Goal: Task Accomplishment & Management: Manage account settings

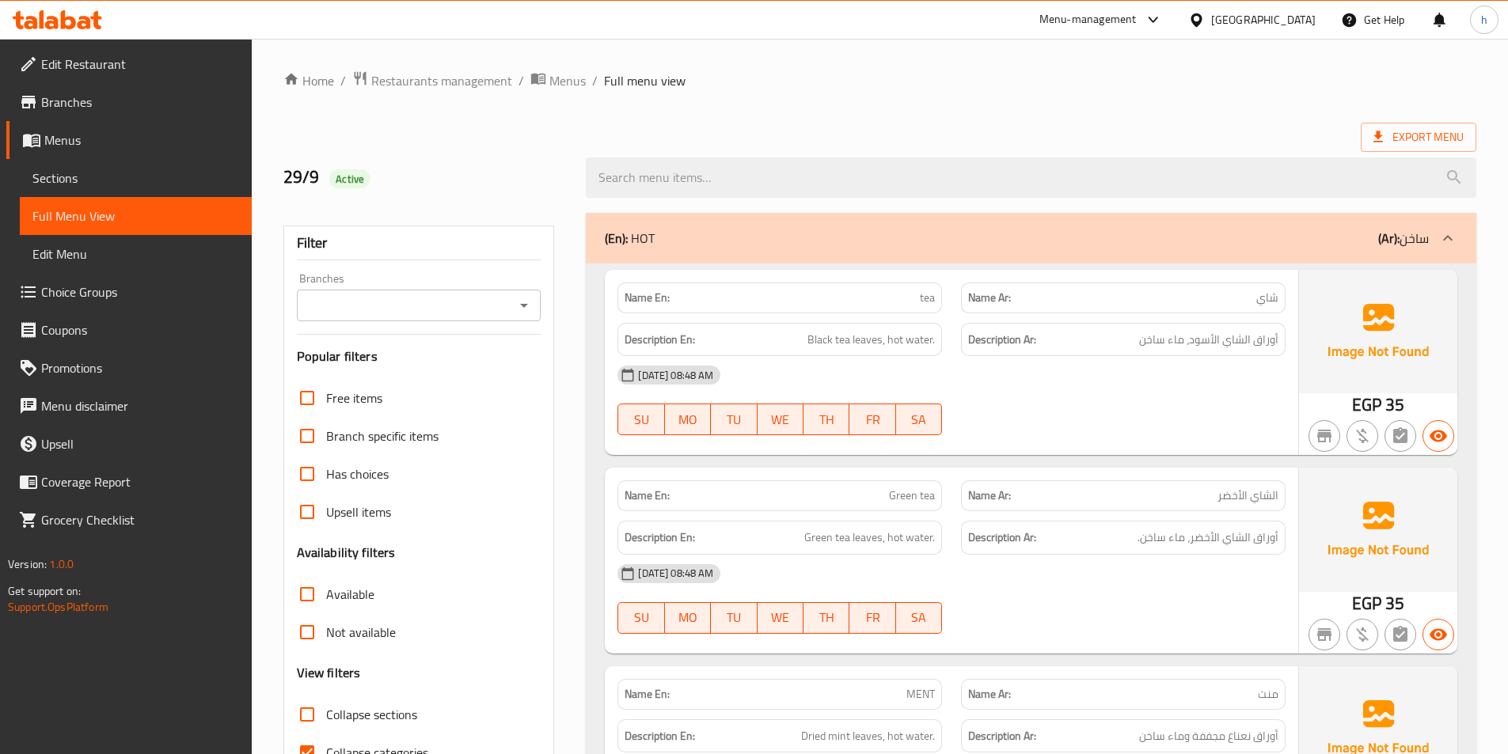
scroll to position [10687, 0]
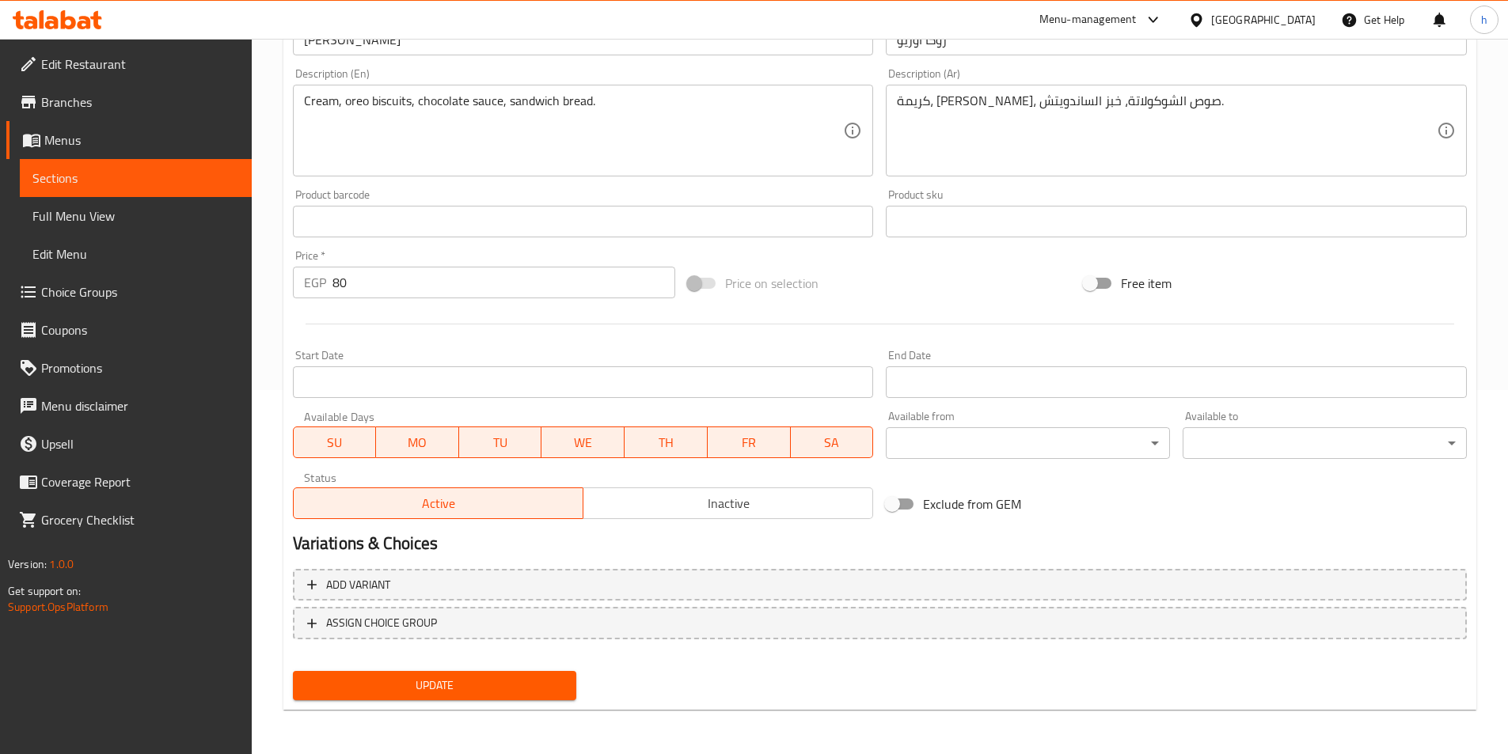
click at [480, 693] on span "Update" at bounding box center [435, 686] width 259 height 20
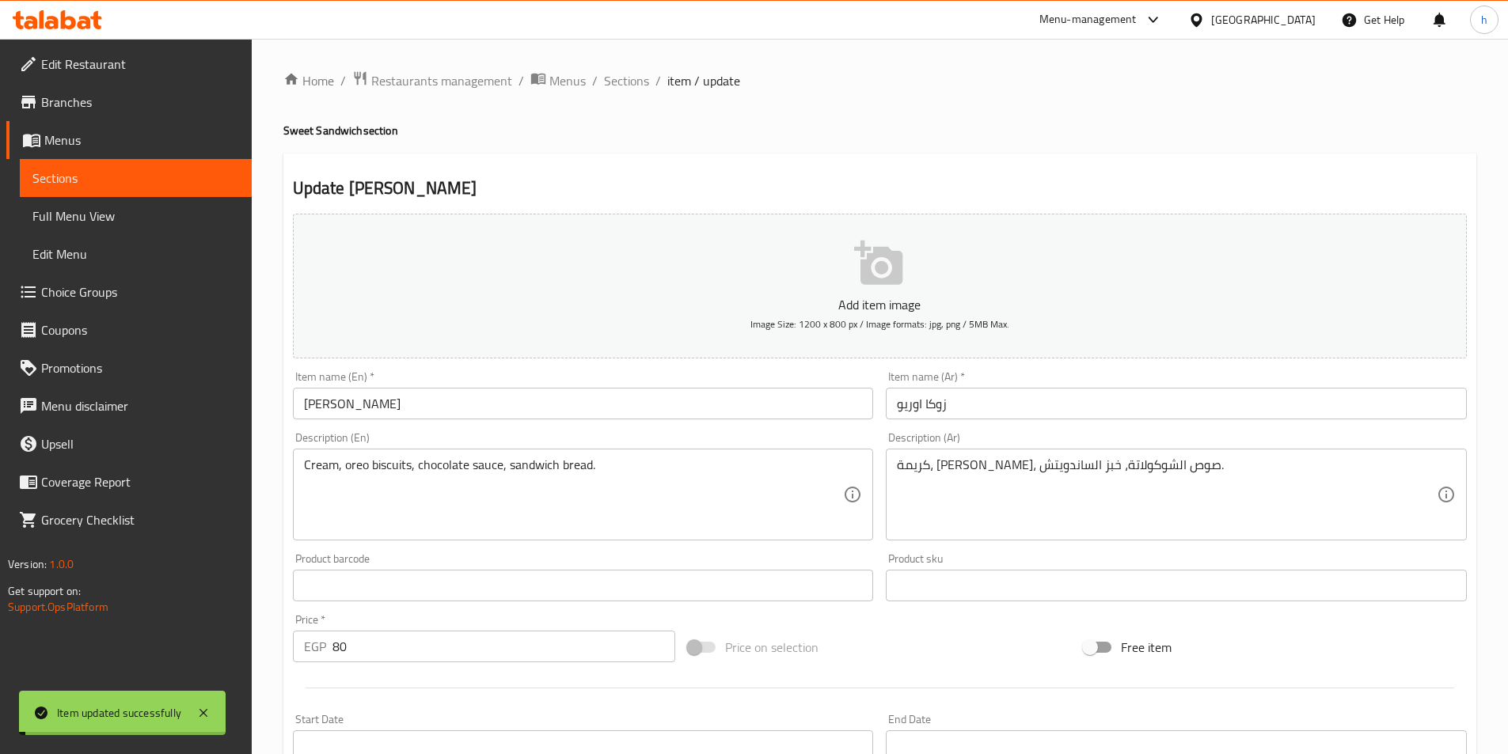
click at [631, 82] on span "Sections" at bounding box center [626, 80] width 45 height 19
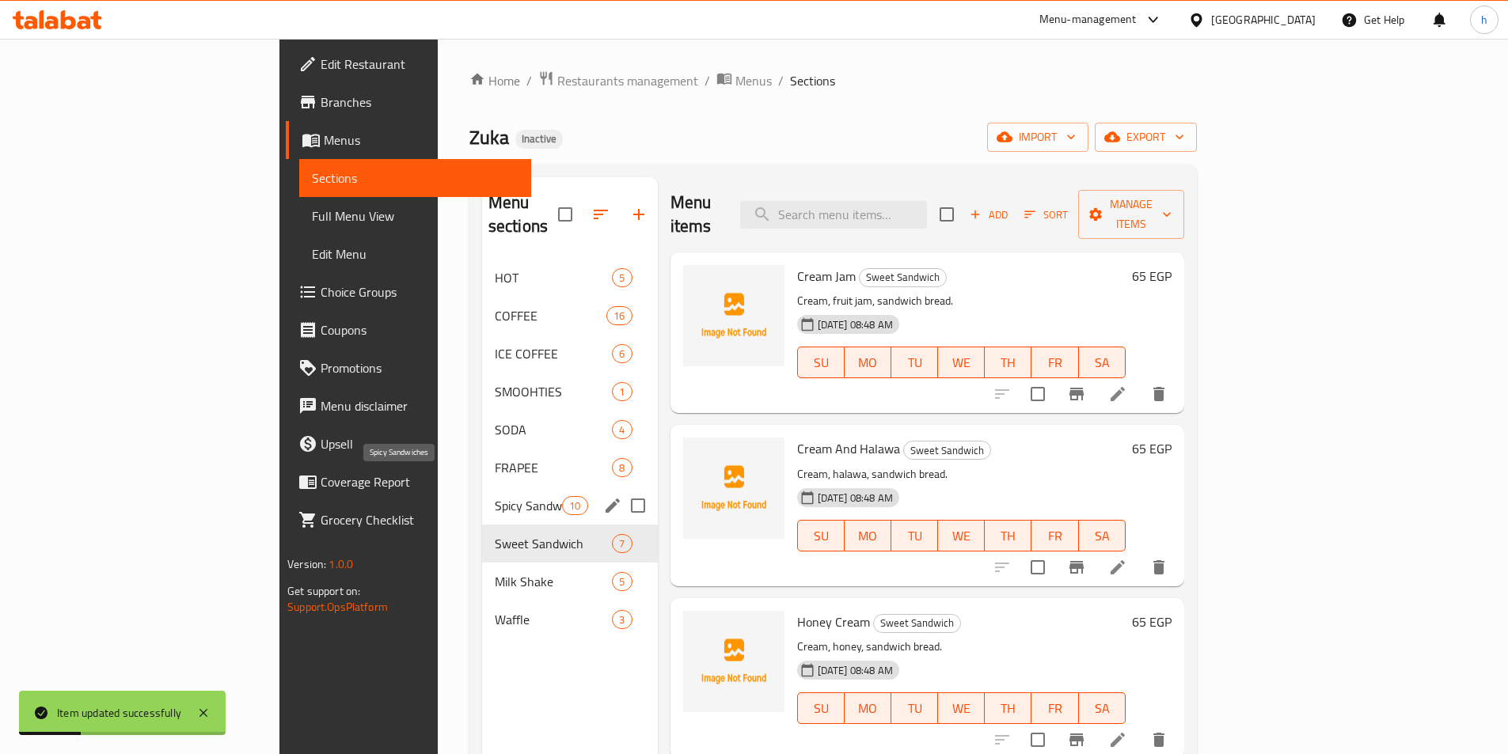
click at [495, 496] on span "Spicy Sandwiches" at bounding box center [528, 505] width 67 height 19
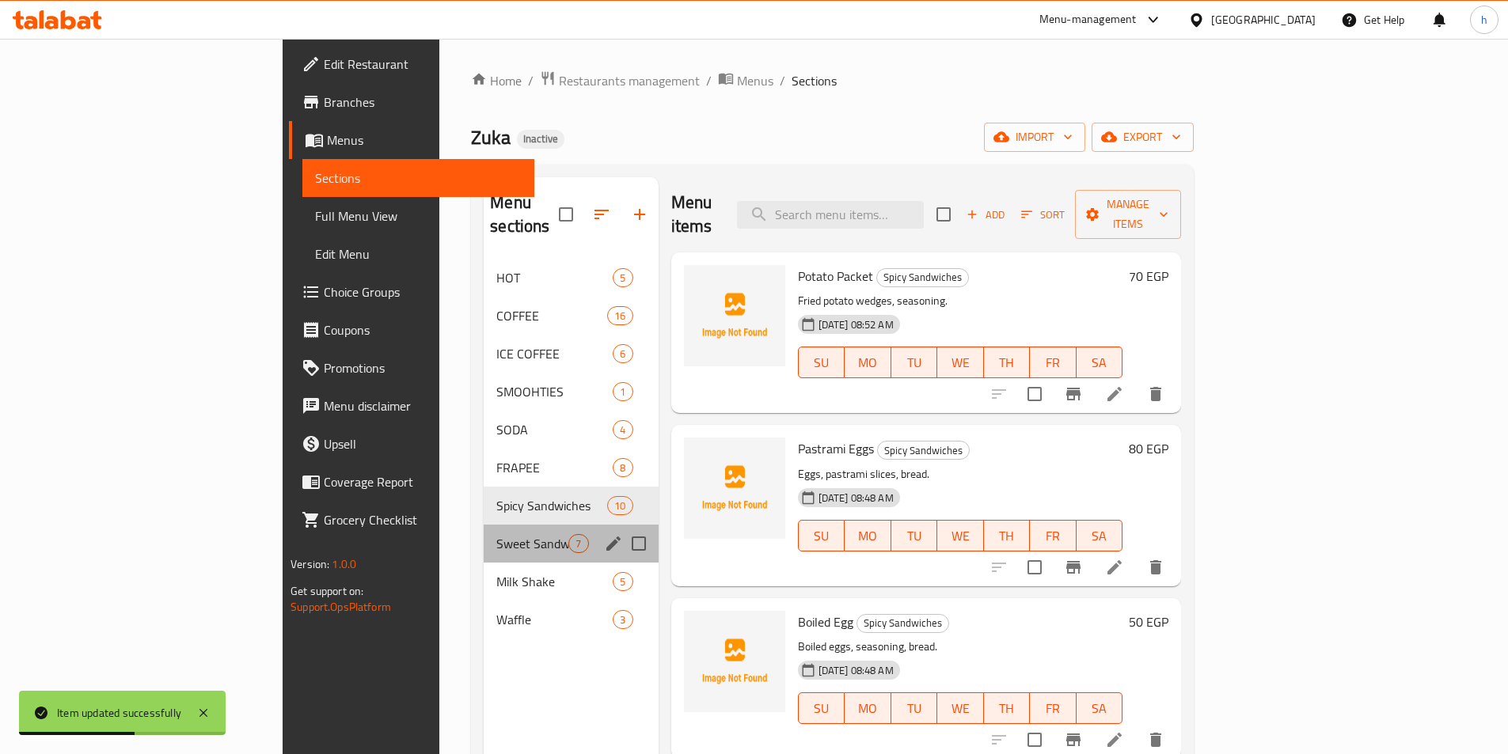
click at [484, 525] on div "Sweet Sandwich 7" at bounding box center [571, 544] width 174 height 38
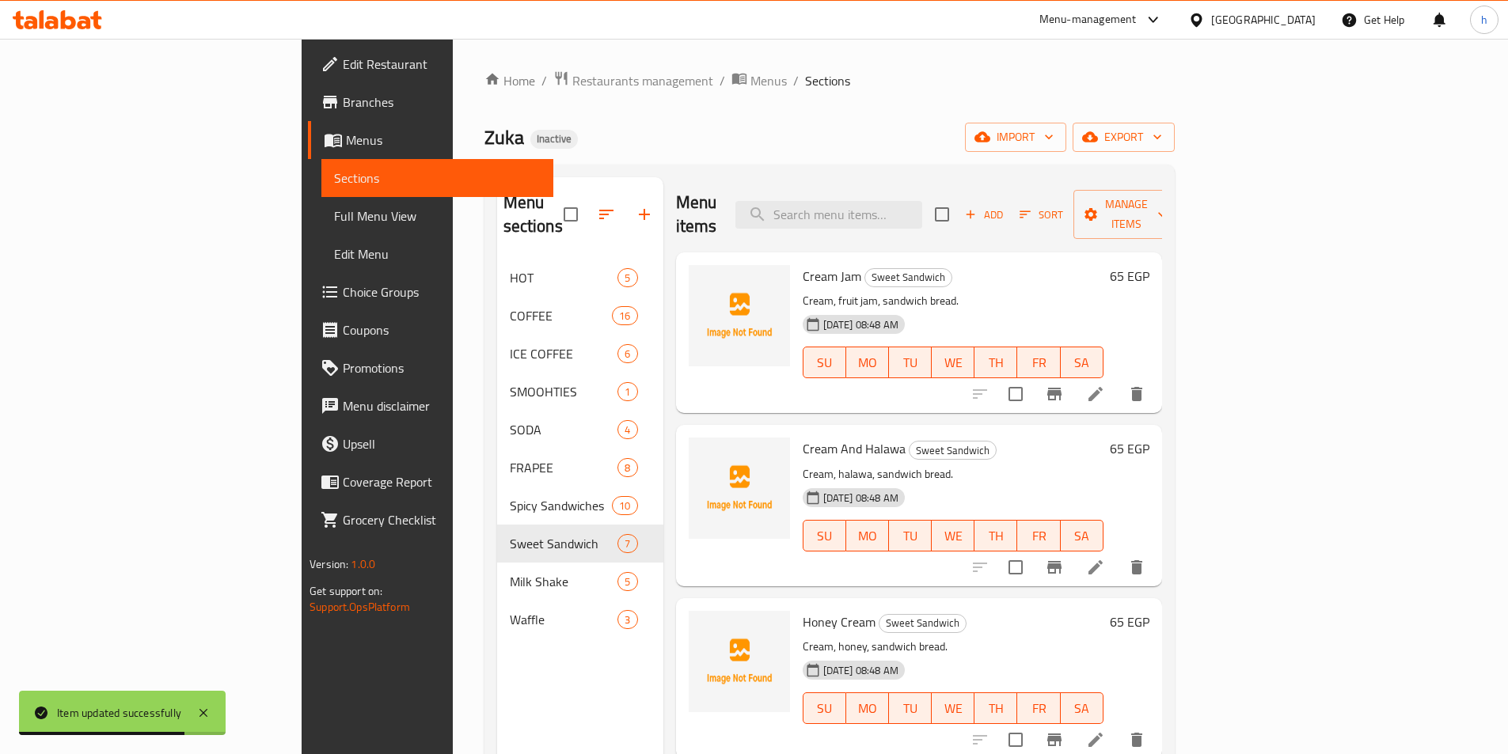
click at [1118, 382] on li at bounding box center [1095, 394] width 44 height 28
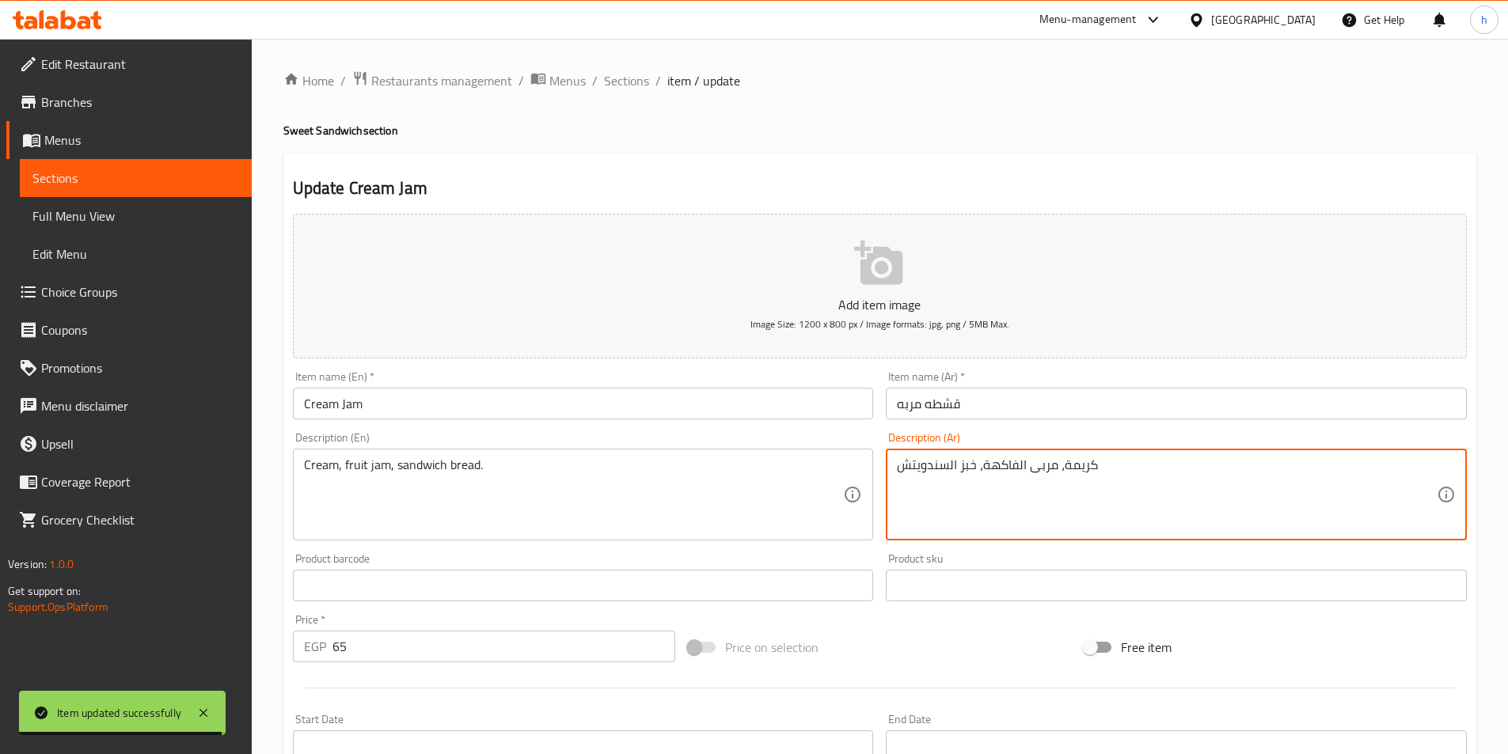
click at [1078, 463] on textarea "كريمة، مربى الفاكهة، خبز السندويتش" at bounding box center [1167, 495] width 540 height 75
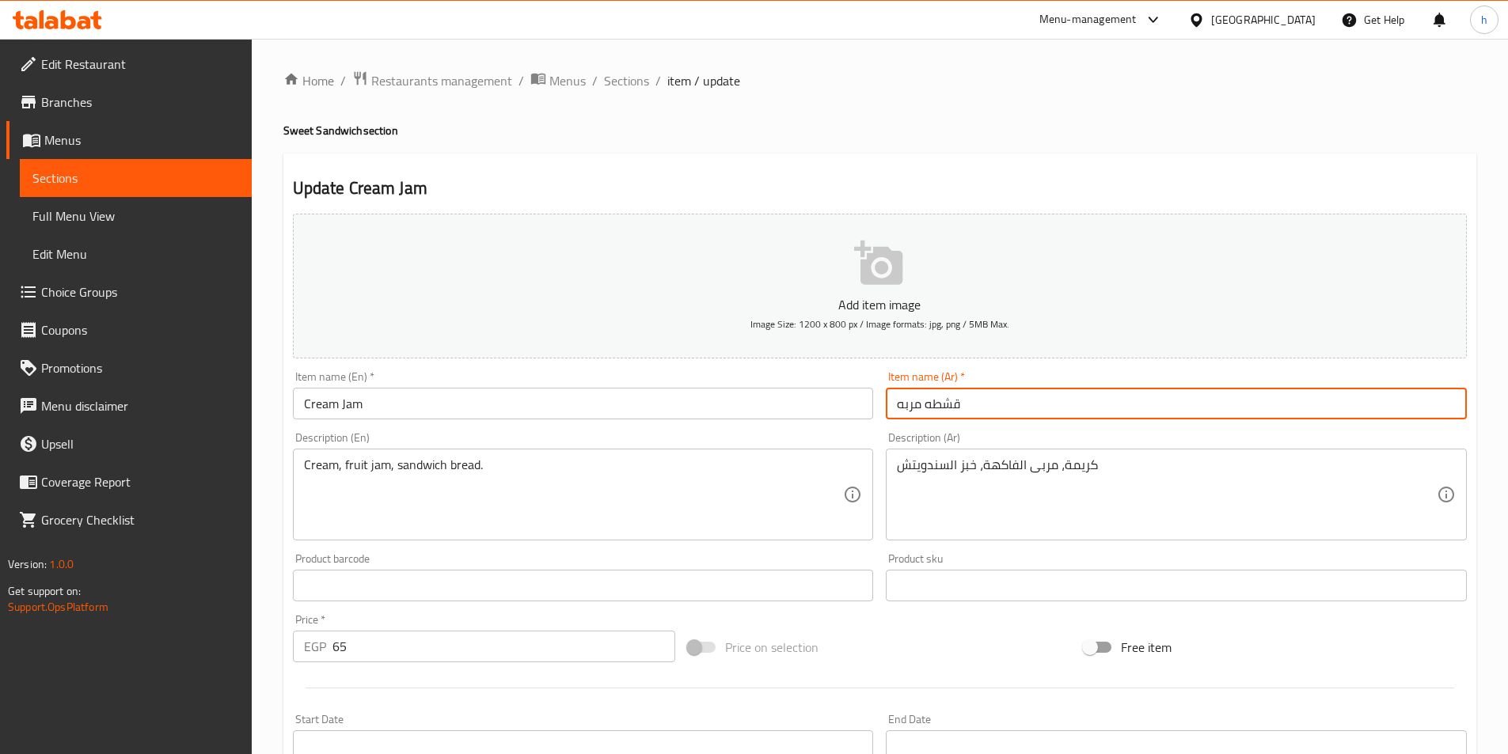
click at [952, 408] on input "قشطه مربه" at bounding box center [1176, 404] width 581 height 32
paste input "ريمة"
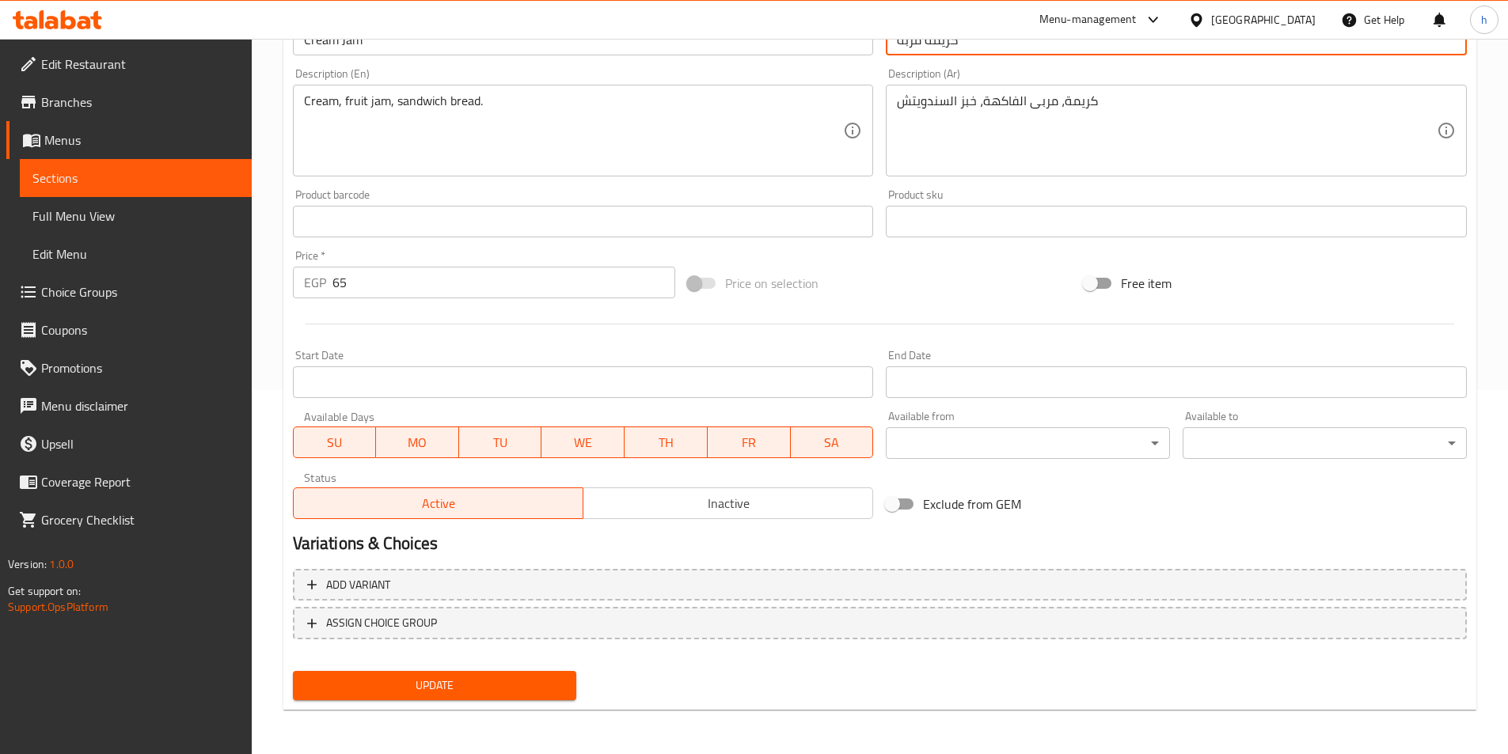
type input "كريمة مربه"
click at [511, 676] on span "Update" at bounding box center [435, 686] width 259 height 20
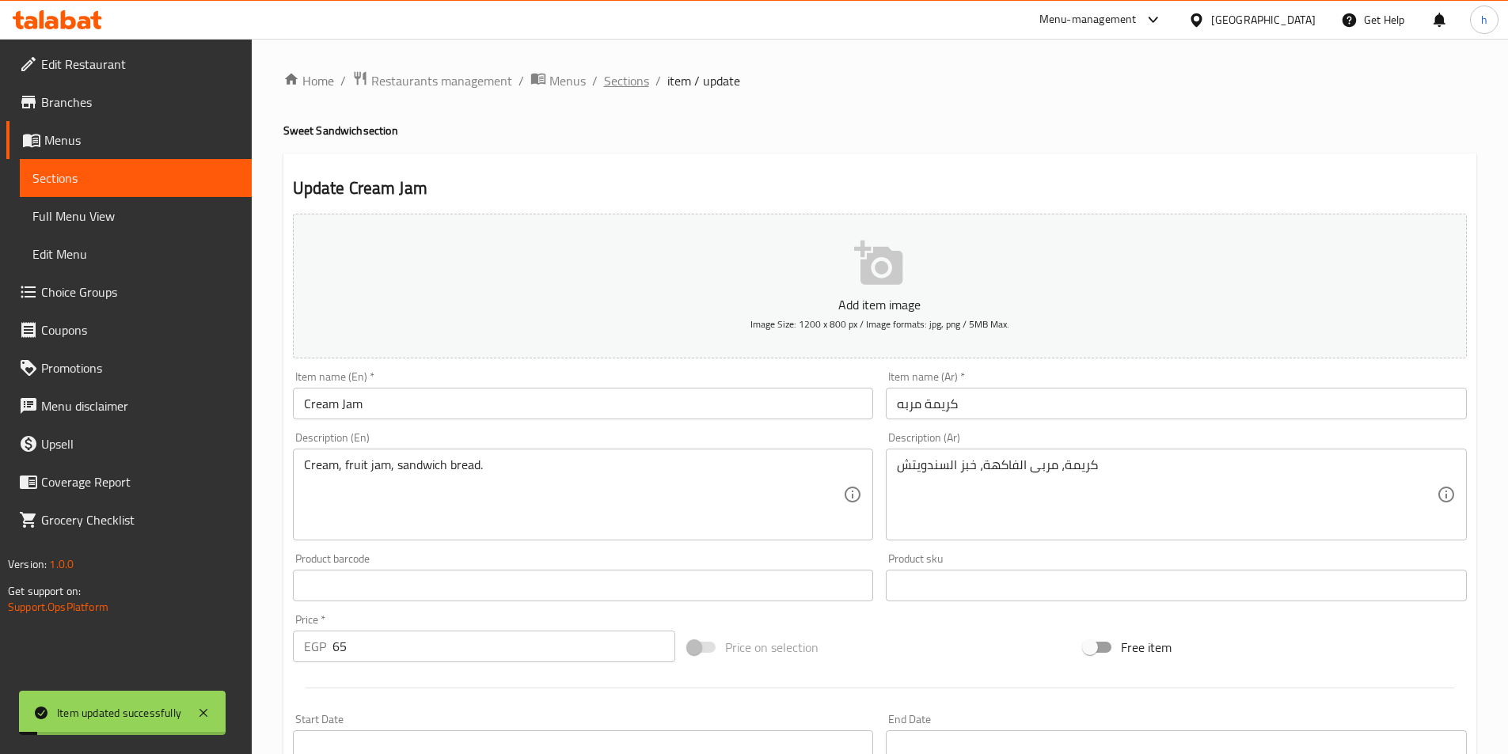
click at [634, 71] on span "Sections" at bounding box center [626, 80] width 45 height 19
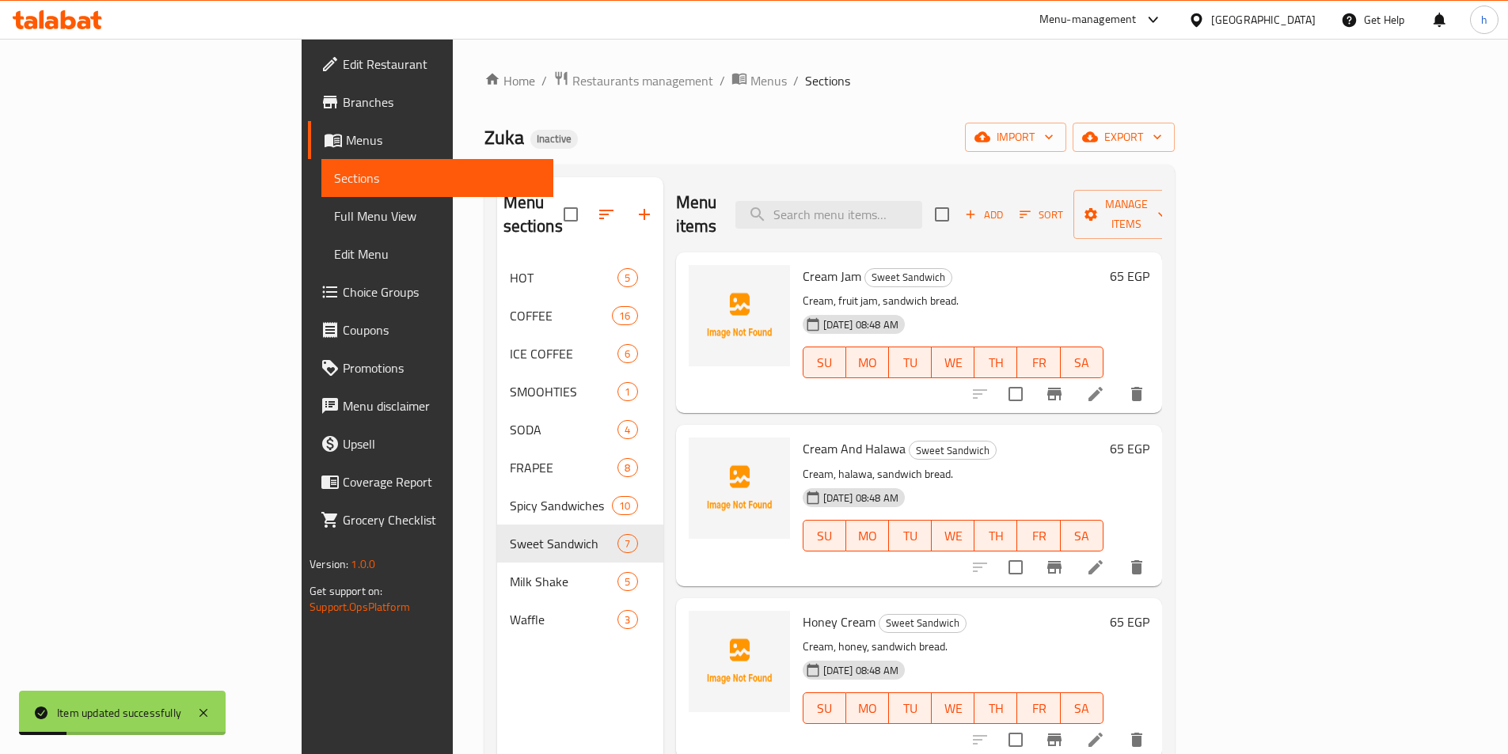
click at [1103, 560] on icon at bounding box center [1096, 567] width 14 height 14
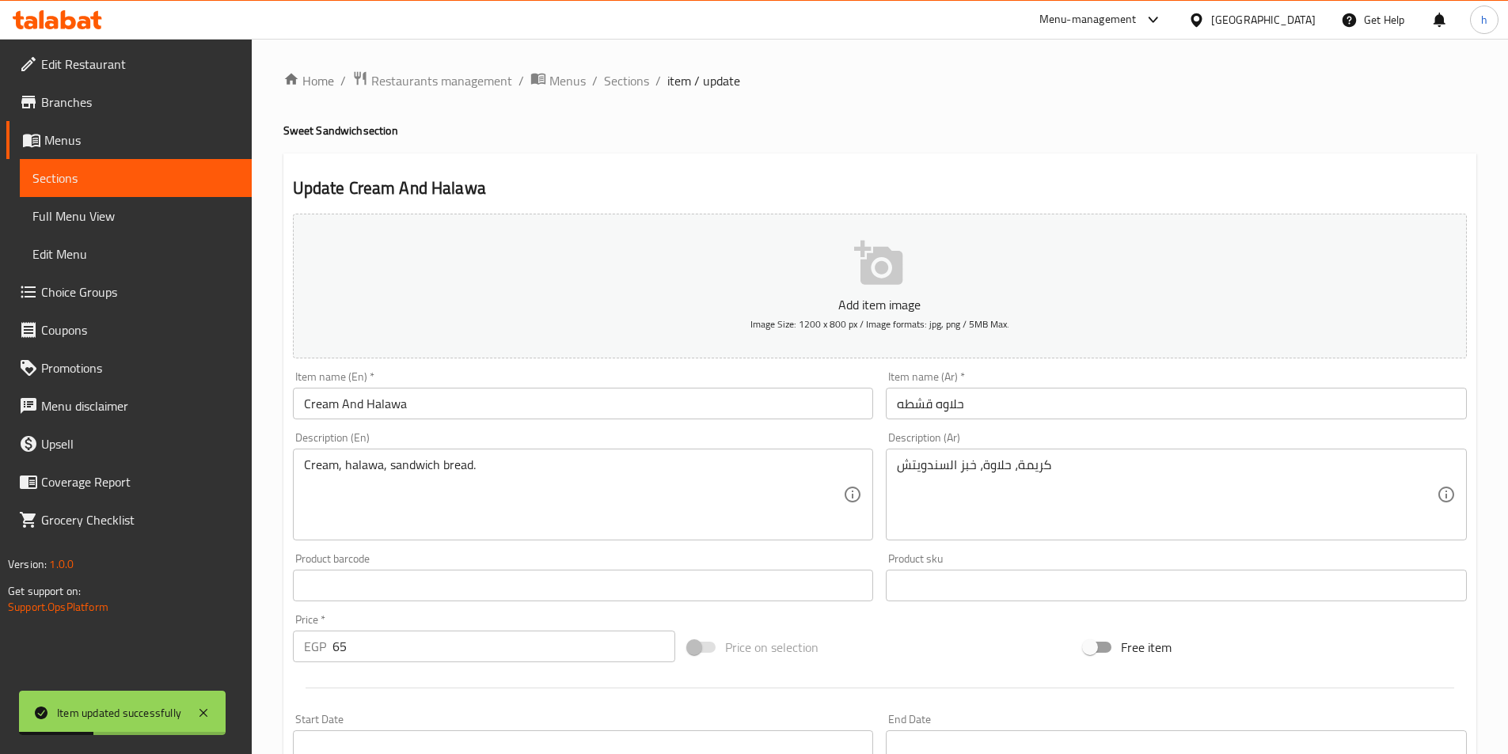
click at [912, 404] on input "حلاوه قشطه" at bounding box center [1176, 404] width 581 height 32
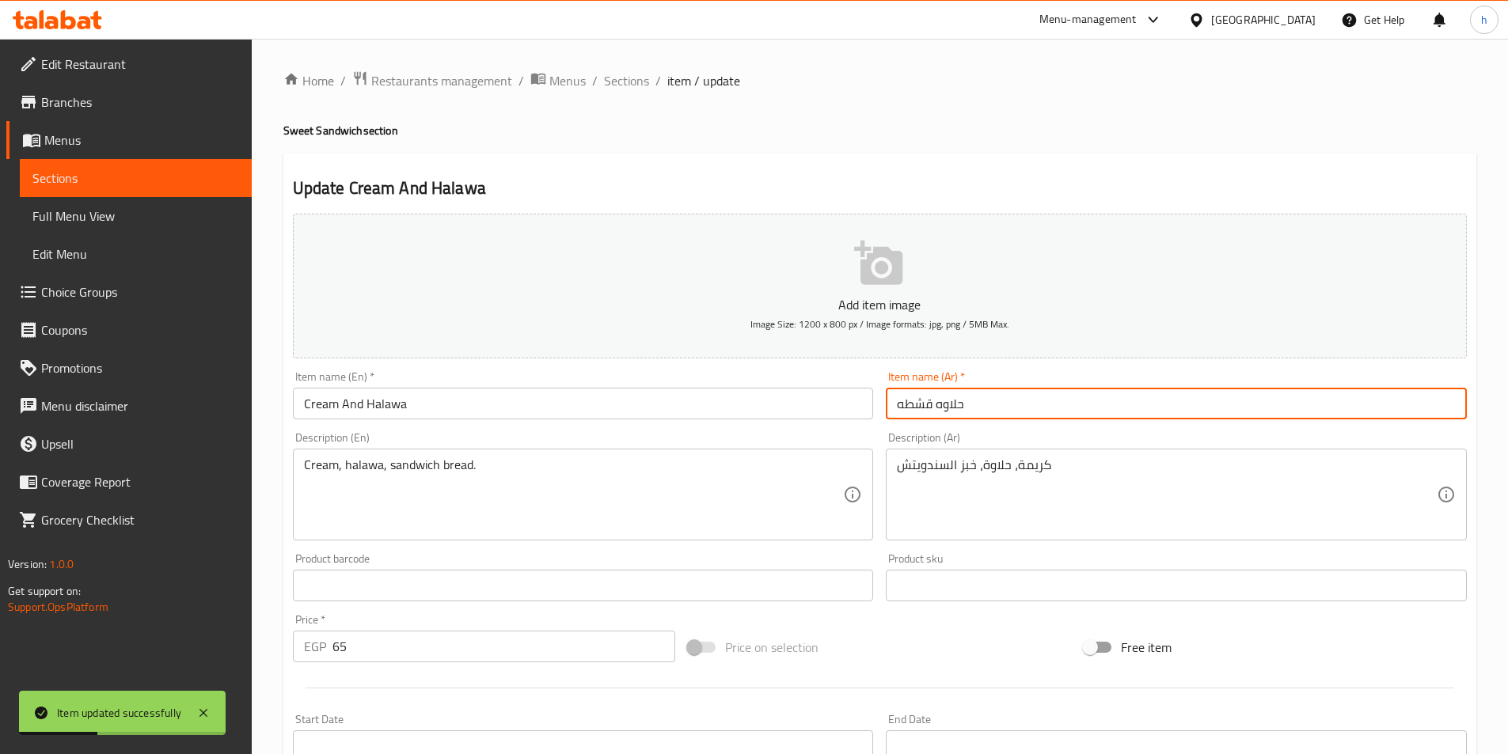
click at [912, 404] on input "حلاوه قشطه" at bounding box center [1176, 404] width 581 height 32
paste input "ريمة"
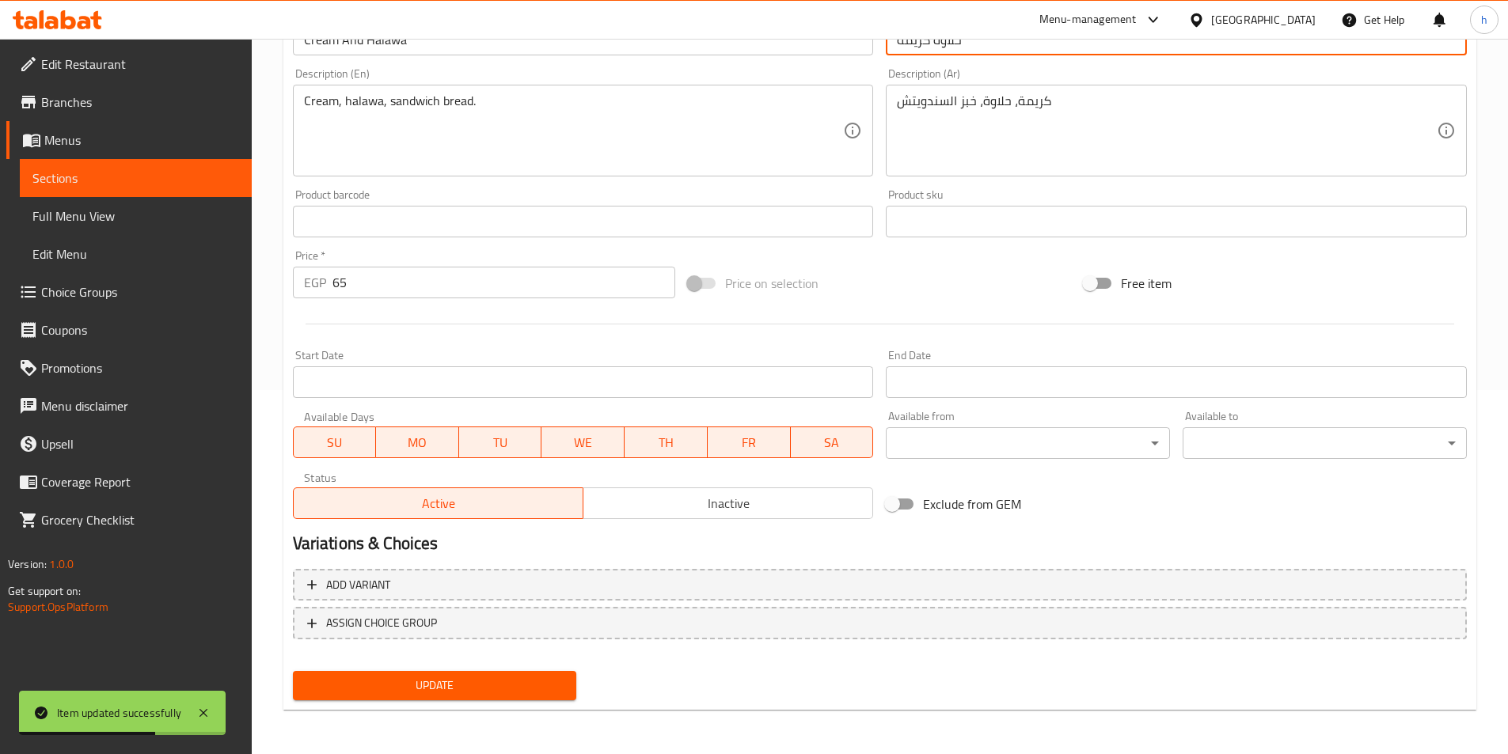
type input "حلاوه كريمة"
click at [500, 679] on span "Update" at bounding box center [435, 686] width 259 height 20
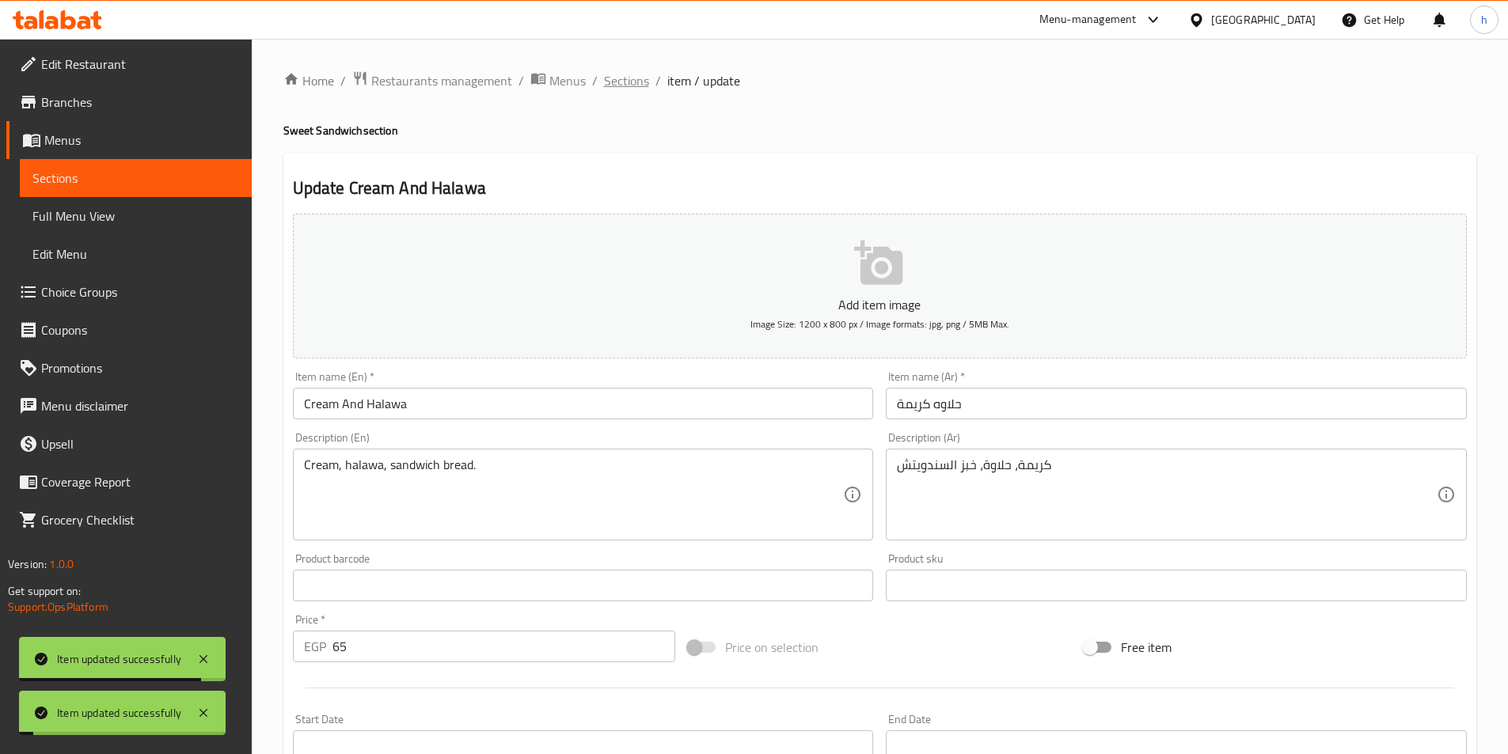
click at [633, 90] on span "Sections" at bounding box center [626, 80] width 45 height 19
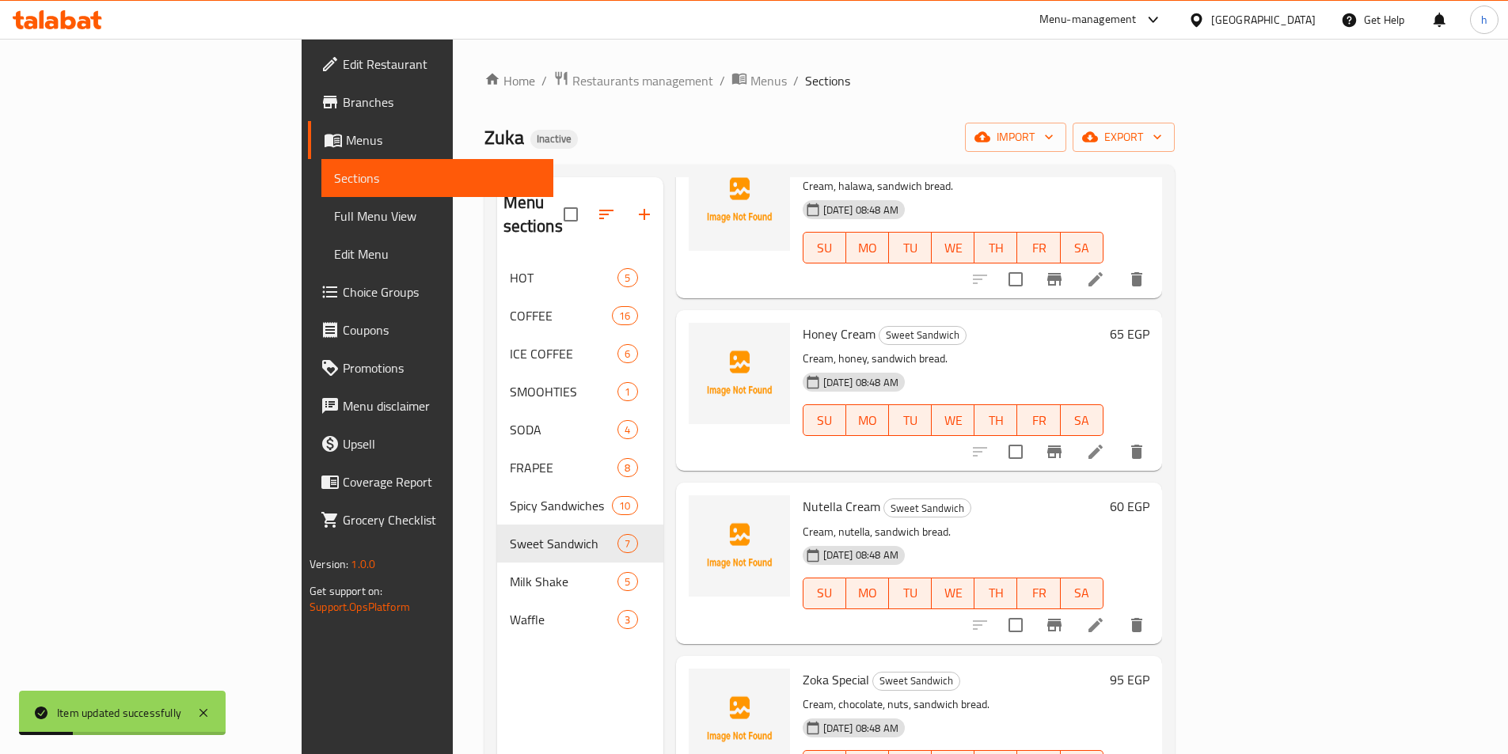
scroll to position [317, 0]
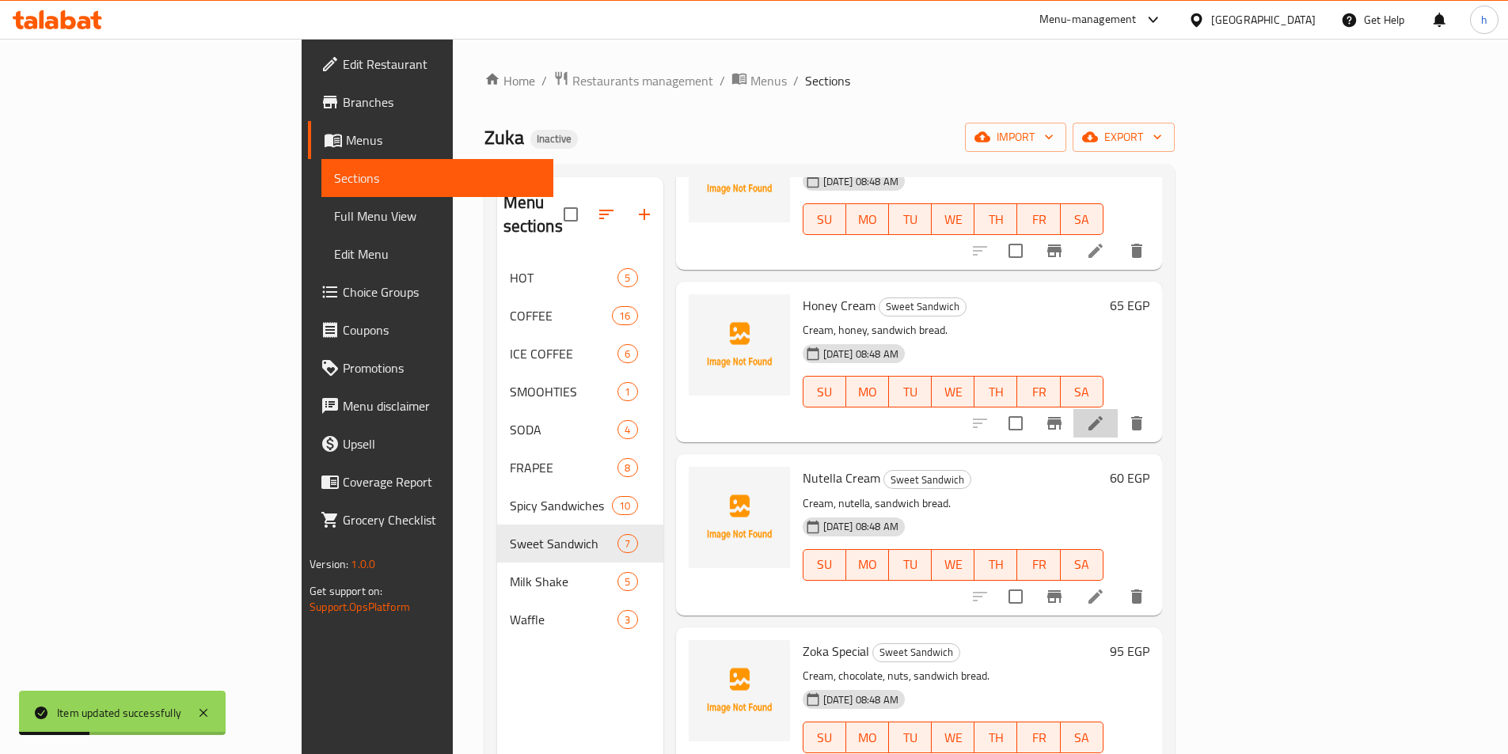
click at [1118, 409] on li at bounding box center [1095, 423] width 44 height 28
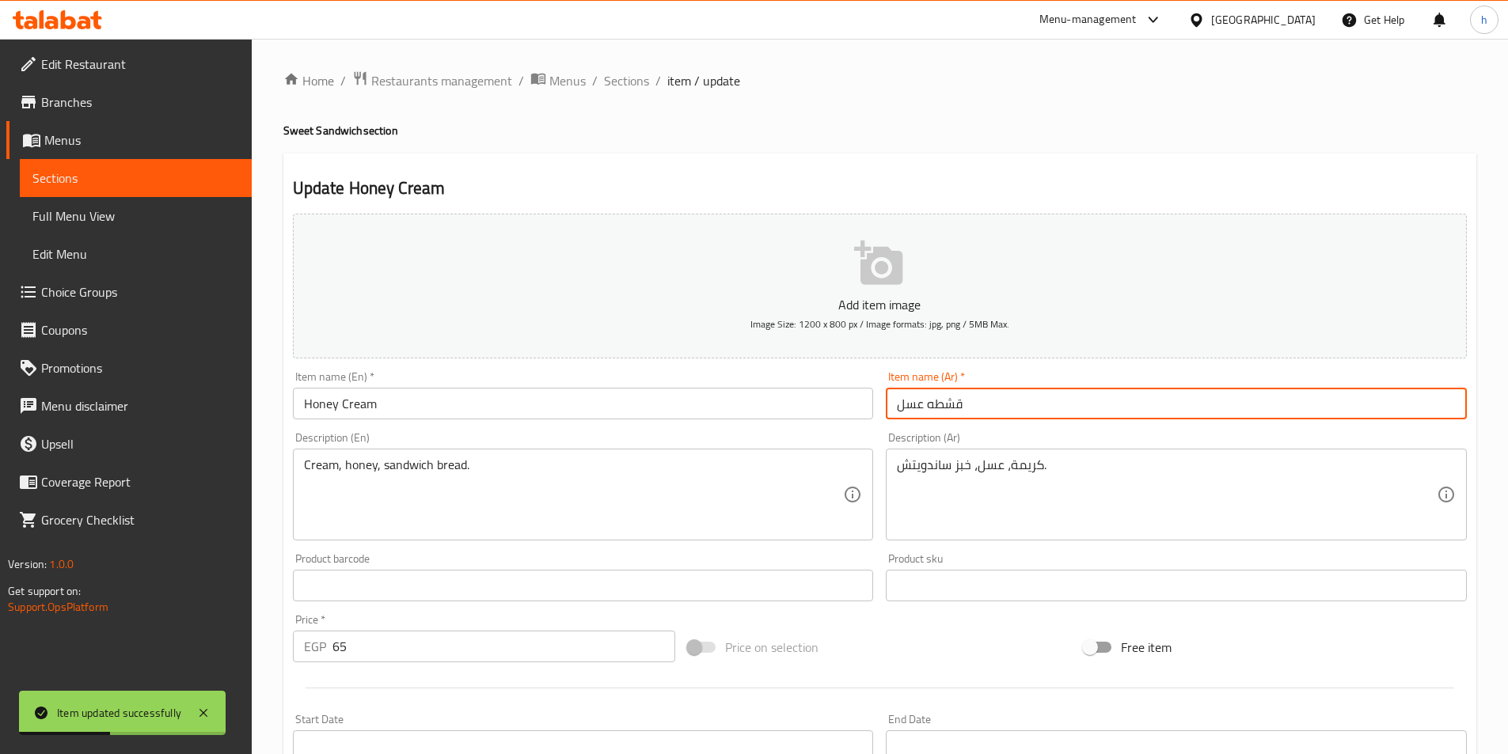
click at [944, 406] on input "قشطه عسل" at bounding box center [1176, 404] width 581 height 32
paste input "ريمة"
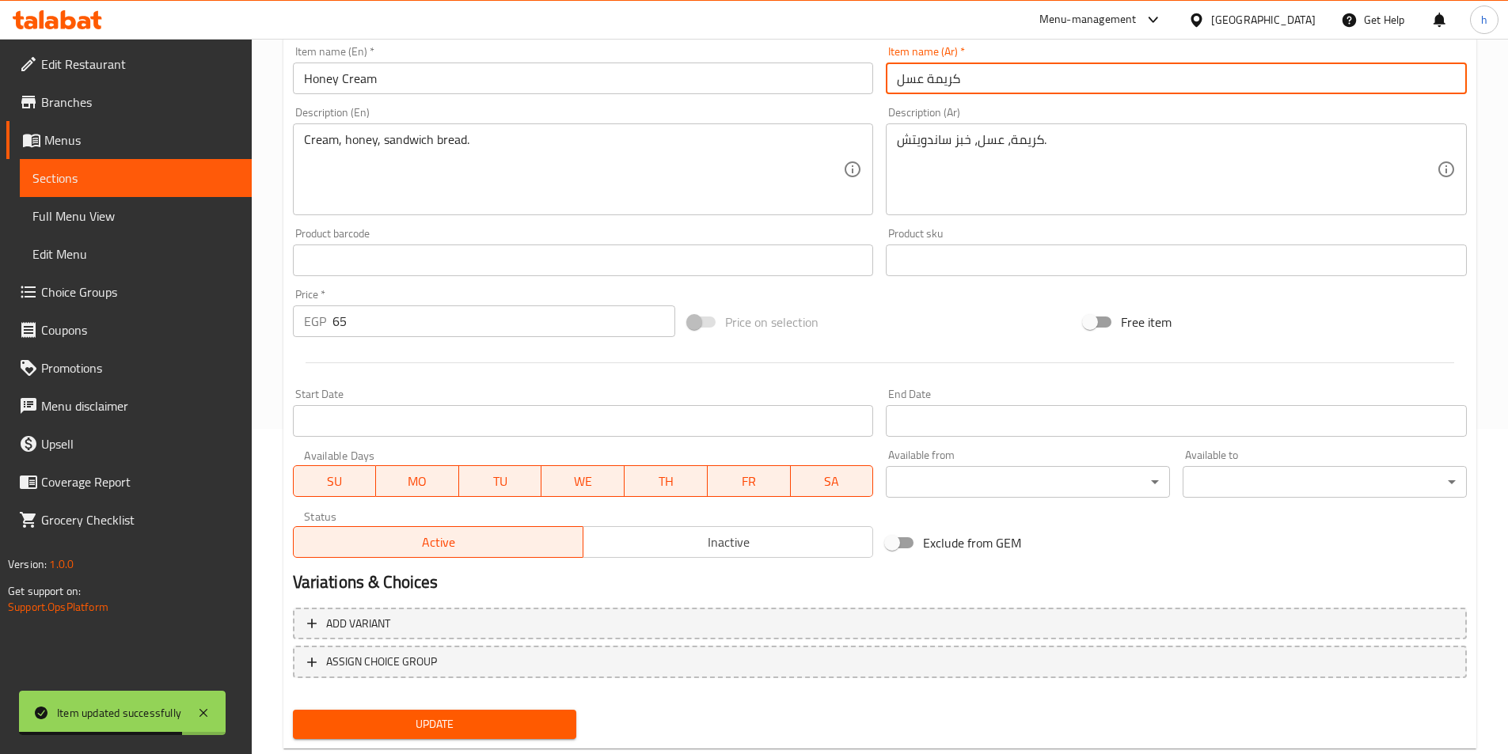
scroll to position [364, 0]
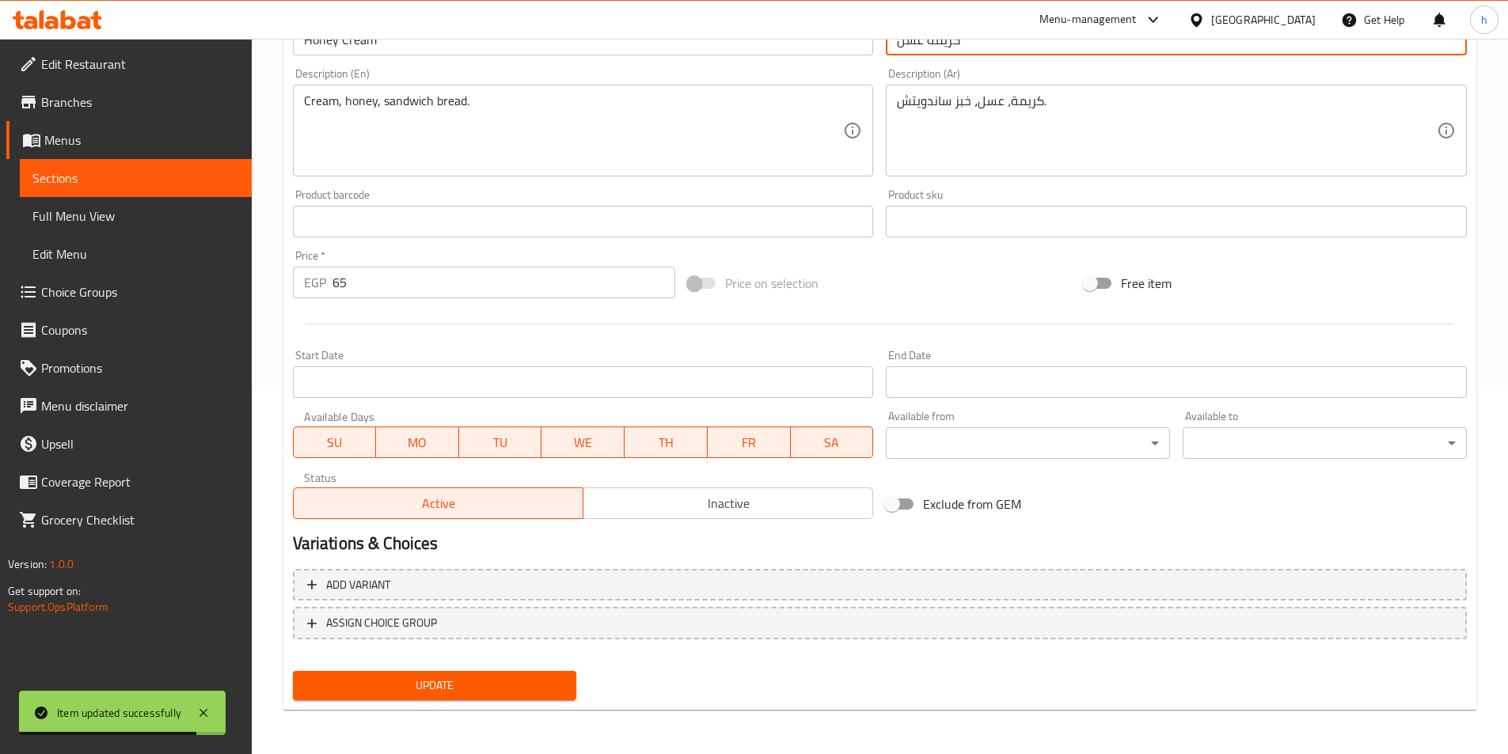
type input "كريمة عسل"
click at [526, 704] on div "Update" at bounding box center [435, 686] width 297 height 42
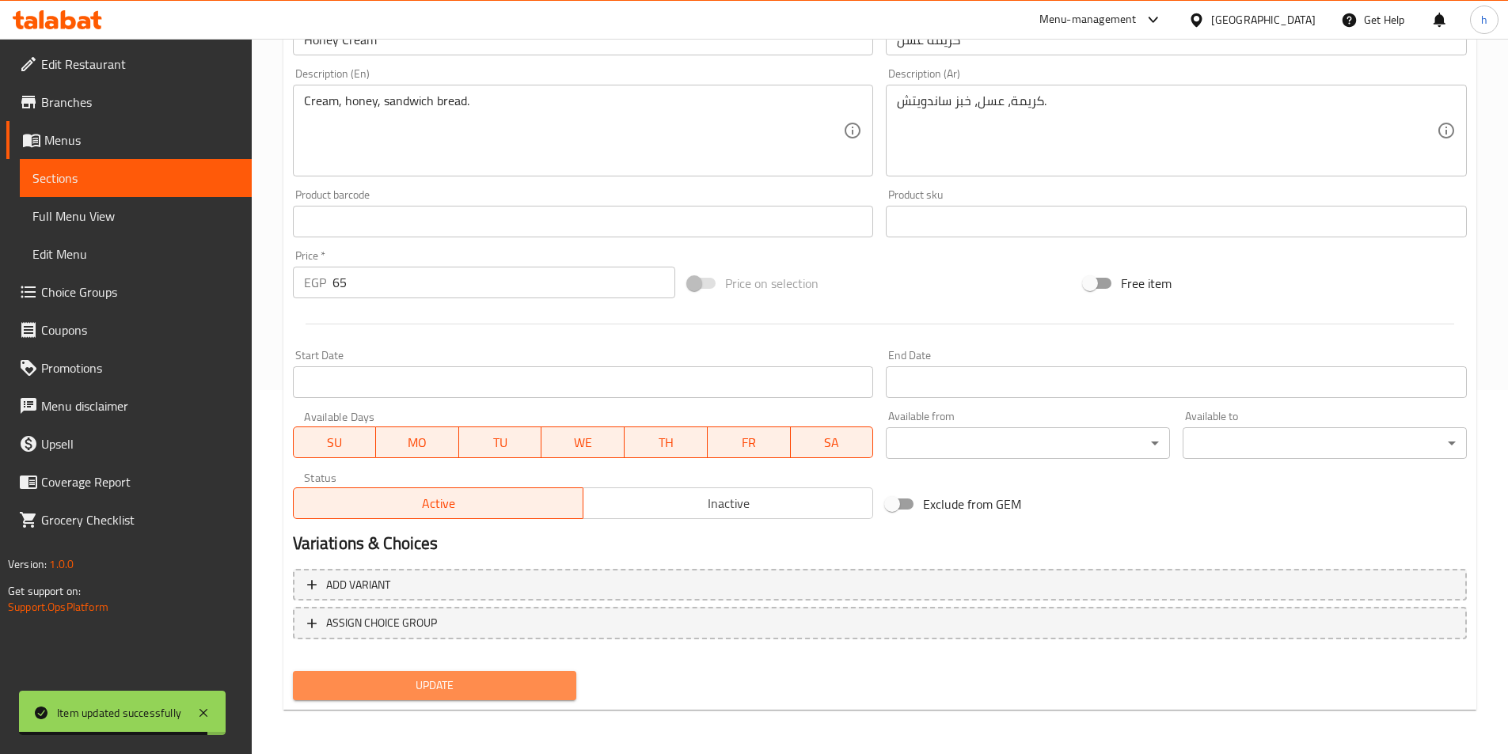
click at [537, 690] on span "Update" at bounding box center [435, 686] width 259 height 20
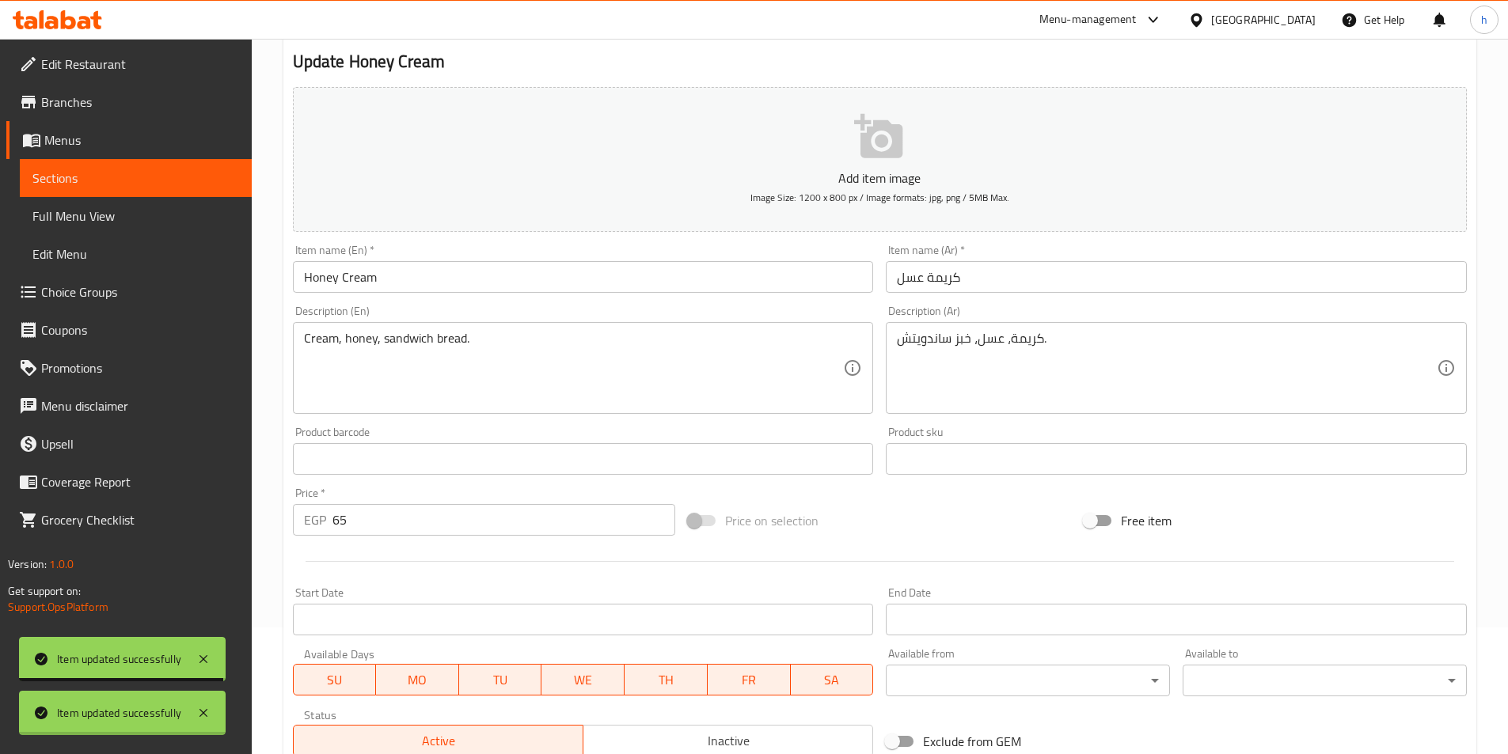
scroll to position [0, 0]
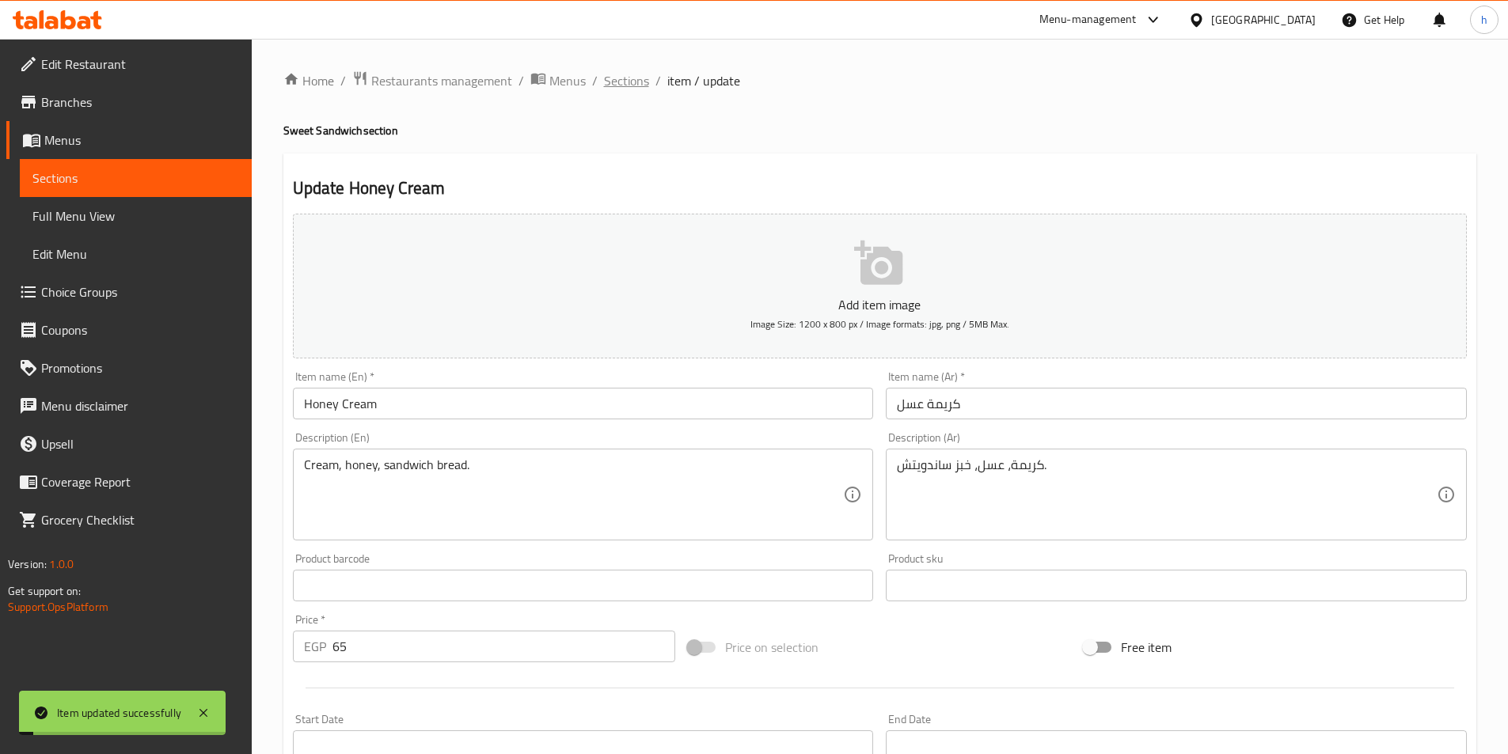
click at [633, 88] on span "Sections" at bounding box center [626, 80] width 45 height 19
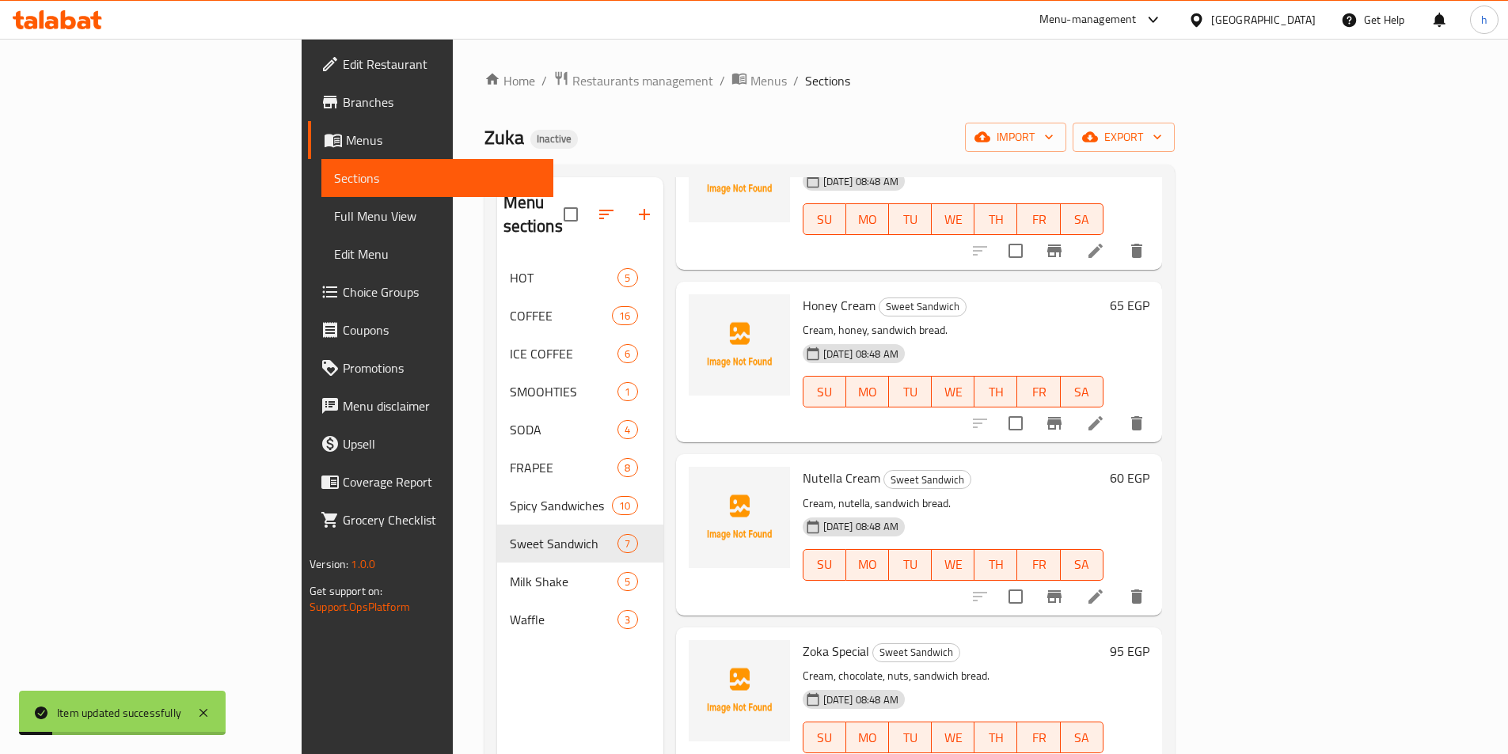
scroll to position [396, 0]
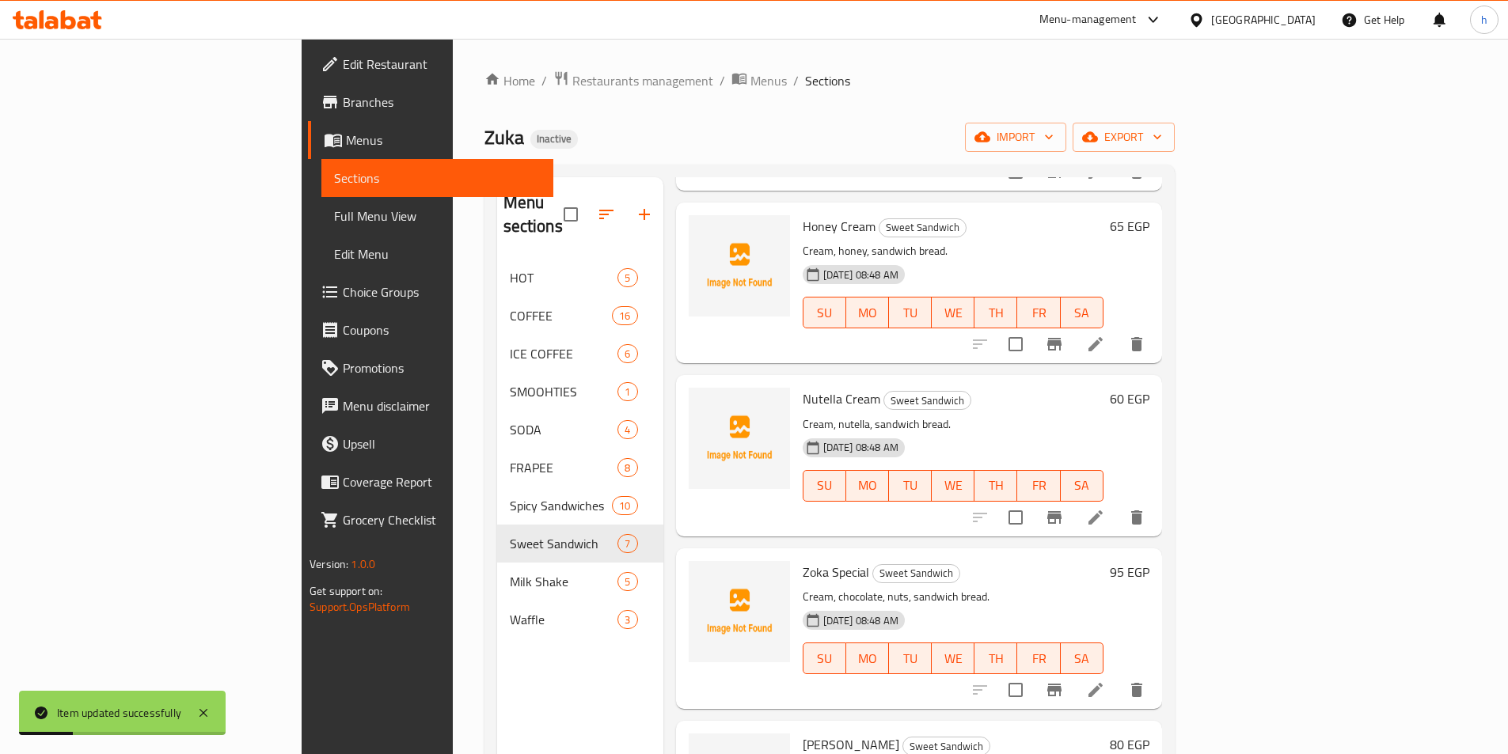
click at [1105, 508] on icon at bounding box center [1095, 517] width 19 height 19
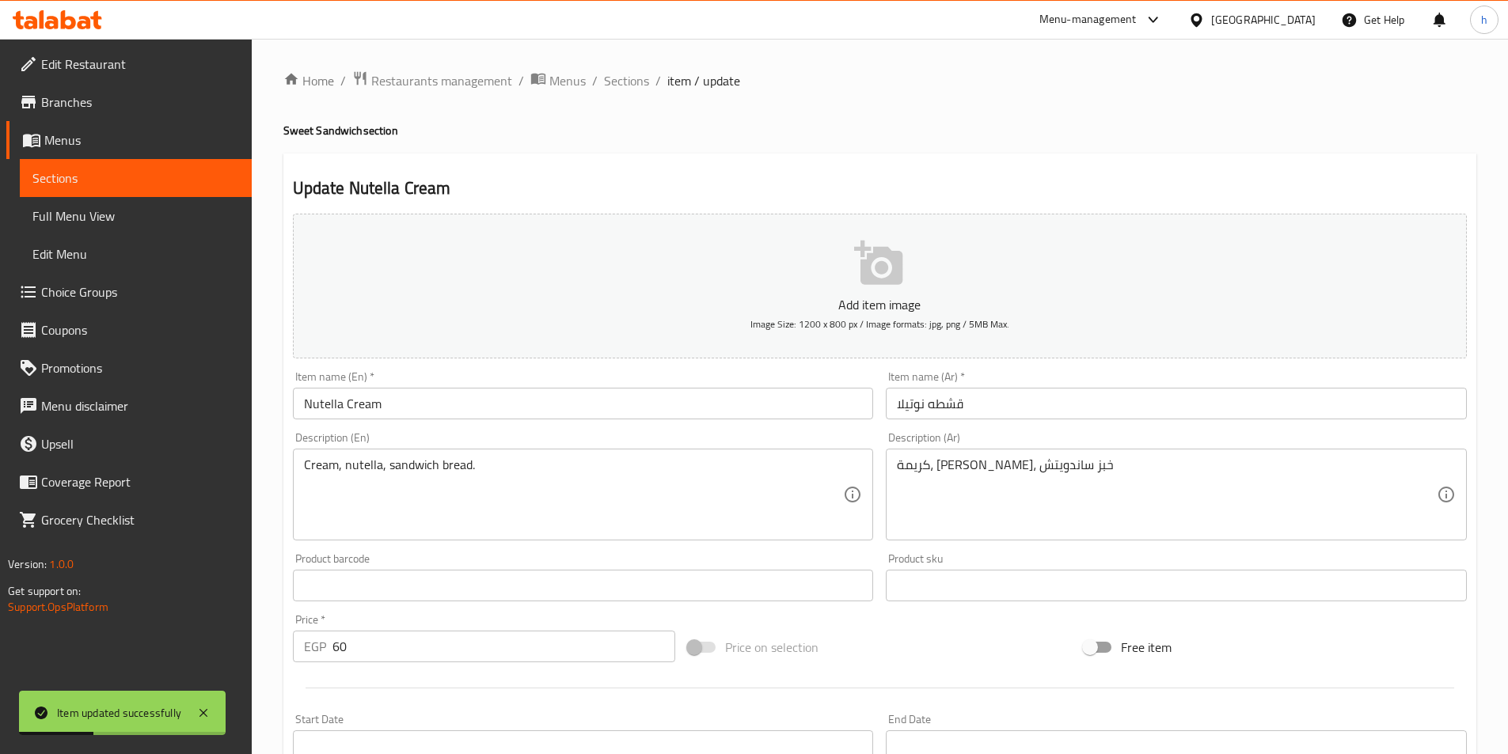
click at [952, 395] on input "قشطه نوتيلا" at bounding box center [1176, 404] width 581 height 32
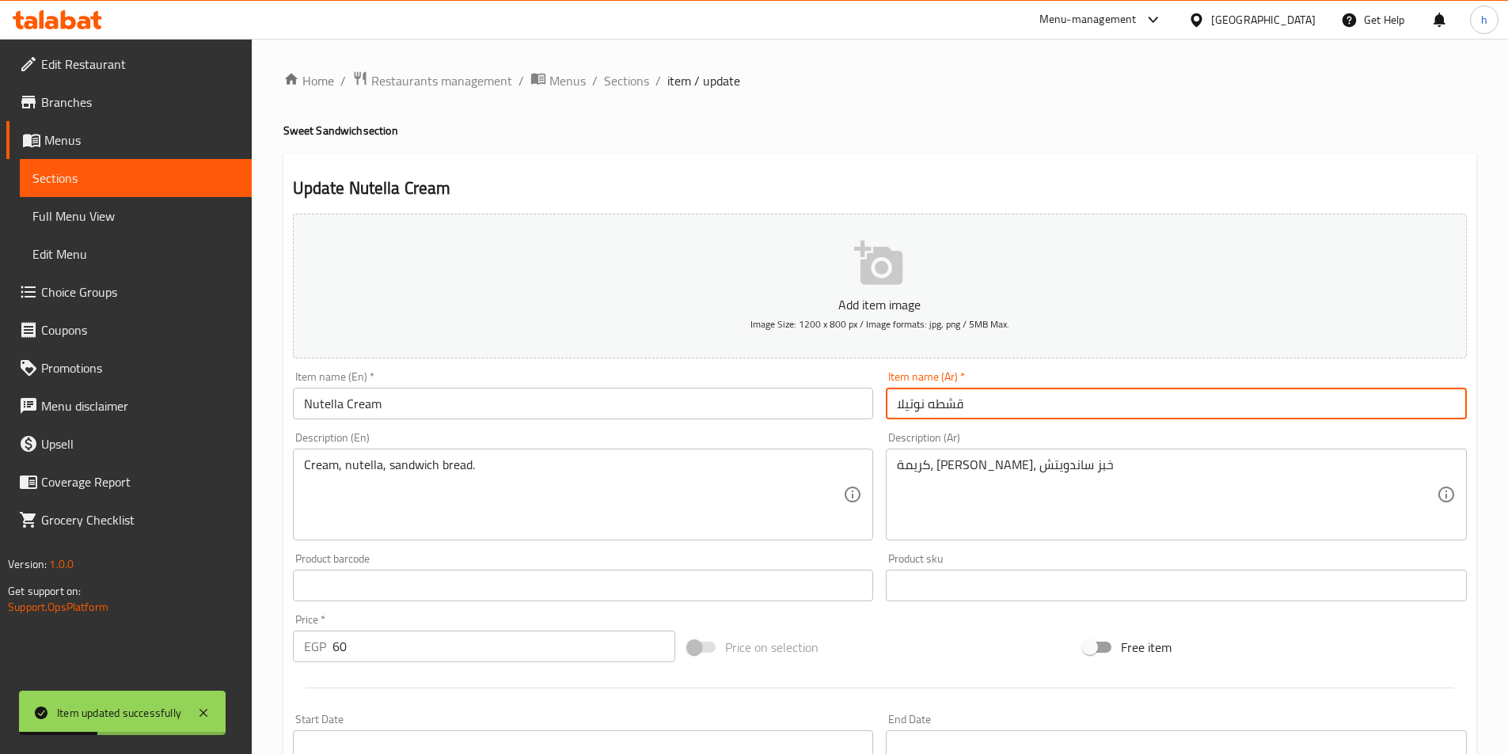
click at [952, 395] on input "قشطه نوتيلا" at bounding box center [1176, 404] width 581 height 32
paste input "ريمة"
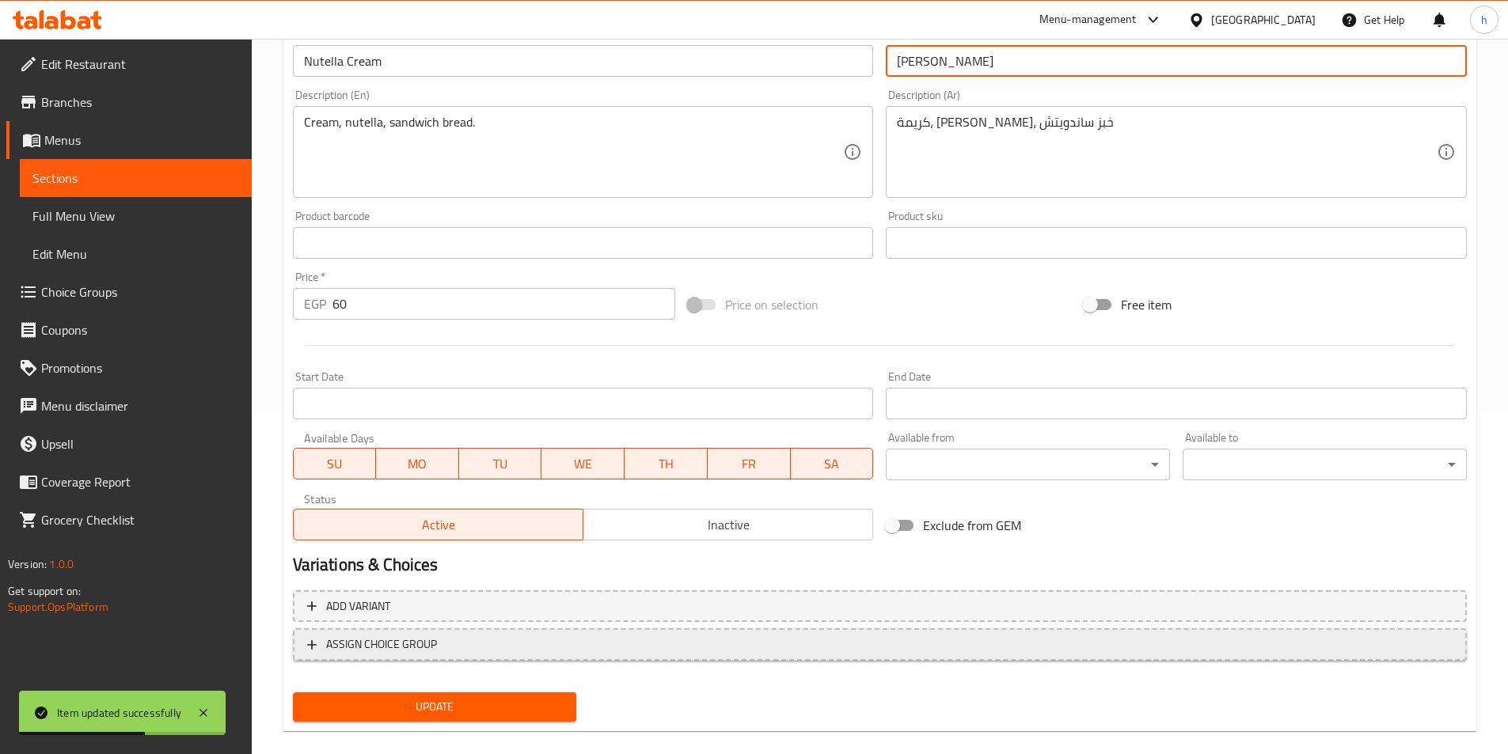
scroll to position [364, 0]
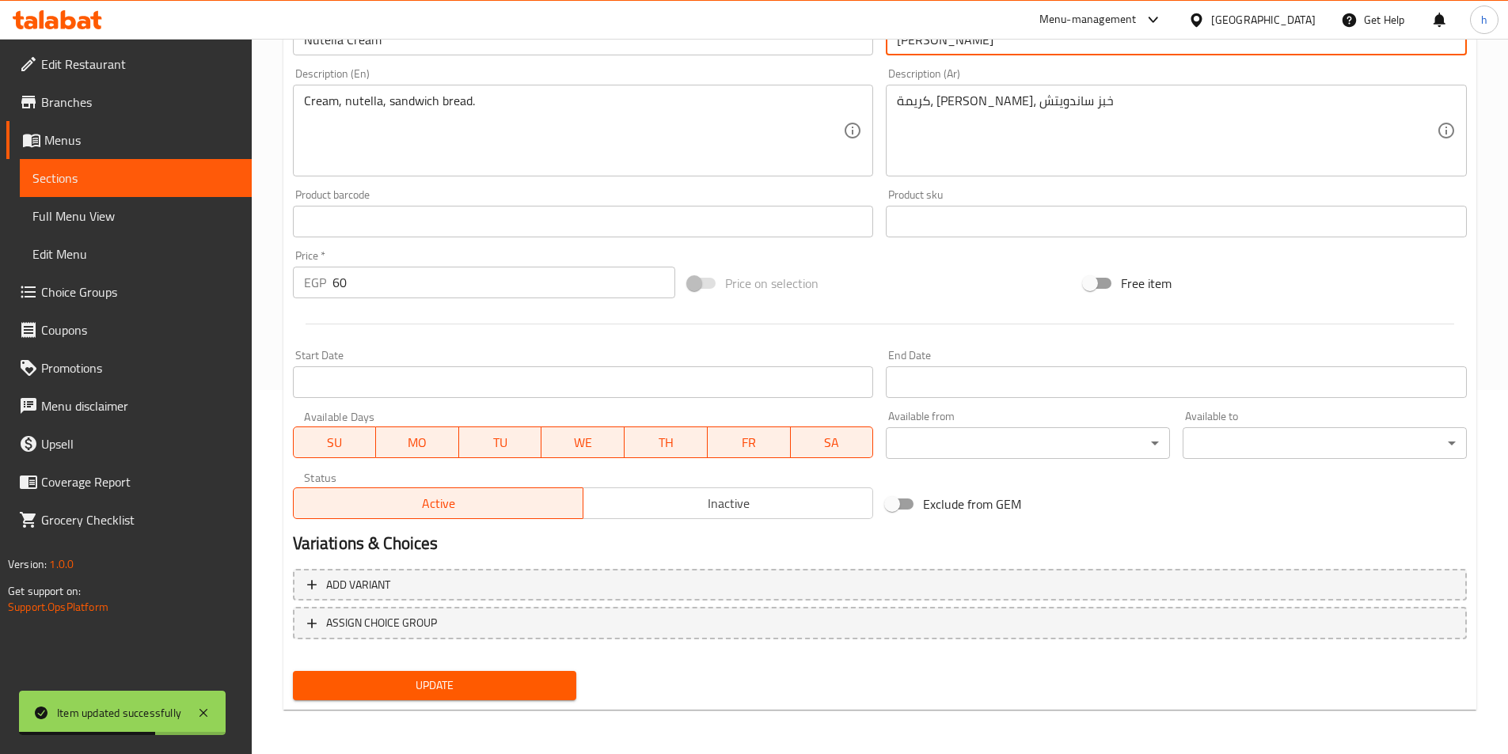
type input "[PERSON_NAME]"
click at [561, 686] on span "Update" at bounding box center [435, 686] width 259 height 20
click at [571, 667] on div "Update" at bounding box center [435, 686] width 297 height 42
click at [564, 692] on span "Update" at bounding box center [435, 686] width 259 height 20
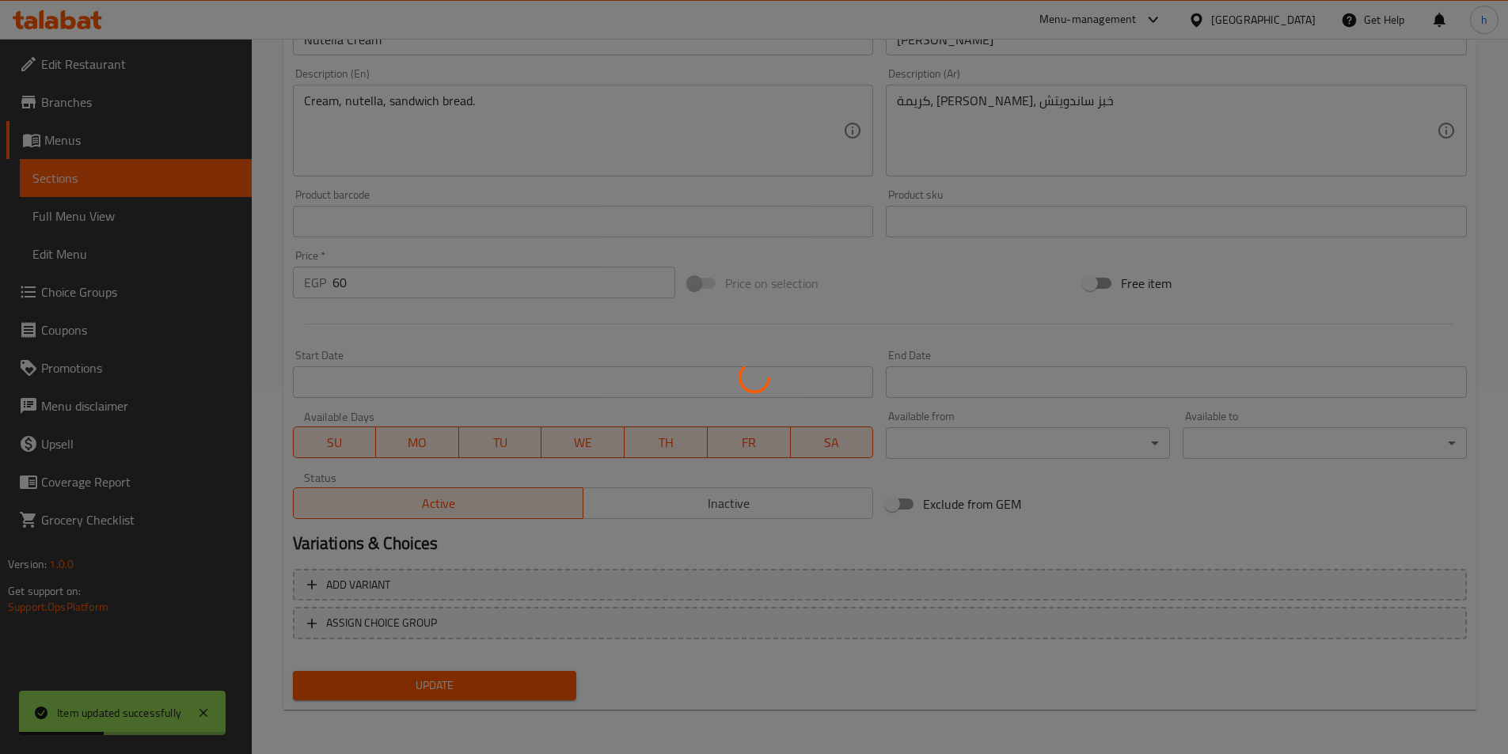
scroll to position [0, 0]
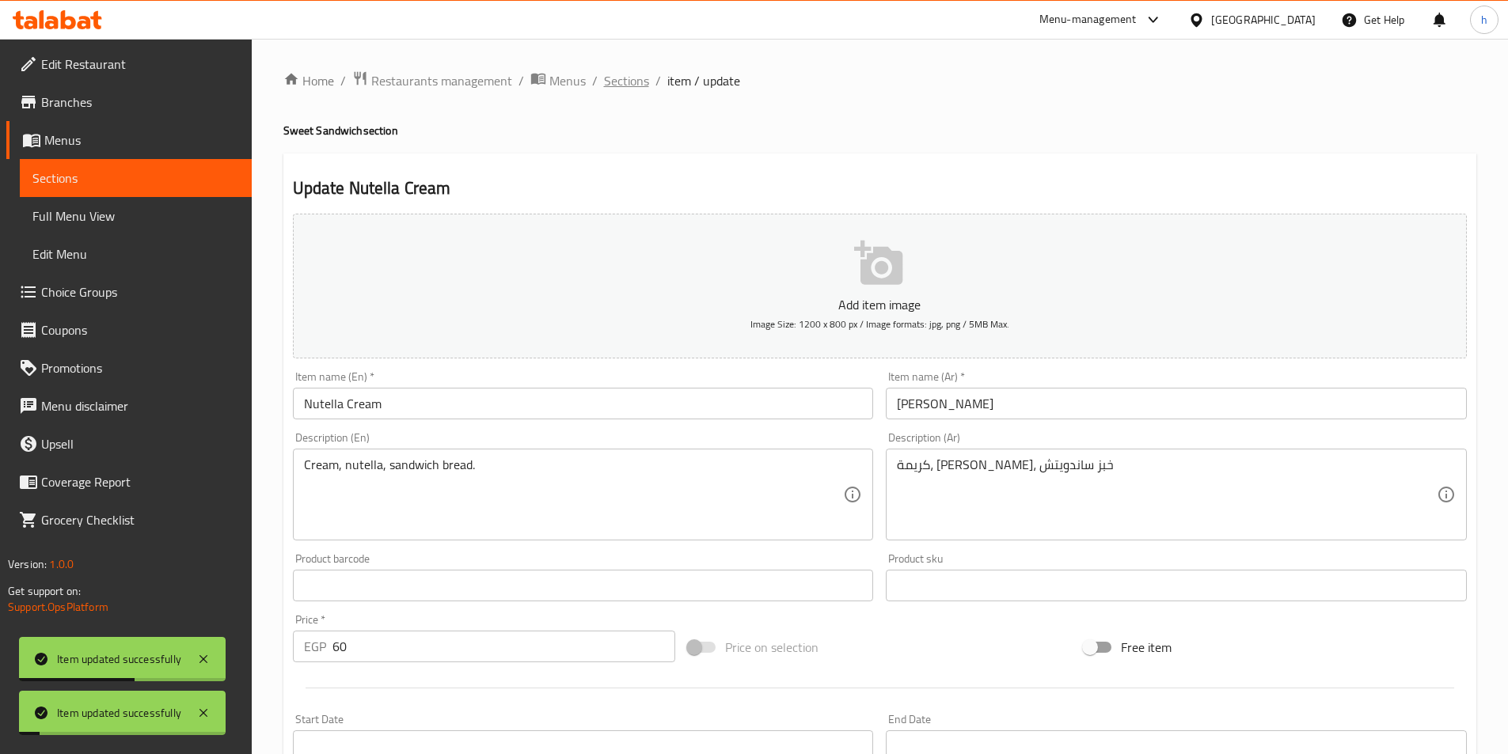
click at [629, 78] on span "Sections" at bounding box center [626, 80] width 45 height 19
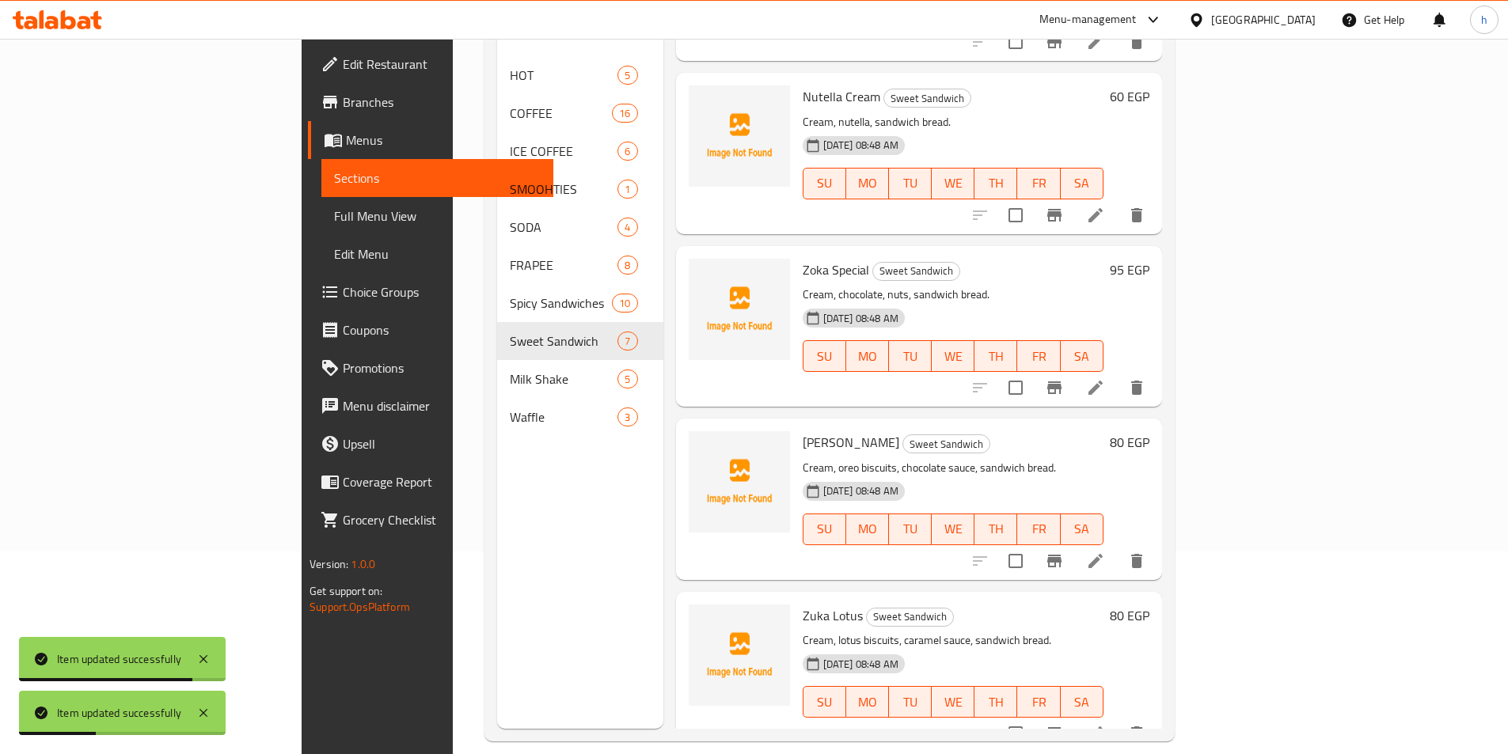
scroll to position [222, 0]
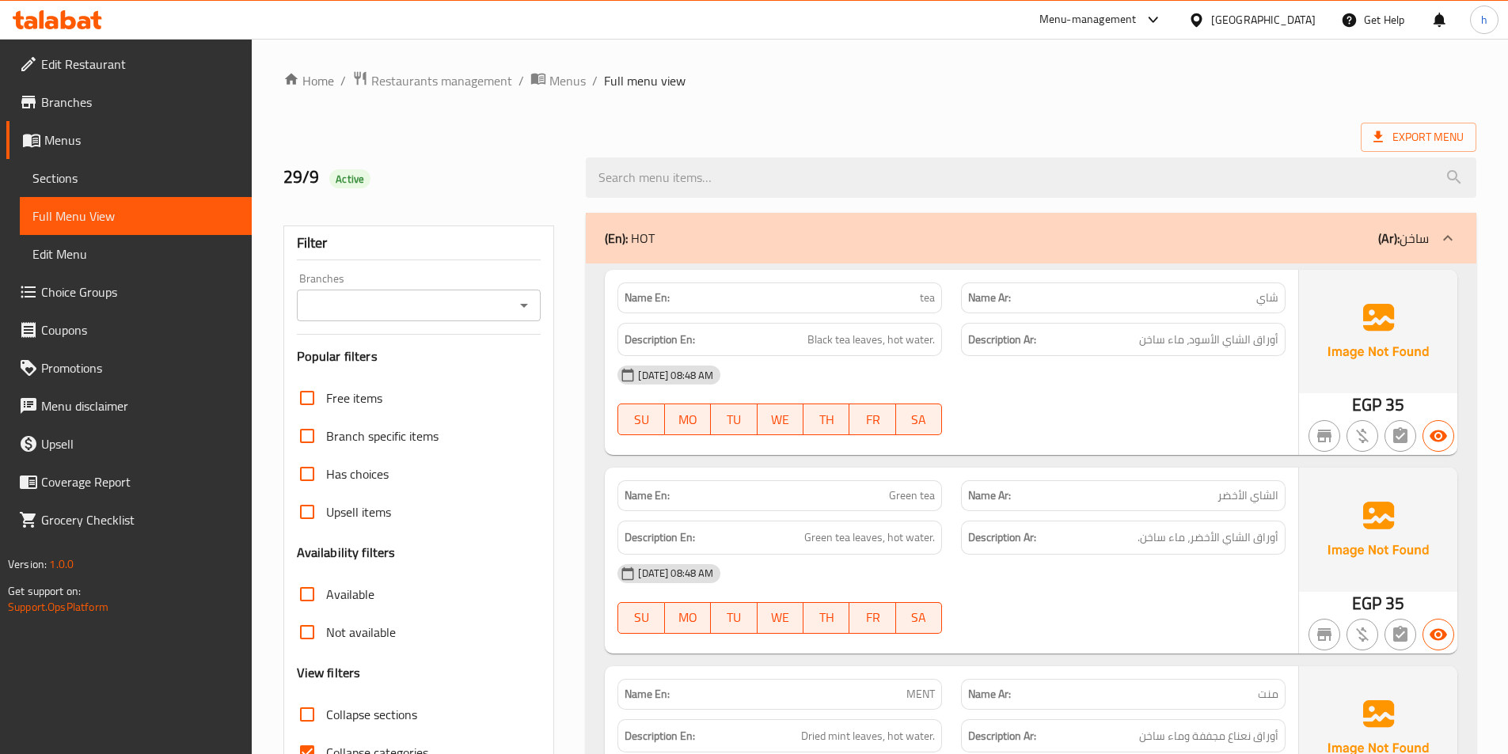
scroll to position [317, 0]
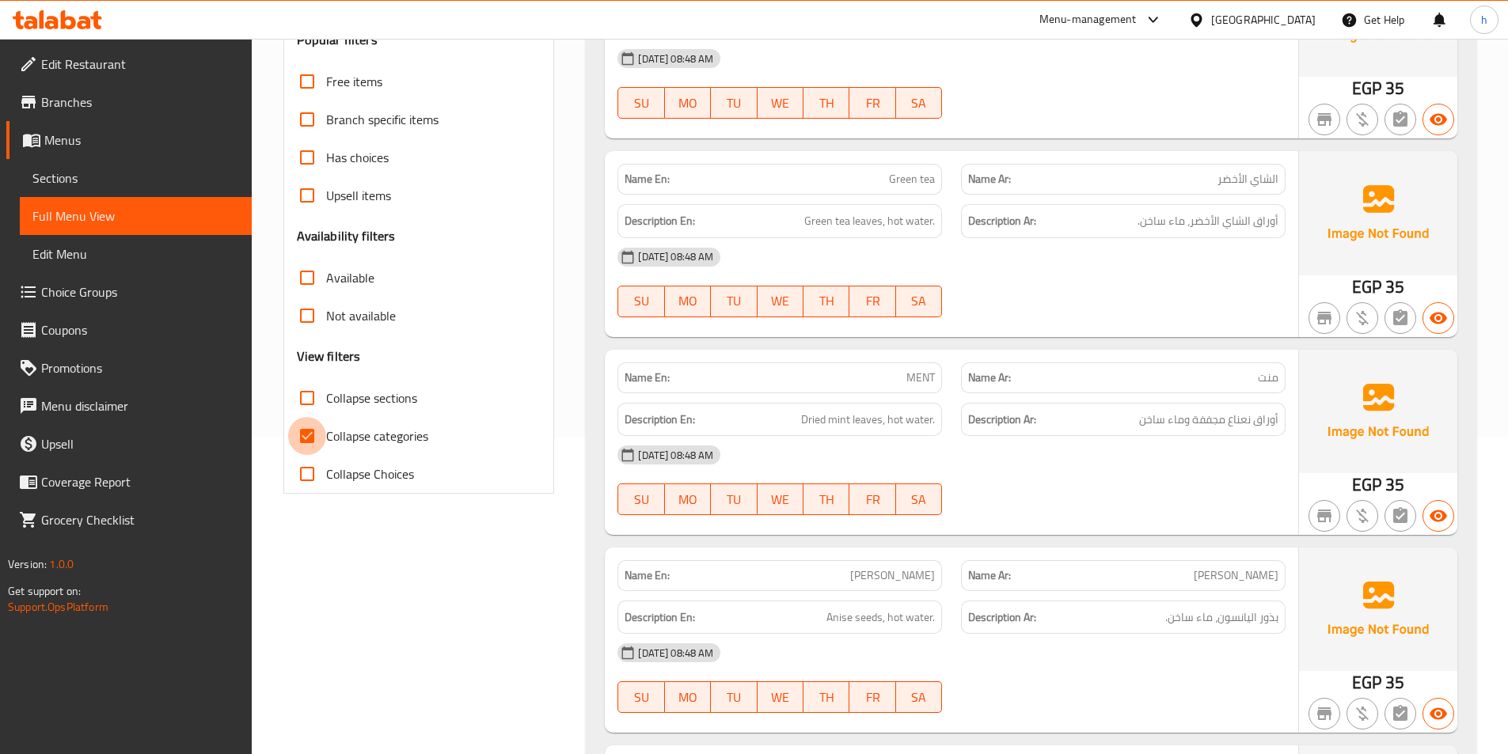
click at [310, 448] on input "Collapse categories" at bounding box center [307, 436] width 38 height 38
checkbox input "false"
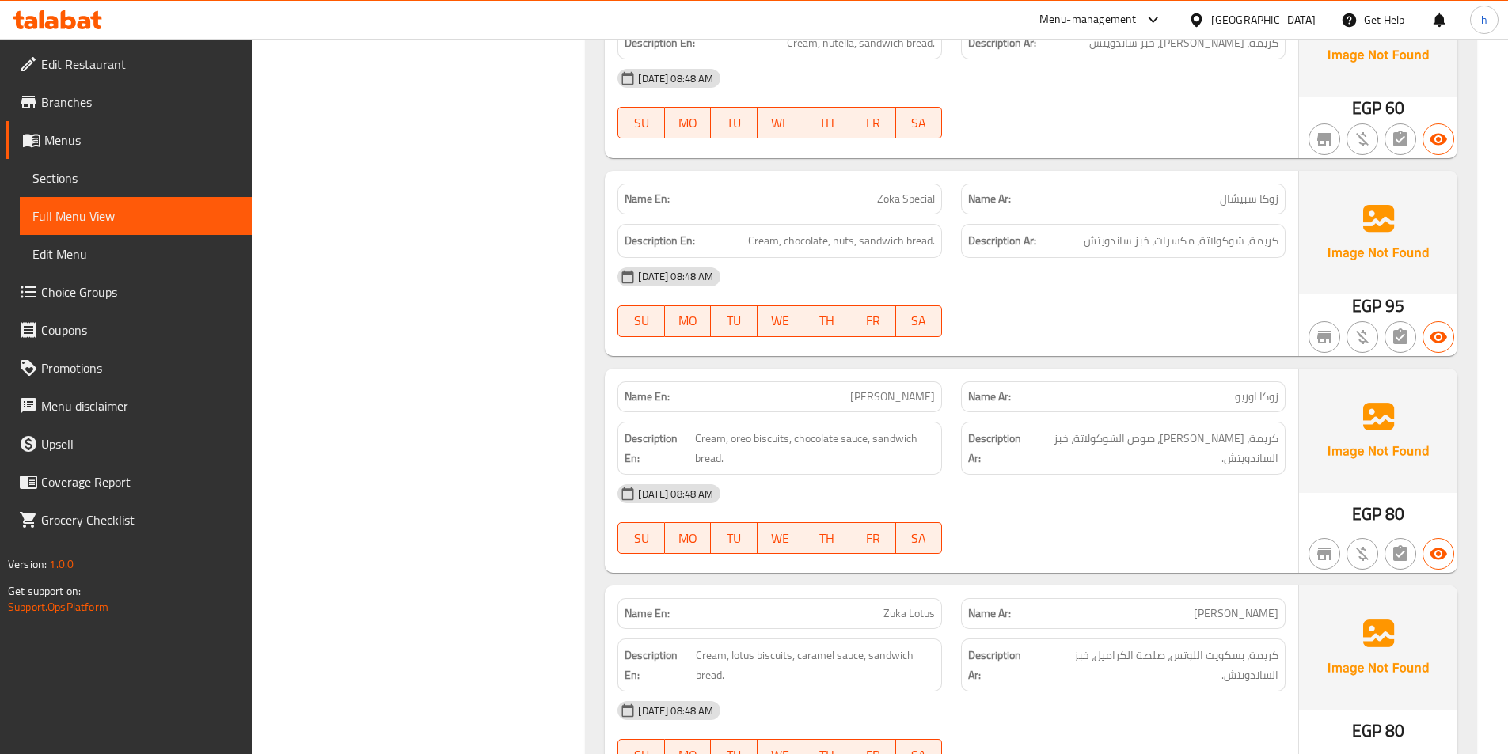
scroll to position [11558, 0]
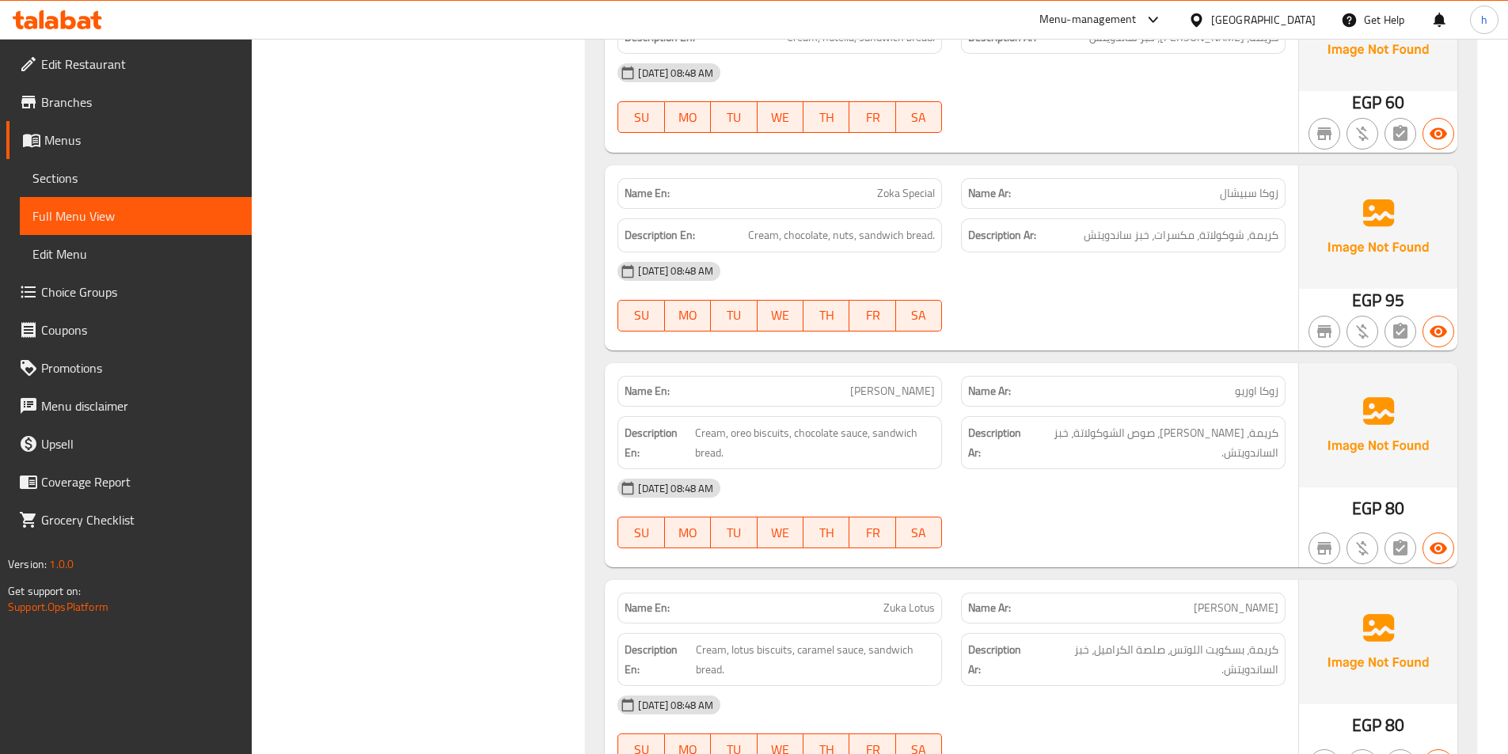
click at [925, 376] on div "Name En: Zuka orio" at bounding box center [779, 391] width 325 height 31
click at [722, 424] on span "Cream, oreo biscuits, chocolate sauce, sandwich bread." at bounding box center [815, 443] width 240 height 39
click at [766, 424] on span "Cream, oreo biscuits, chocolate sauce, sandwich bread." at bounding box center [815, 443] width 240 height 39
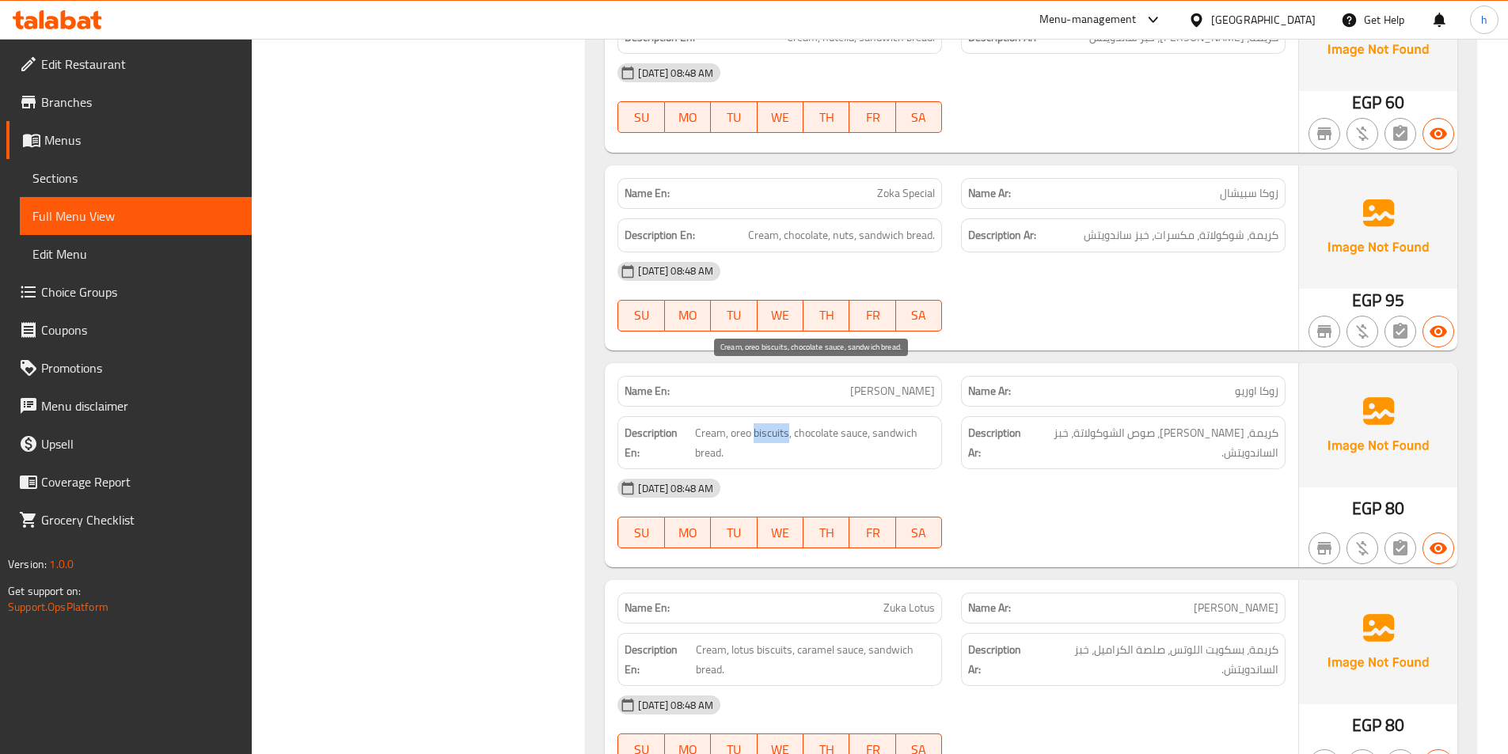
click at [766, 424] on span "Cream, oreo biscuits, chocolate sauce, sandwich bread." at bounding box center [815, 443] width 240 height 39
click at [826, 424] on span "Cream, oreo biscuits, chocolate sauce, sandwich bread." at bounding box center [815, 443] width 240 height 39
click at [924, 424] on span "Cream, oreo biscuits, chocolate sauce, sandwich bread." at bounding box center [815, 443] width 240 height 39
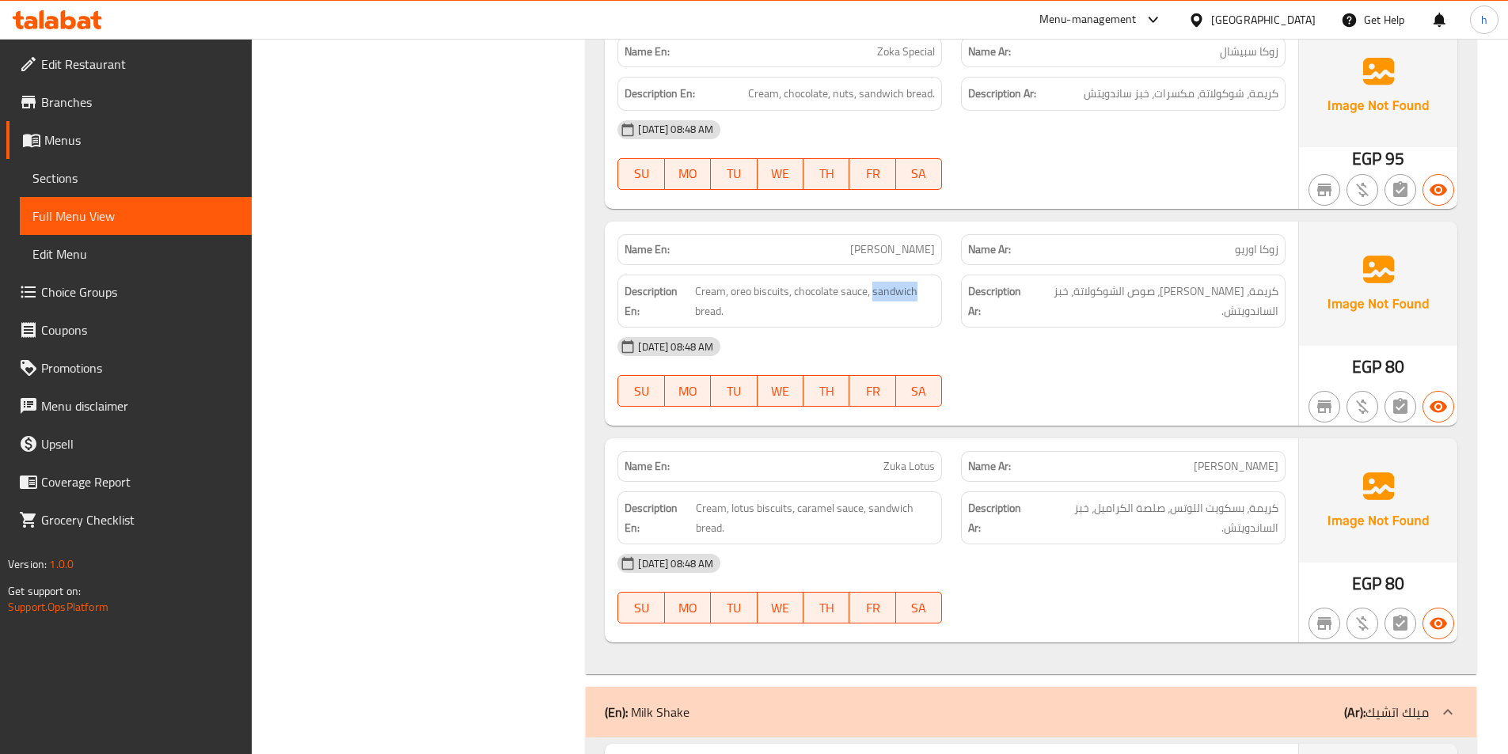
scroll to position [11717, 0]
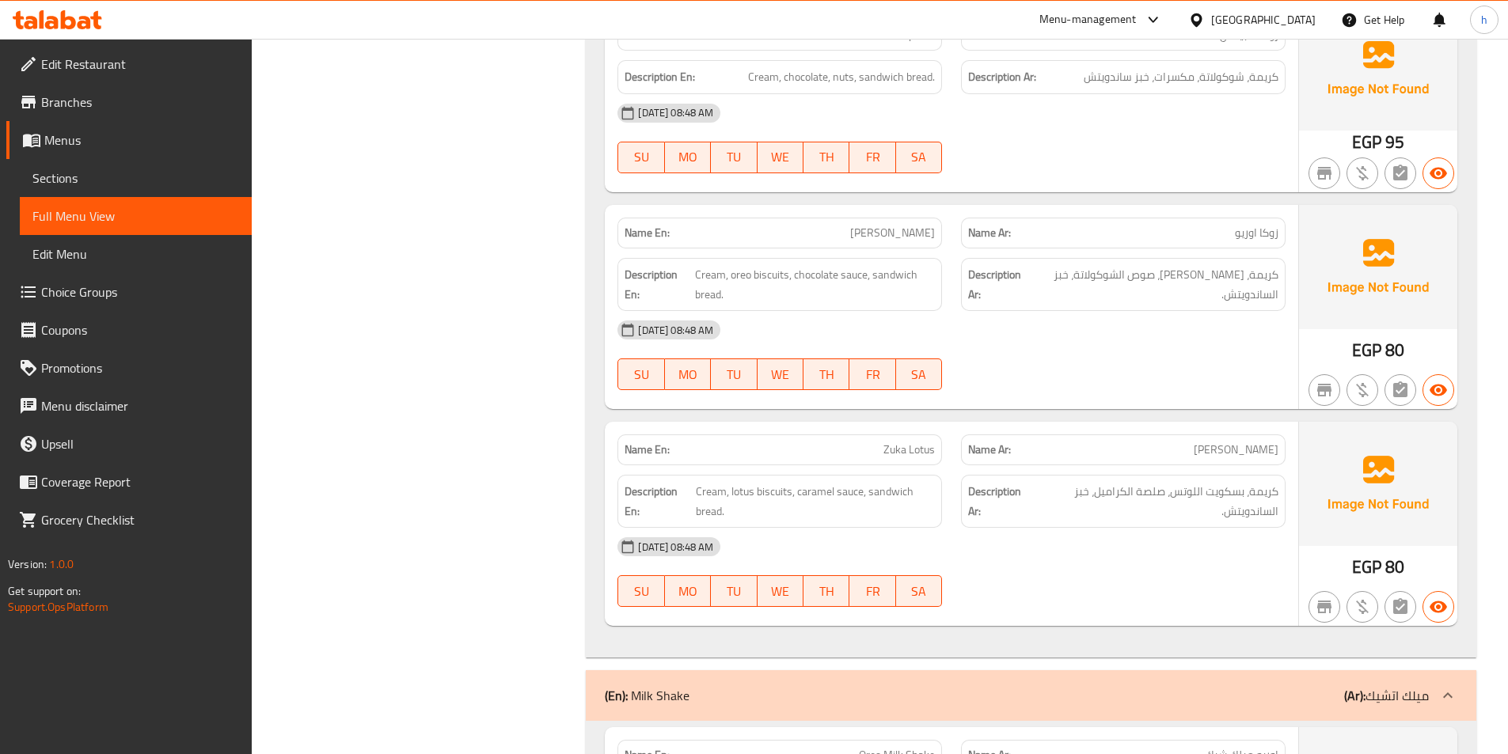
click at [874, 442] on p "Name En: Zuka Lotus" at bounding box center [780, 450] width 310 height 17
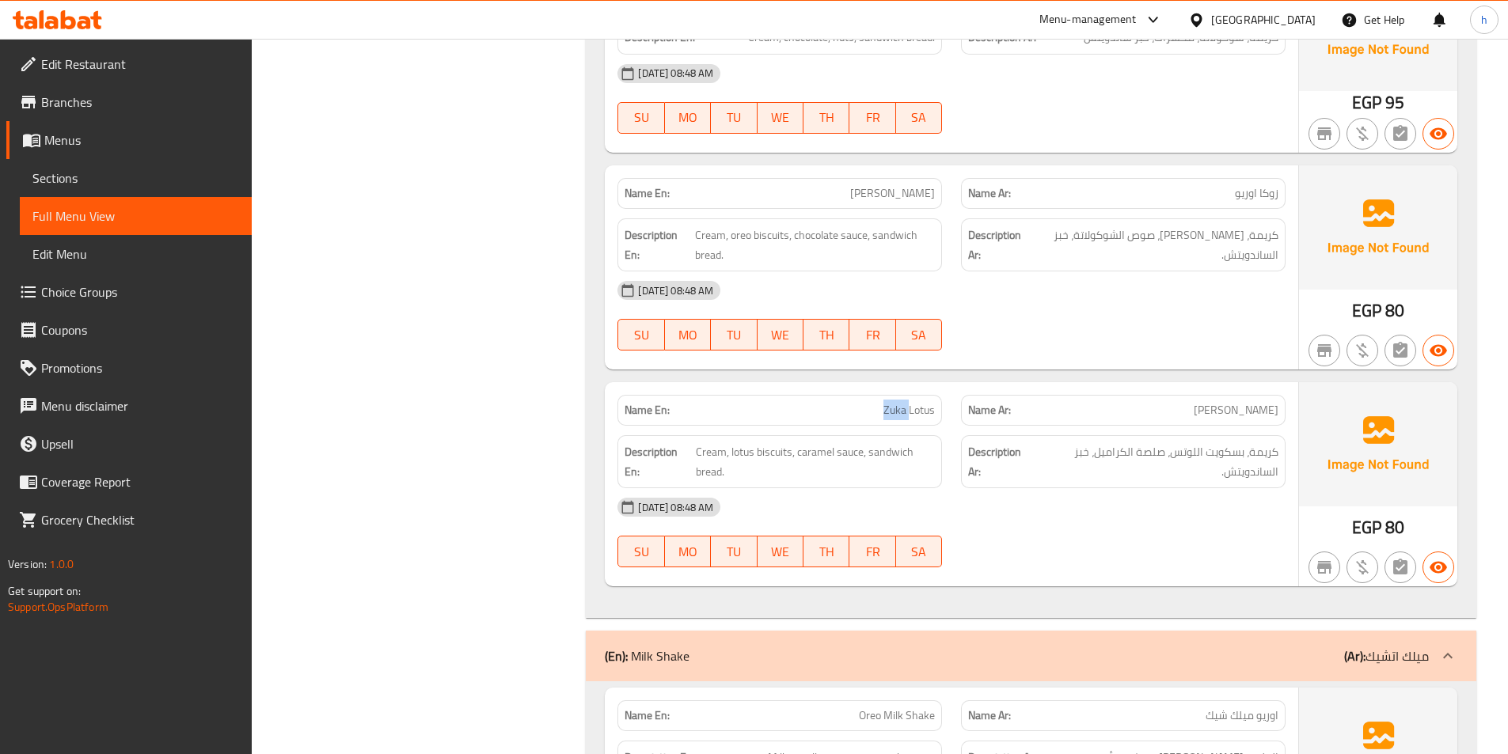
scroll to position [11796, 0]
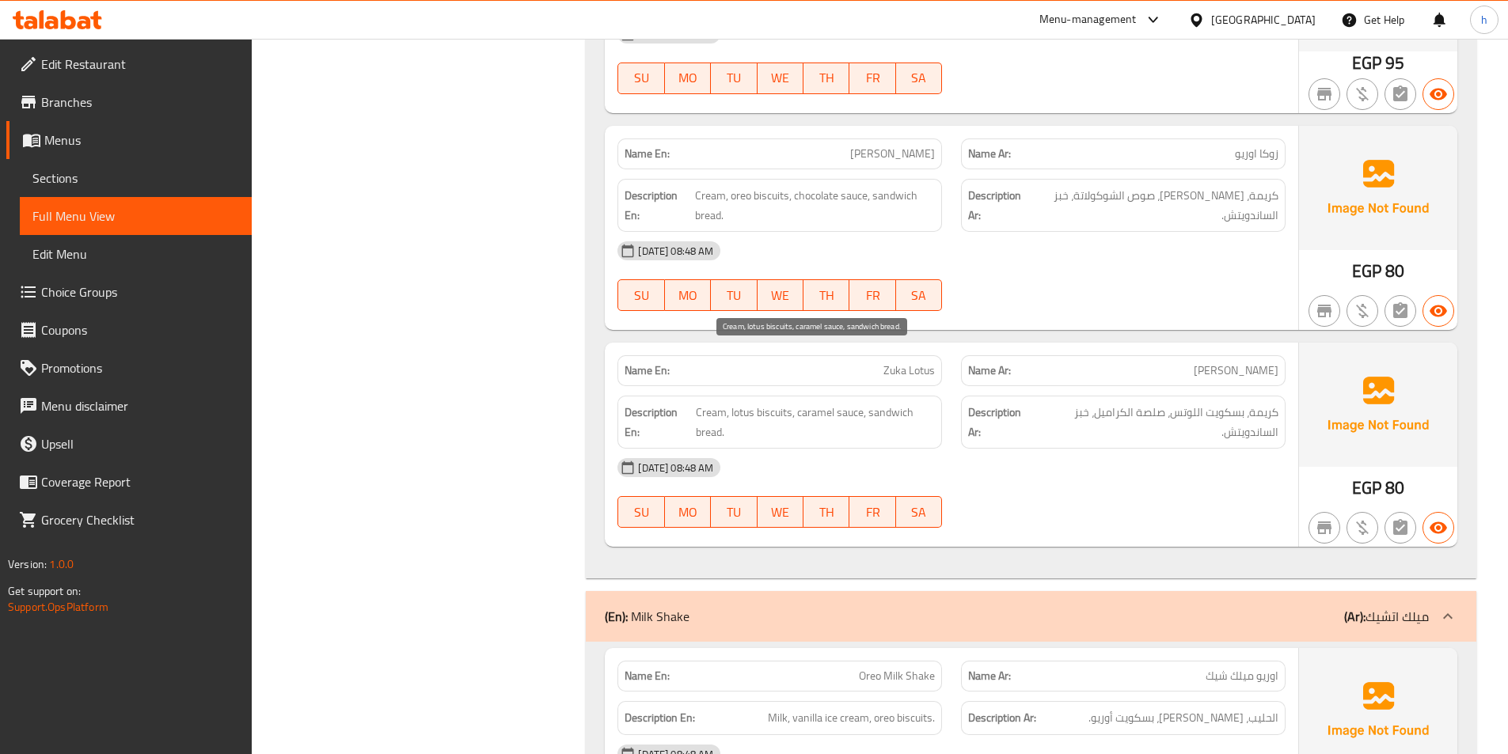
click at [718, 403] on span "Cream, lotus biscuits, caramel sauce, sandwich bread." at bounding box center [815, 422] width 239 height 39
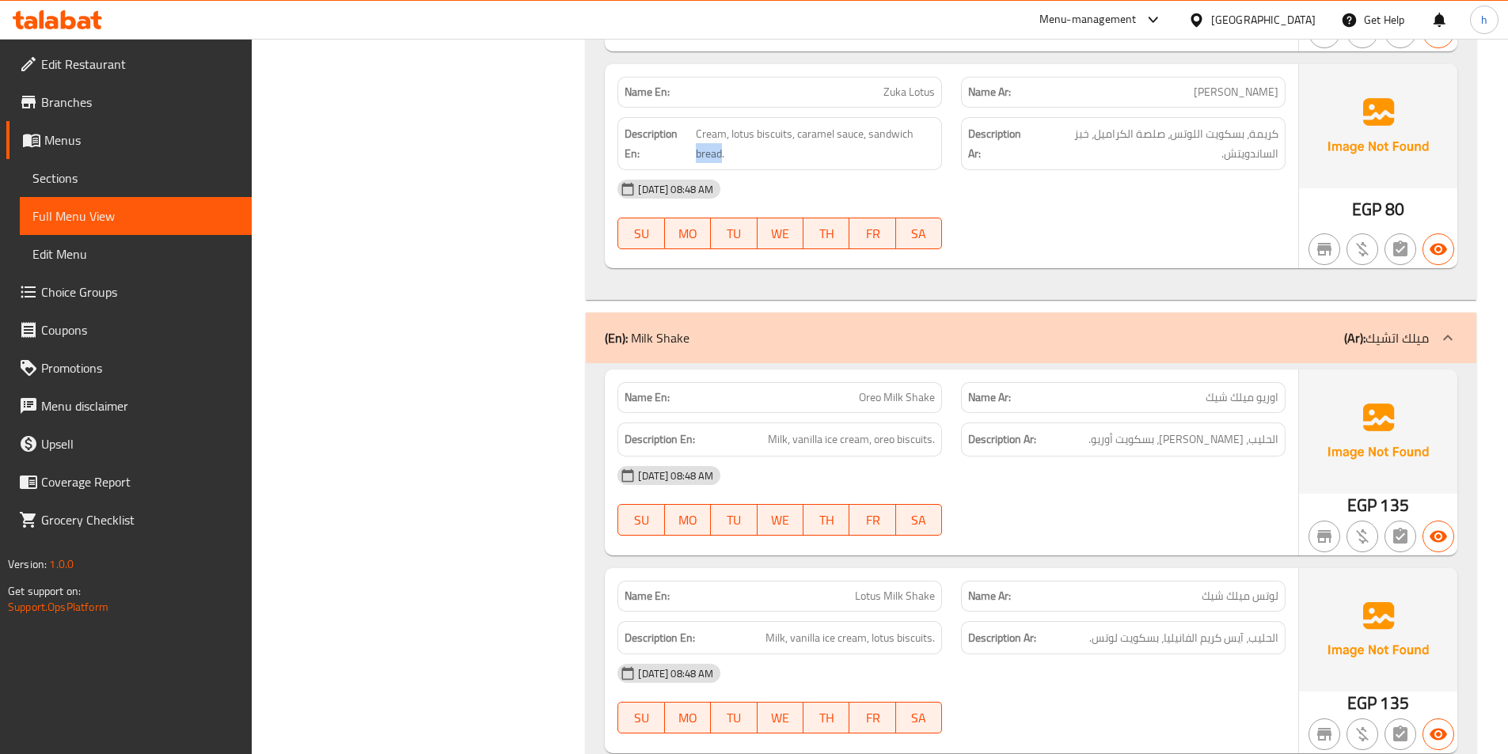
scroll to position [12112, 0]
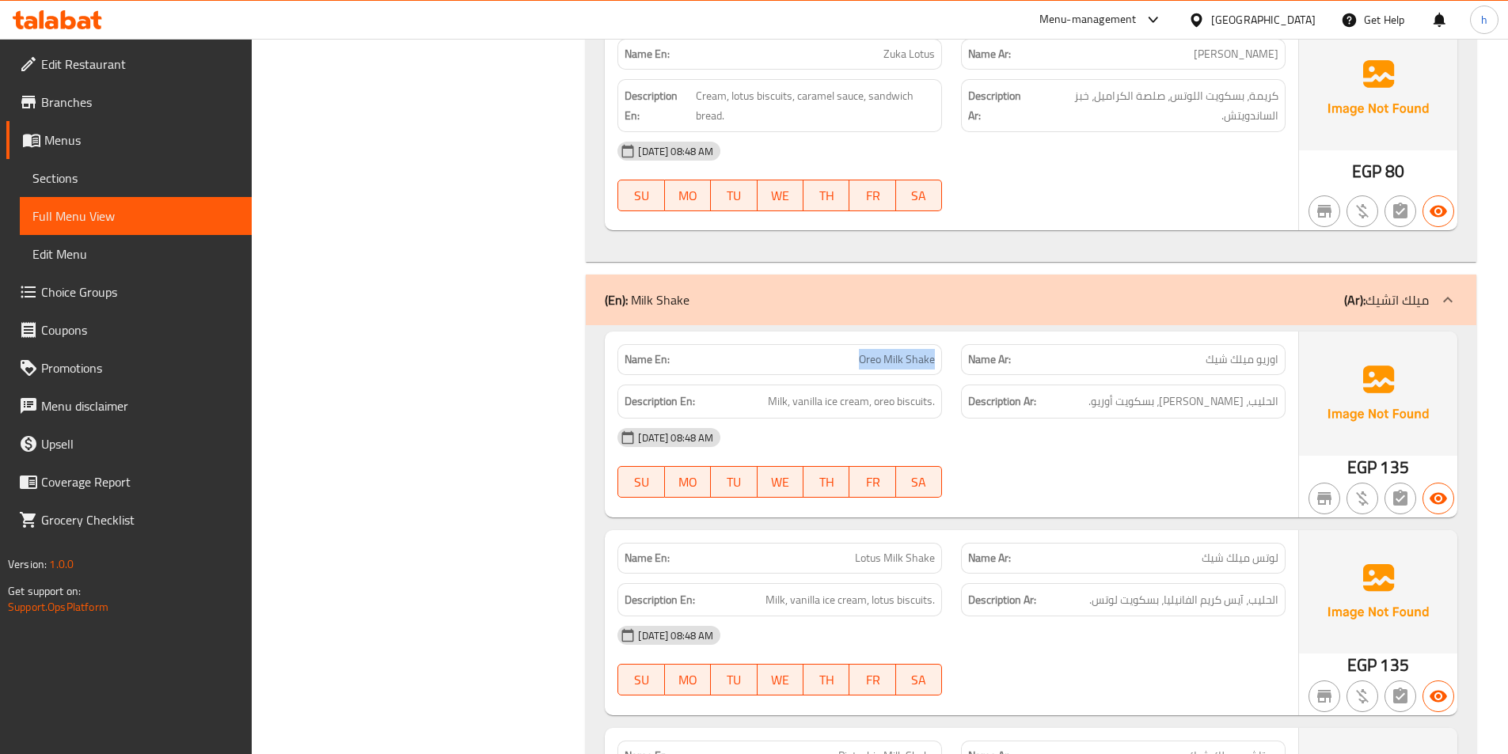
drag, startPoint x: 861, startPoint y: 298, endPoint x: 948, endPoint y: 306, distance: 87.4
click at [948, 335] on div "Name En: Oreo Milk Shake" at bounding box center [780, 360] width 344 height 50
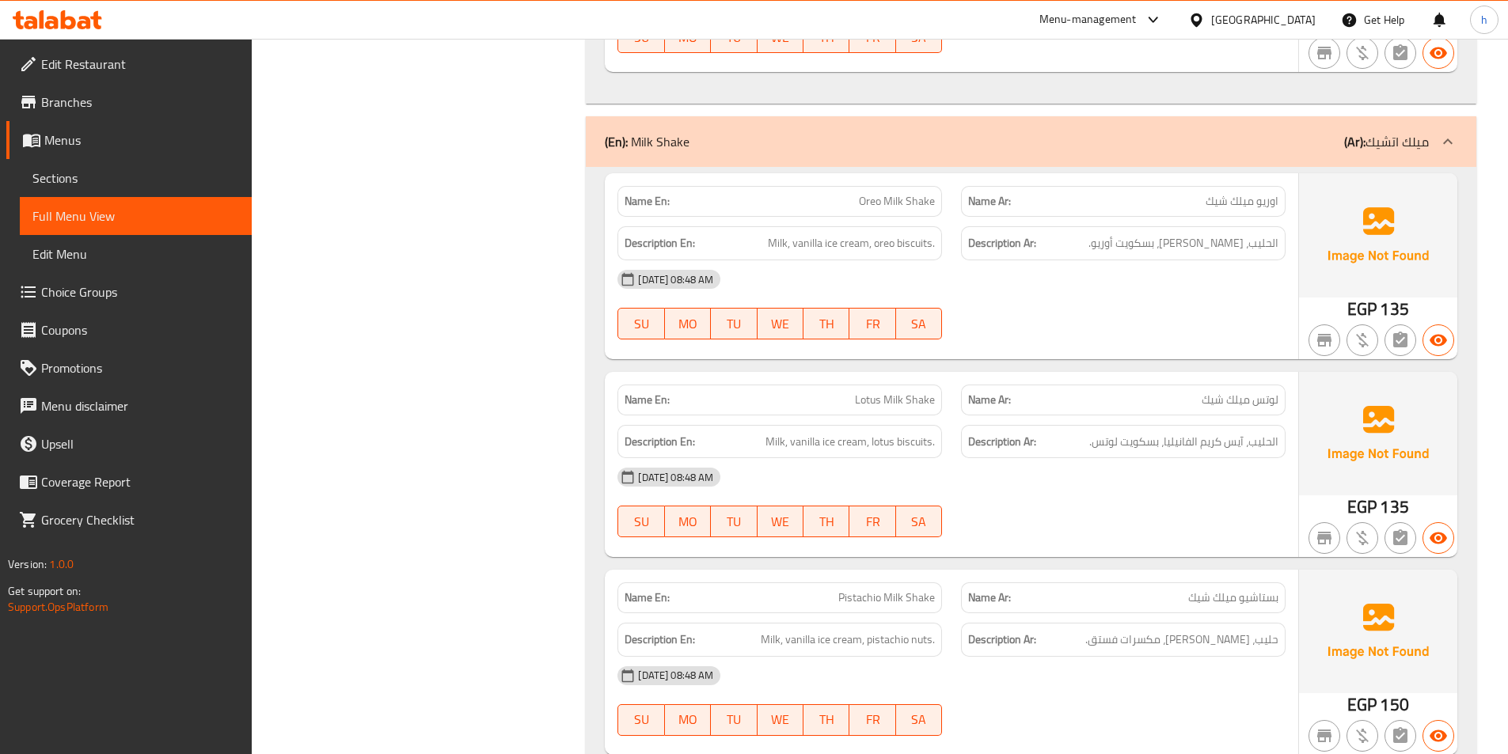
click at [770, 234] on span "Milk, vanilla ice cream, oreo biscuits." at bounding box center [851, 244] width 167 height 20
click at [802, 234] on span "Milk, vanilla ice cream, oreo biscuits." at bounding box center [851, 244] width 167 height 20
click at [834, 234] on span "Milk, vanilla ice cream, oreo biscuits." at bounding box center [851, 244] width 167 height 20
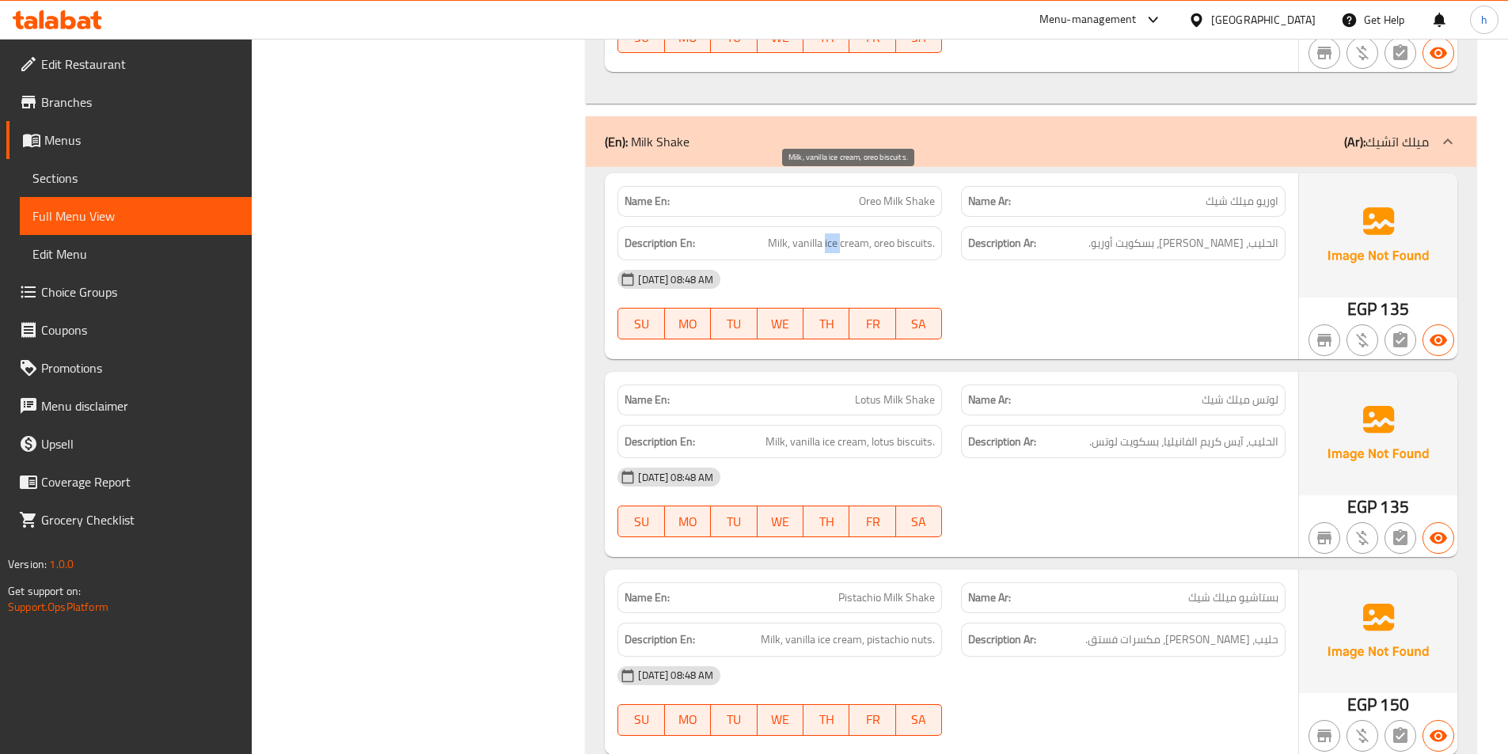
click at [834, 234] on span "Milk, vanilla ice cream, oreo biscuits." at bounding box center [851, 244] width 167 height 20
click at [893, 234] on span "Milk, vanilla ice cream, oreo biscuits." at bounding box center [851, 244] width 167 height 20
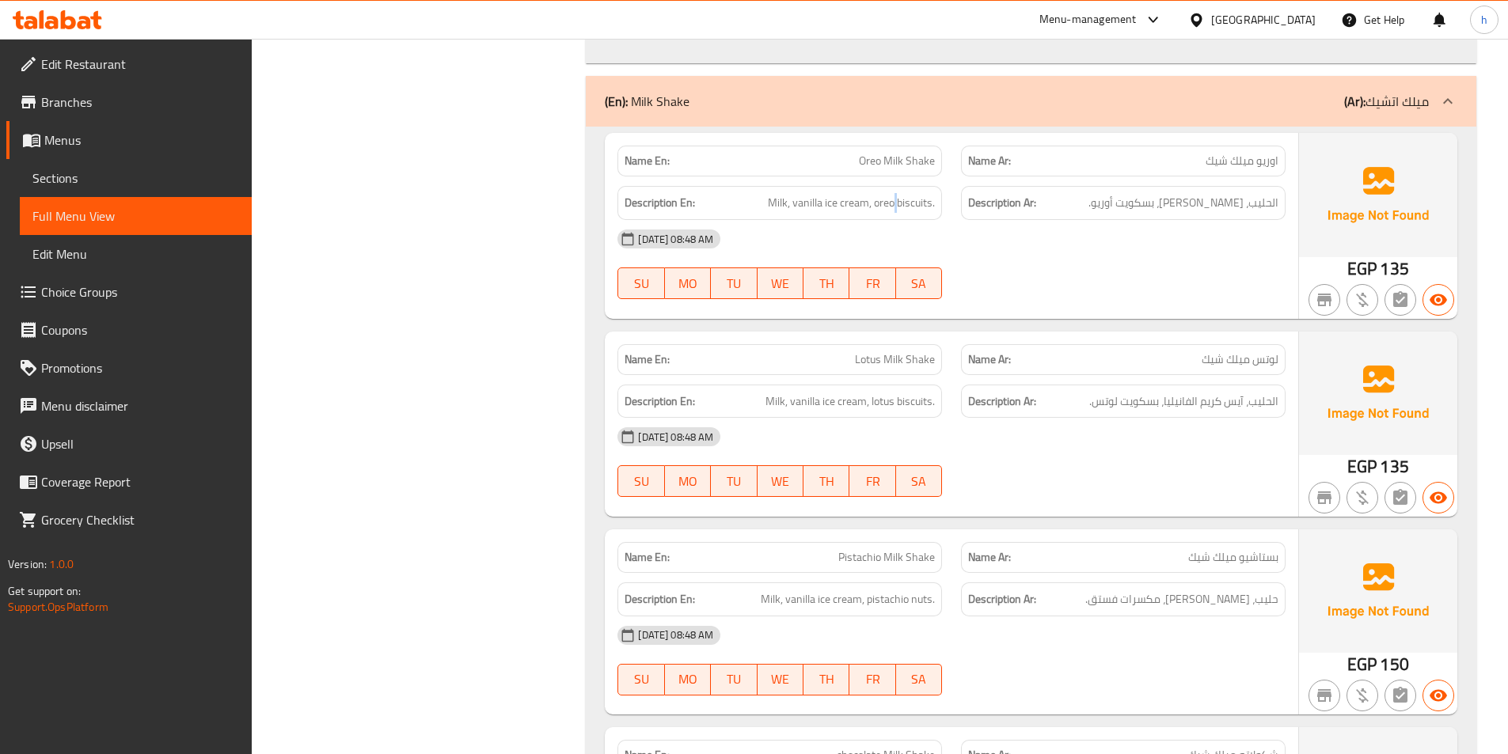
scroll to position [12350, 0]
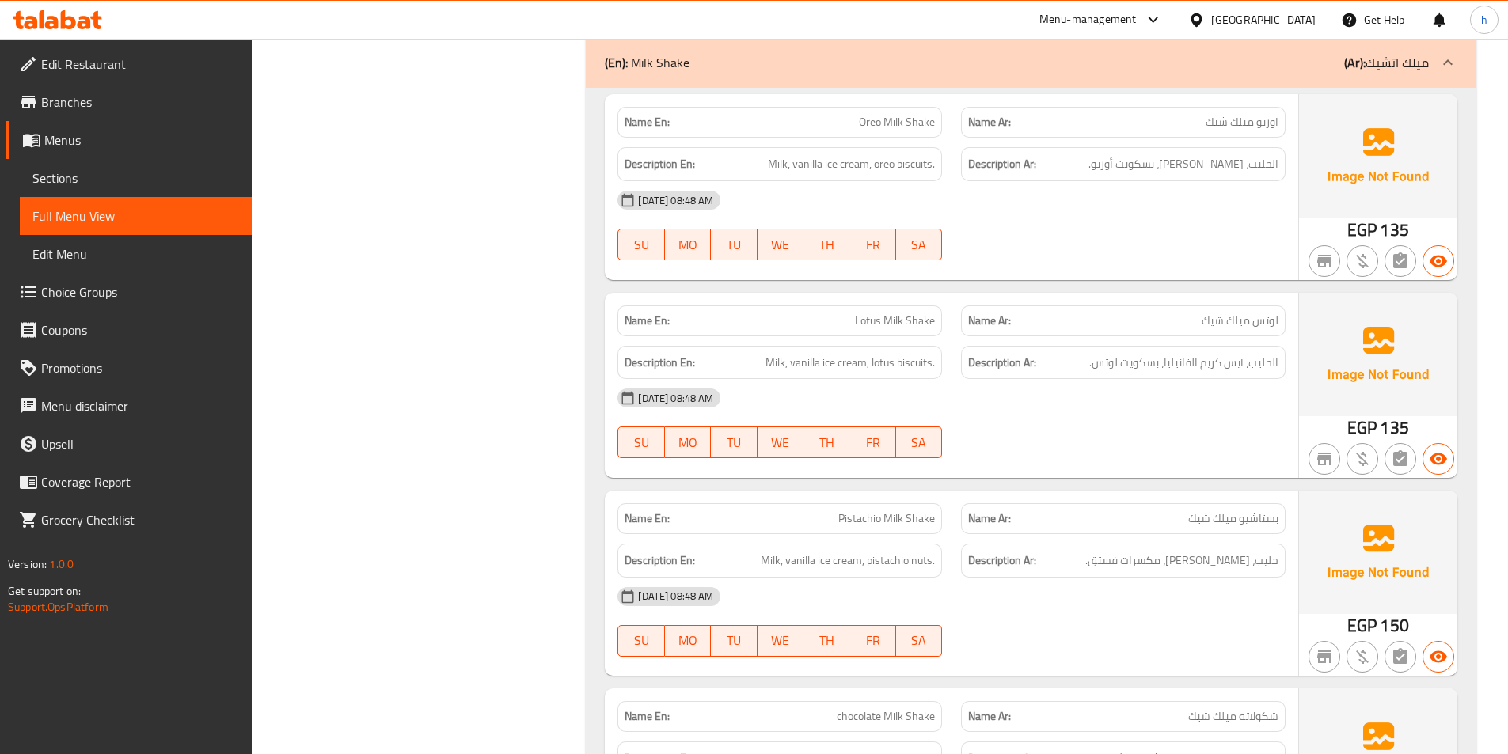
click at [869, 313] on span "Lotus Milk Shake" at bounding box center [895, 321] width 80 height 17
click at [896, 313] on span "Lotus Milk Shake" at bounding box center [895, 321] width 80 height 17
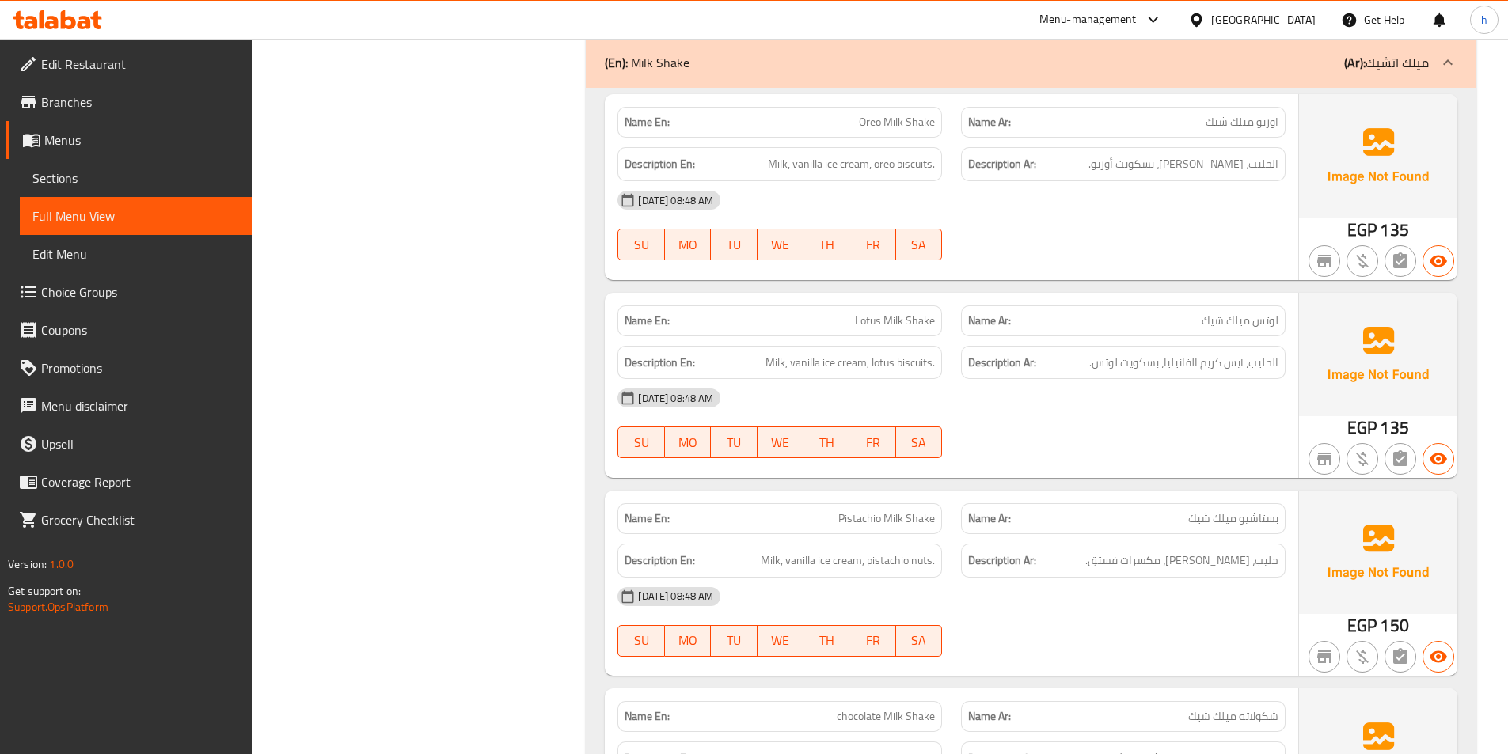
click at [763, 353] on h6 "Description En: Milk, vanilla ice cream, lotus biscuits." at bounding box center [780, 363] width 310 height 20
click at [796, 353] on span "Milk, vanilla ice cream, lotus biscuits." at bounding box center [850, 363] width 169 height 20
drag, startPoint x: 796, startPoint y: 304, endPoint x: 864, endPoint y: 302, distance: 68.1
click at [864, 353] on span "Milk, vanilla ice cream, lotus biscuits." at bounding box center [850, 363] width 169 height 20
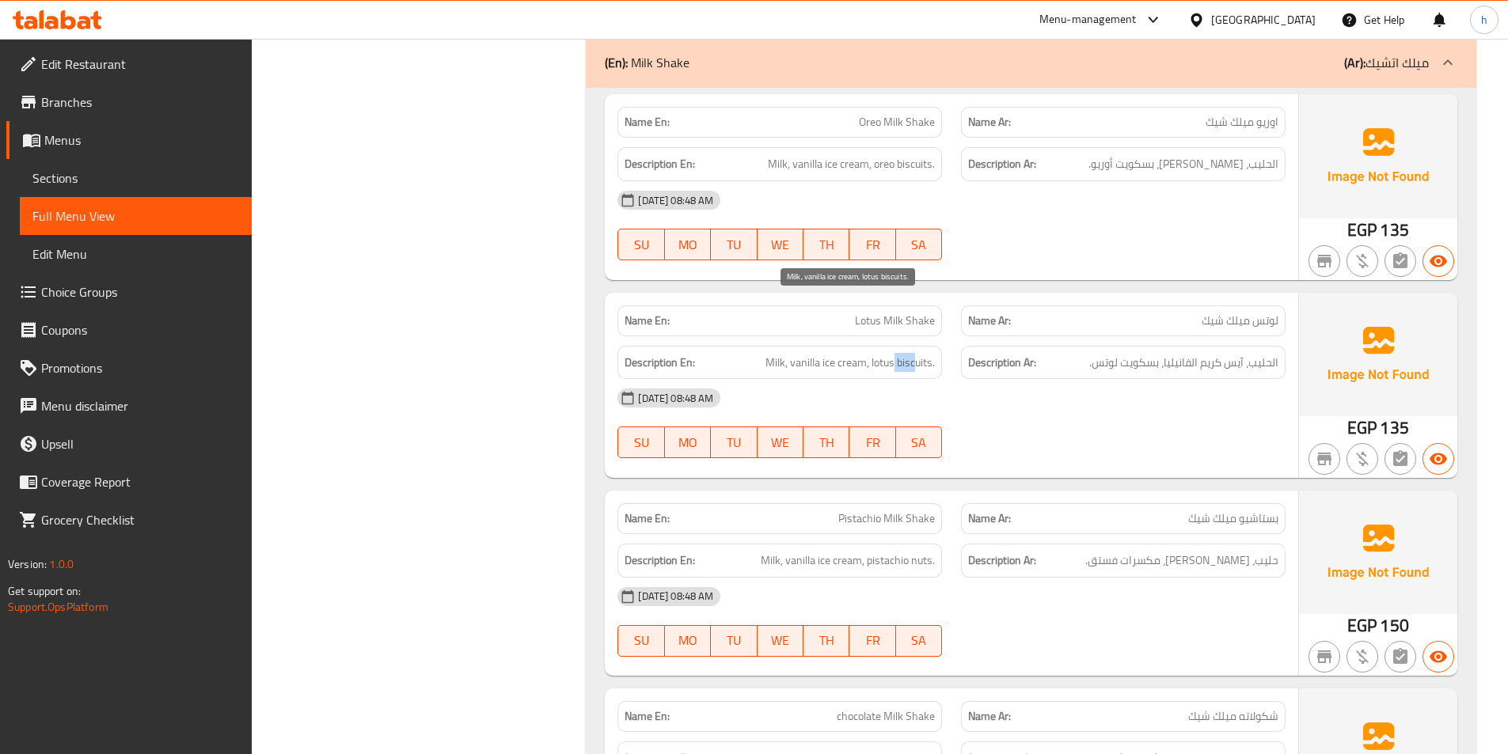
drag, startPoint x: 894, startPoint y: 302, endPoint x: 917, endPoint y: 308, distance: 23.8
click at [917, 353] on span "Milk, vanilla ice cream, lotus biscuits." at bounding box center [850, 363] width 169 height 20
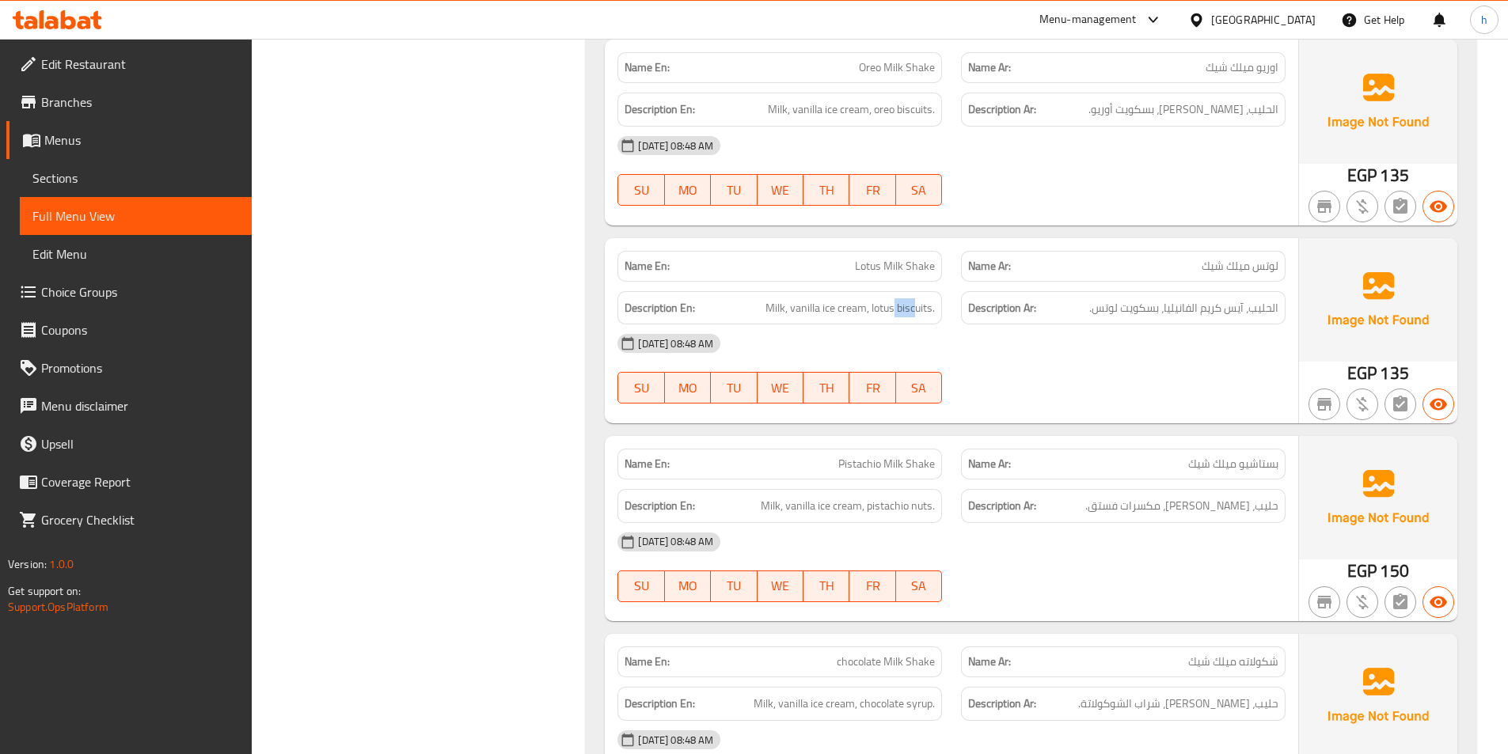
scroll to position [12508, 0]
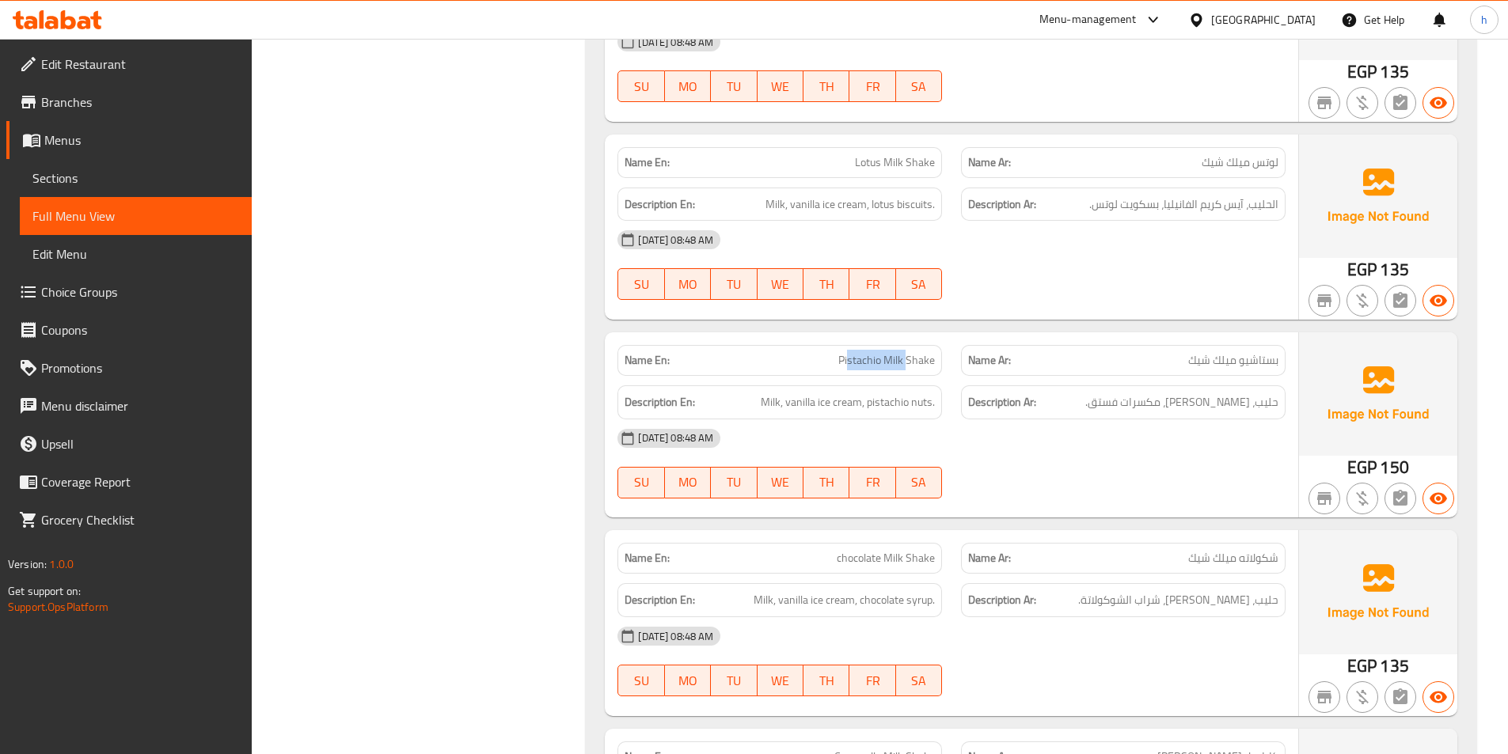
drag, startPoint x: 848, startPoint y: 297, endPoint x: 908, endPoint y: 298, distance: 60.2
click at [908, 352] on span "Pistachio Milk Shake" at bounding box center [886, 360] width 97 height 17
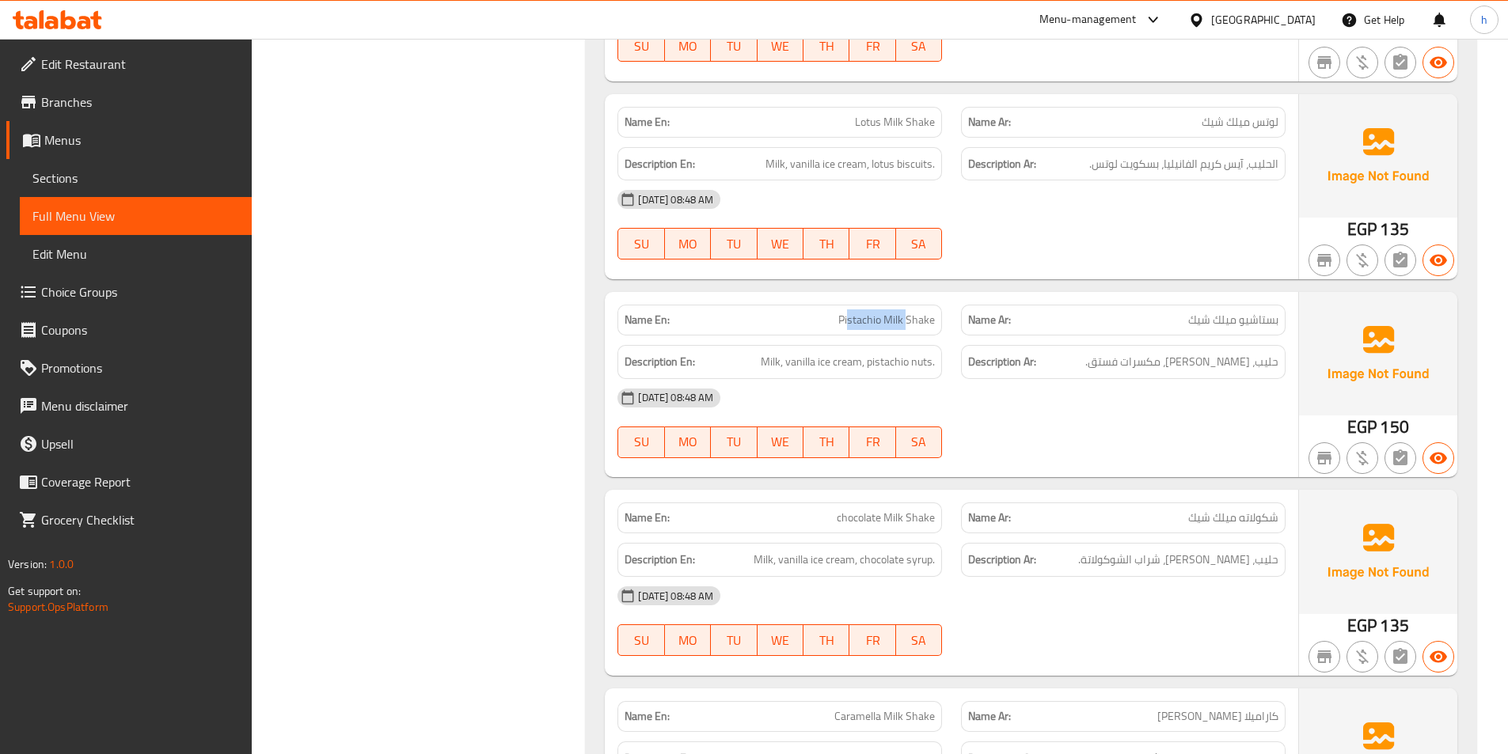
scroll to position [12587, 0]
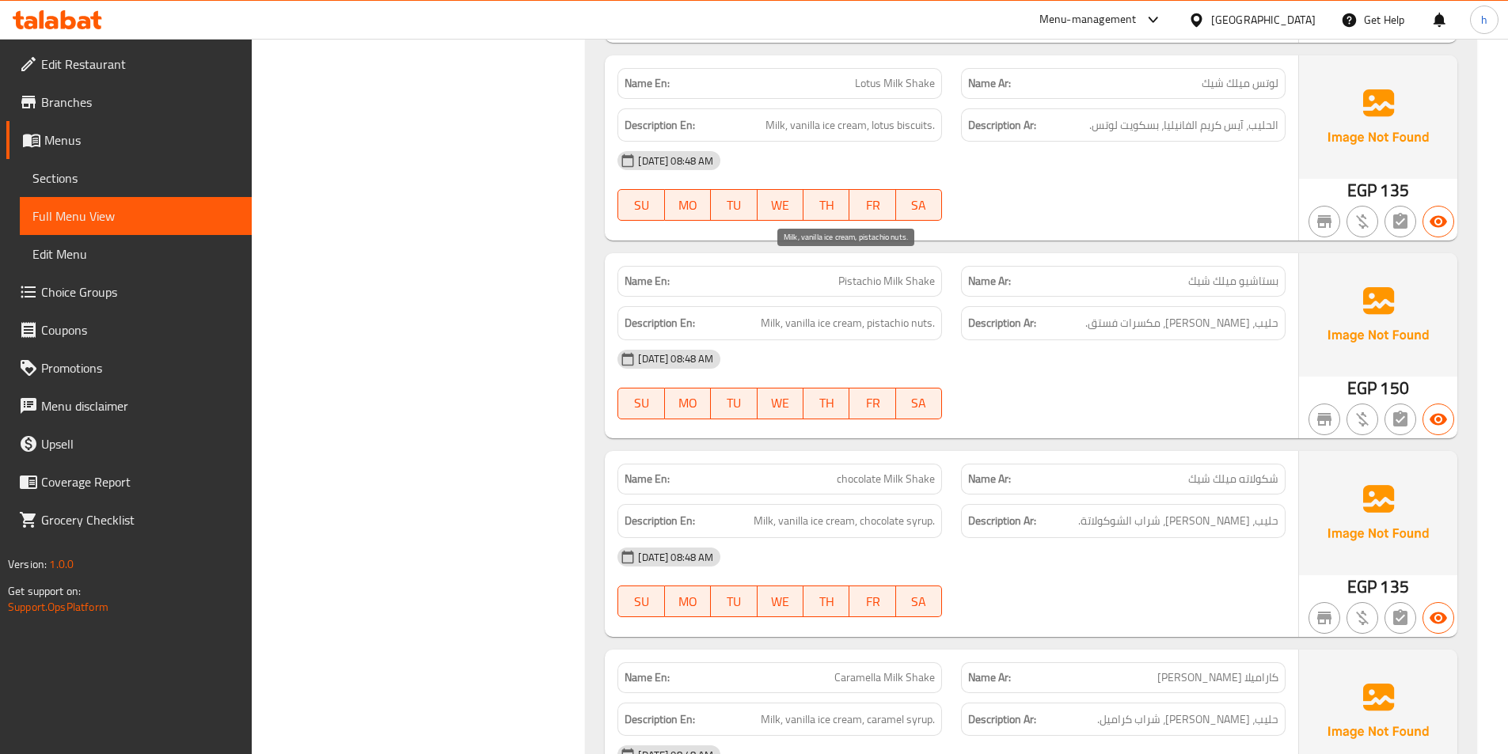
click at [776, 313] on span "Milk, vanilla ice cream, pistachio nuts." at bounding box center [848, 323] width 174 height 20
click at [804, 313] on span "Milk, vanilla ice cream, pistachio nuts." at bounding box center [848, 323] width 174 height 20
click at [857, 313] on span "Milk, vanilla ice cream, pistachio nuts." at bounding box center [848, 323] width 174 height 20
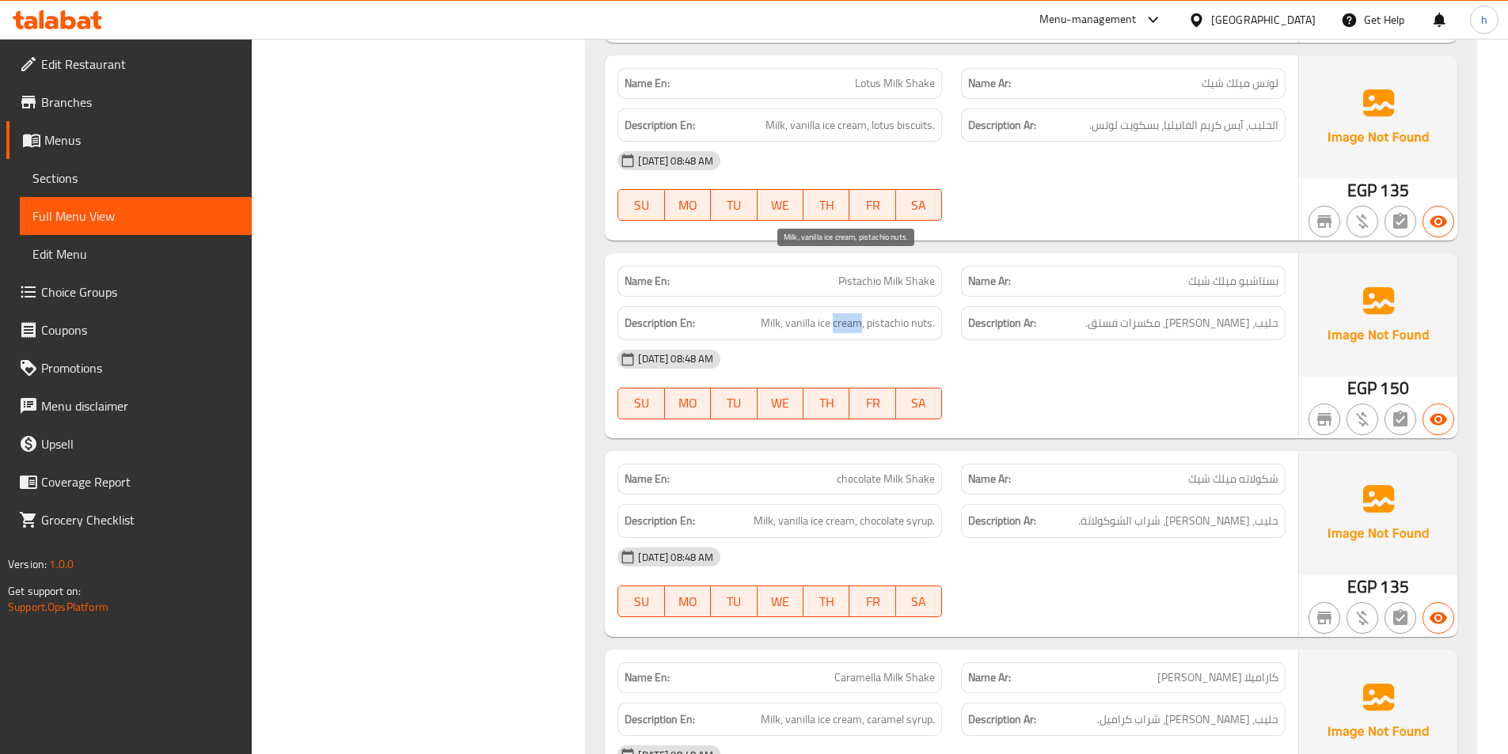
click at [857, 313] on span "Milk, vanilla ice cream, pistachio nuts." at bounding box center [848, 323] width 174 height 20
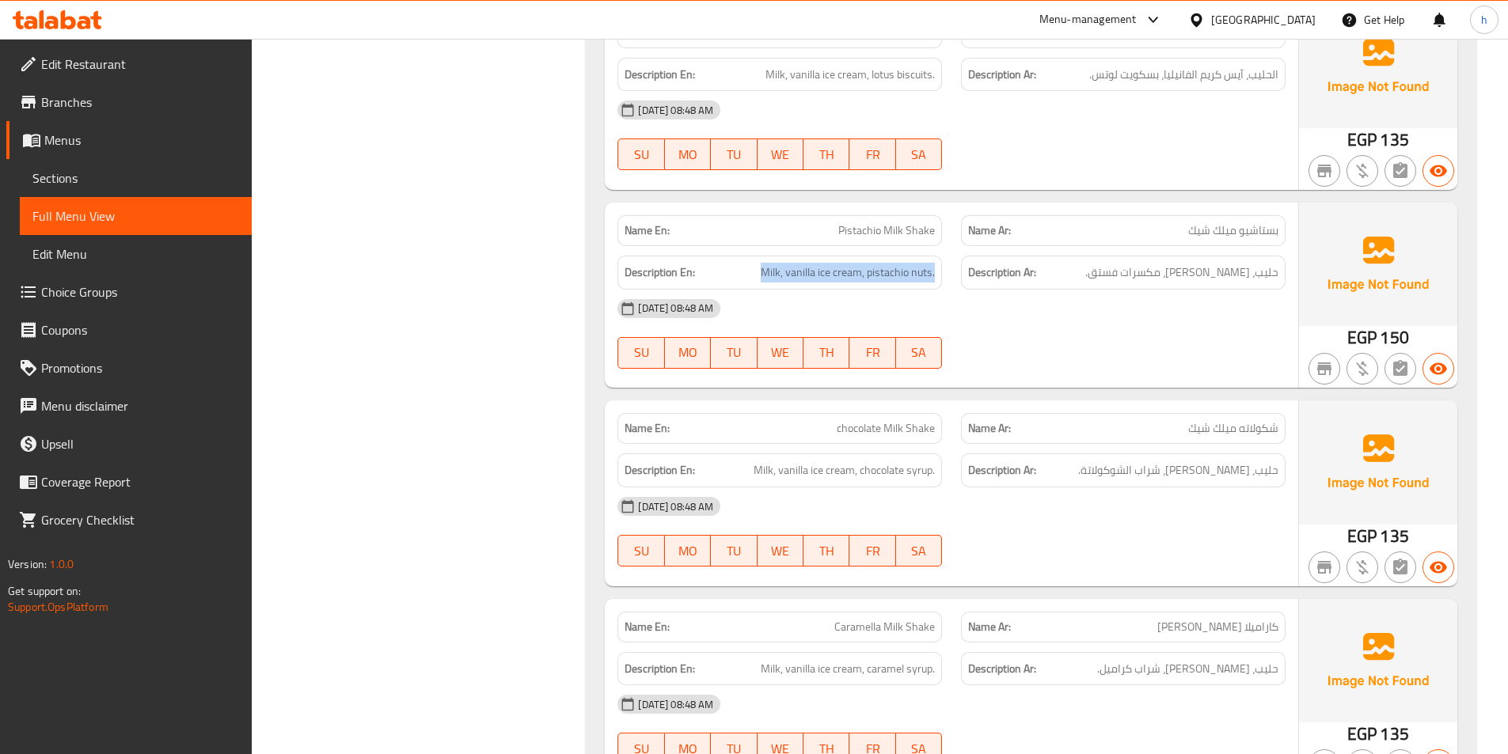
scroll to position [12825, 0]
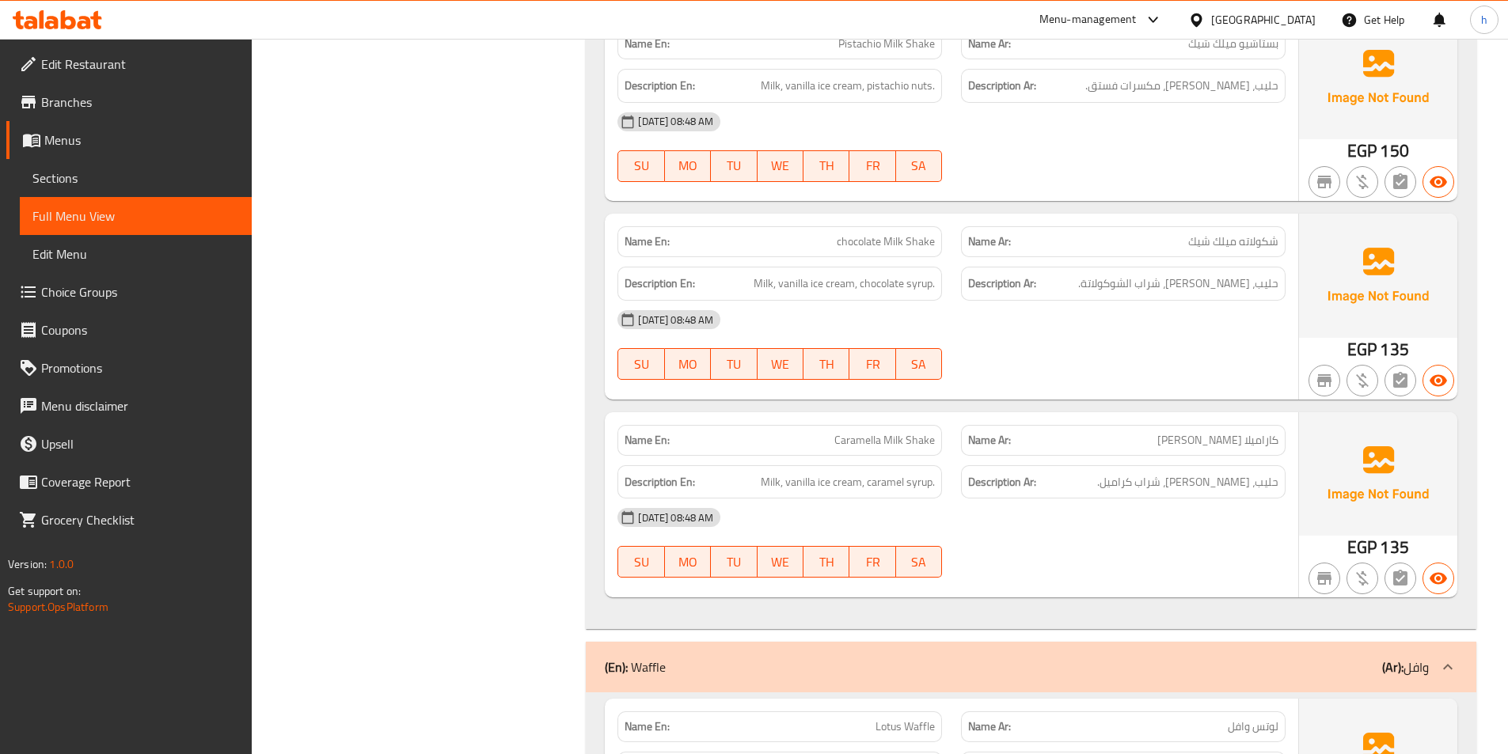
click at [853, 234] on span "chocolate Milk Shake" at bounding box center [886, 242] width 98 height 17
drag, startPoint x: 922, startPoint y: 180, endPoint x: 985, endPoint y: 180, distance: 62.5
click at [985, 217] on div "Name En: chocolate Milk Shake Name Ar: شكولاته ميلك شيك" at bounding box center [951, 242] width 687 height 50
click at [769, 274] on span "Milk, vanilla ice cream, chocolate syrup." at bounding box center [844, 284] width 181 height 20
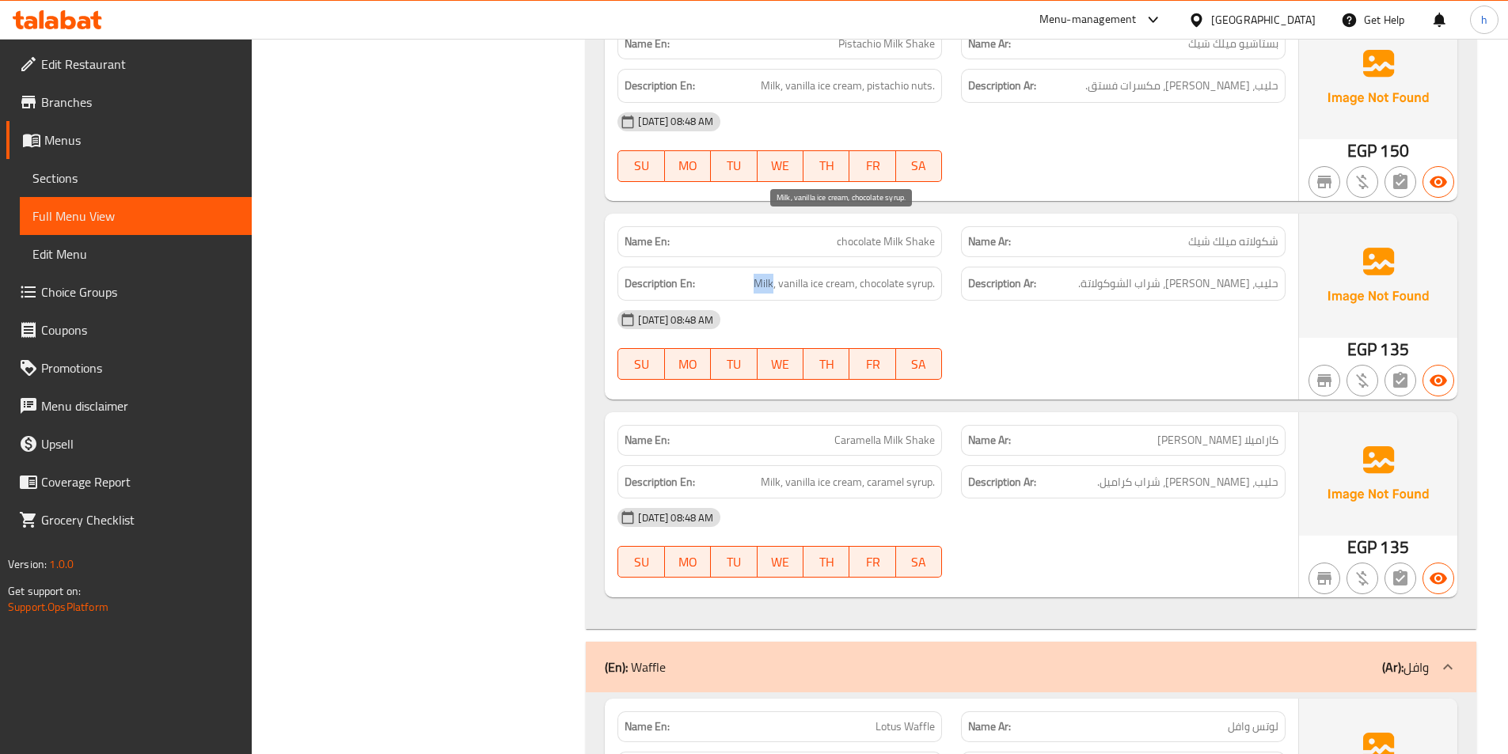
click at [769, 274] on span "Milk, vanilla ice cream, chocolate syrup." at bounding box center [844, 284] width 181 height 20
drag, startPoint x: 788, startPoint y: 226, endPoint x: 844, endPoint y: 226, distance: 56.2
click at [844, 274] on span "Milk, vanilla ice cream, chocolate syrup." at bounding box center [844, 284] width 181 height 20
drag, startPoint x: 871, startPoint y: 230, endPoint x: 937, endPoint y: 233, distance: 65.8
click at [937, 267] on div "Description En: Milk, vanilla ice cream, chocolate syrup." at bounding box center [779, 284] width 325 height 34
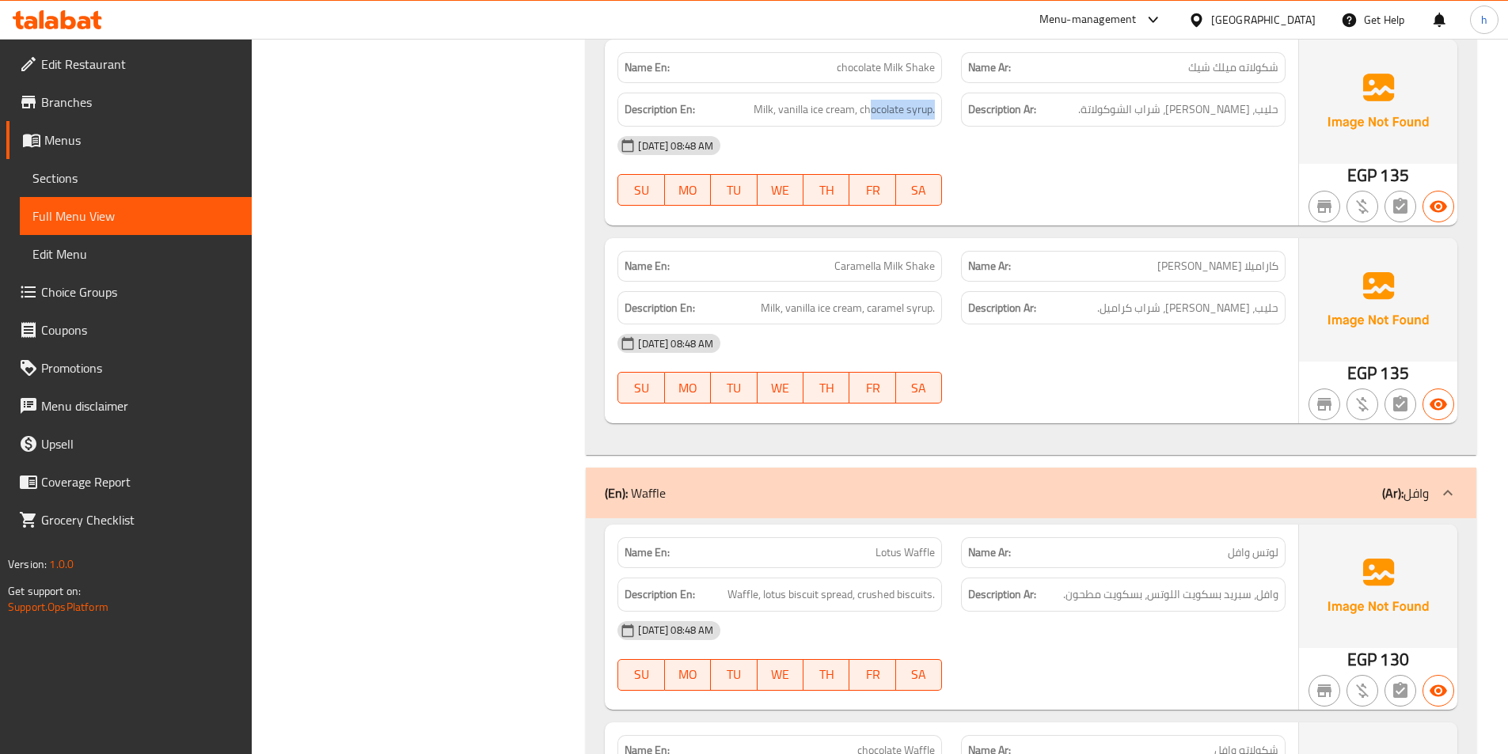
scroll to position [12983, 0]
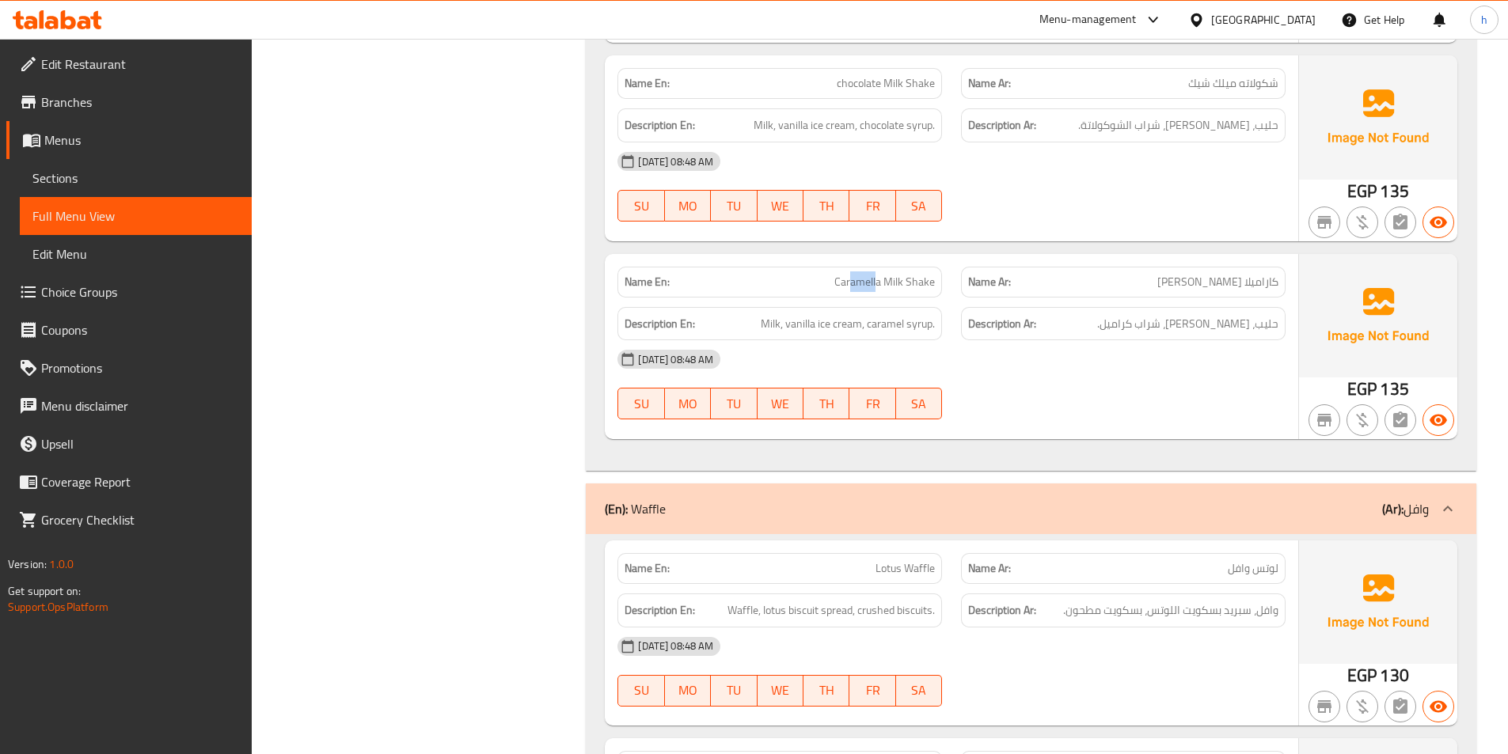
drag, startPoint x: 851, startPoint y: 233, endPoint x: 876, endPoint y: 233, distance: 24.5
click at [876, 274] on span "Caramella Milk Shake" at bounding box center [884, 282] width 101 height 17
drag, startPoint x: 907, startPoint y: 222, endPoint x: 929, endPoint y: 226, distance: 22.5
click at [929, 274] on span "Caramella Milk Shake" at bounding box center [884, 282] width 101 height 17
click at [765, 314] on span "Milk, vanilla ice cream, caramel syrup." at bounding box center [848, 324] width 174 height 20
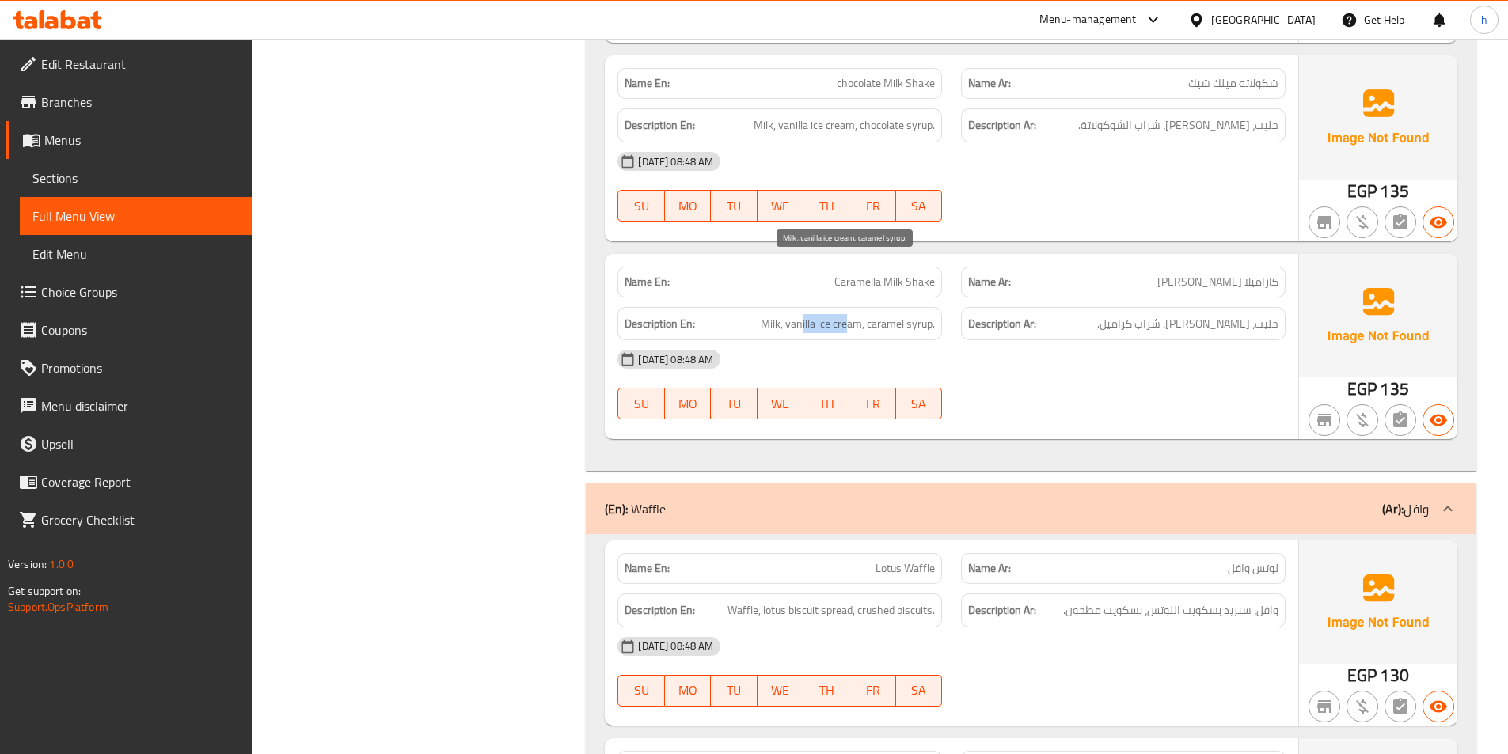
drag, startPoint x: 802, startPoint y: 267, endPoint x: 849, endPoint y: 266, distance: 47.5
click at [849, 314] on span "Milk, vanilla ice cream, caramel syrup." at bounding box center [848, 324] width 174 height 20
drag, startPoint x: 889, startPoint y: 268, endPoint x: 927, endPoint y: 272, distance: 38.2
click at [927, 314] on span "Milk, vanilla ice cream, caramel syrup." at bounding box center [848, 324] width 174 height 20
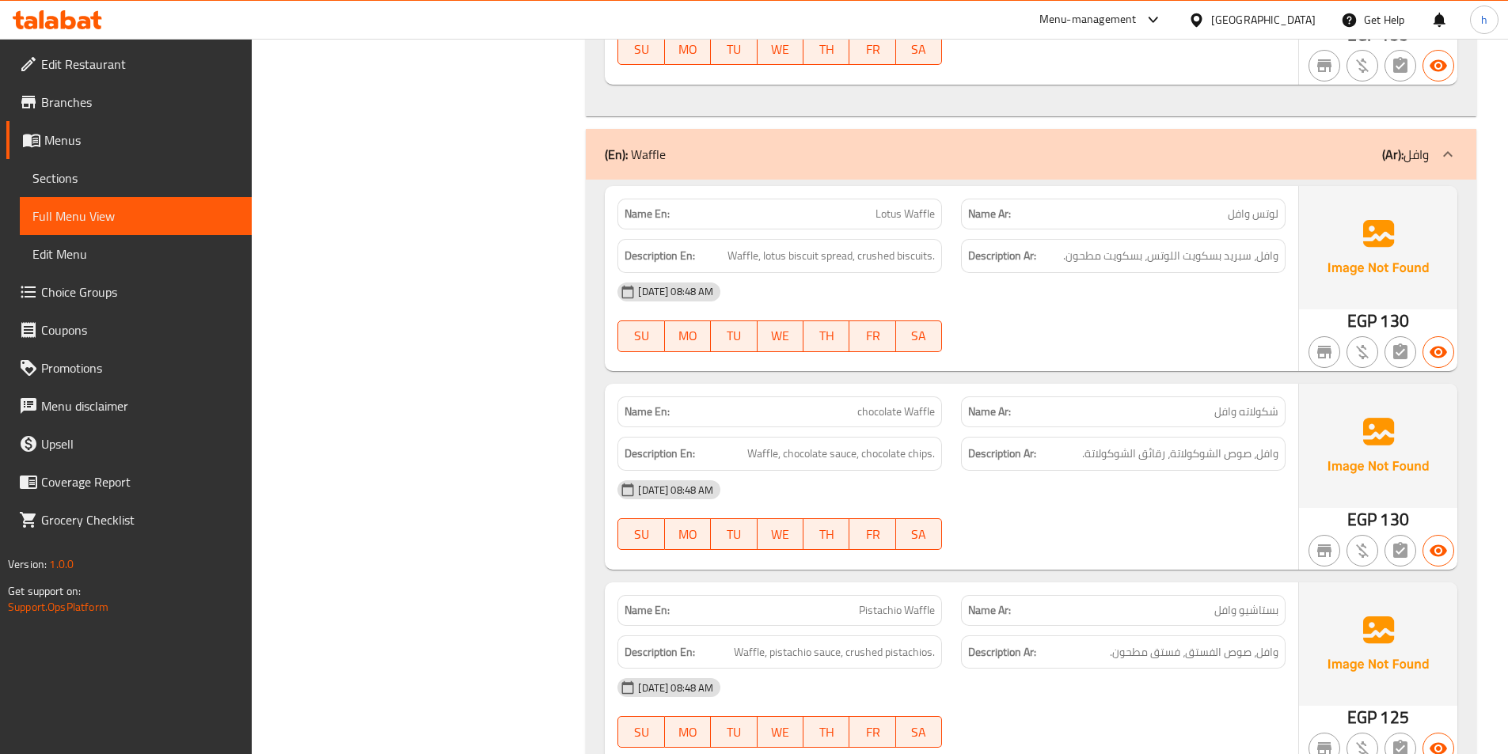
scroll to position [13358, 0]
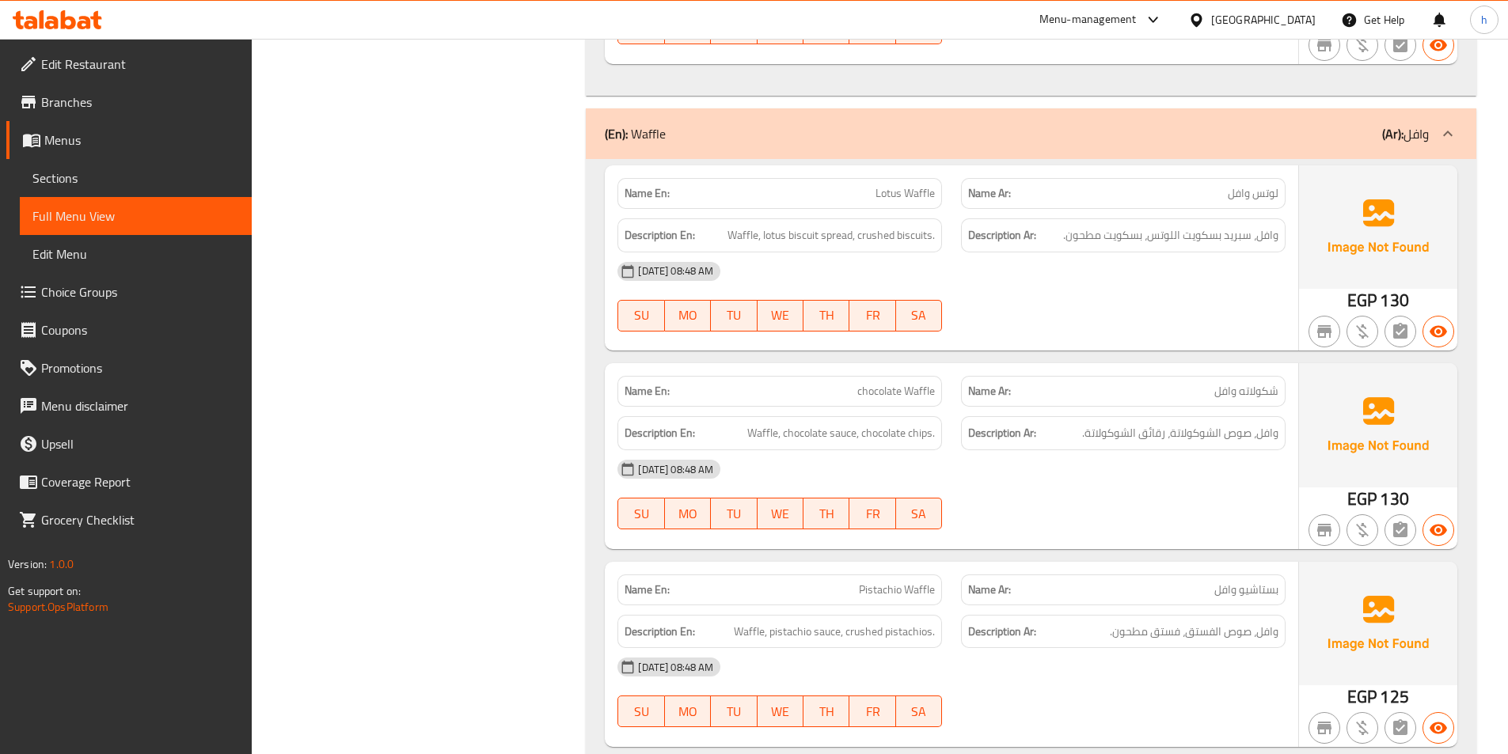
click at [901, 185] on span "Lotus Waffle" at bounding box center [905, 193] width 59 height 17
click at [769, 424] on span "Waffle, chocolate sauce, chocolate chips." at bounding box center [841, 434] width 188 height 20
click at [770, 424] on span "Waffle, chocolate sauce, chocolate chips." at bounding box center [841, 434] width 188 height 20
click at [830, 424] on span "Waffle, chocolate sauce, chocolate chips." at bounding box center [841, 434] width 188 height 20
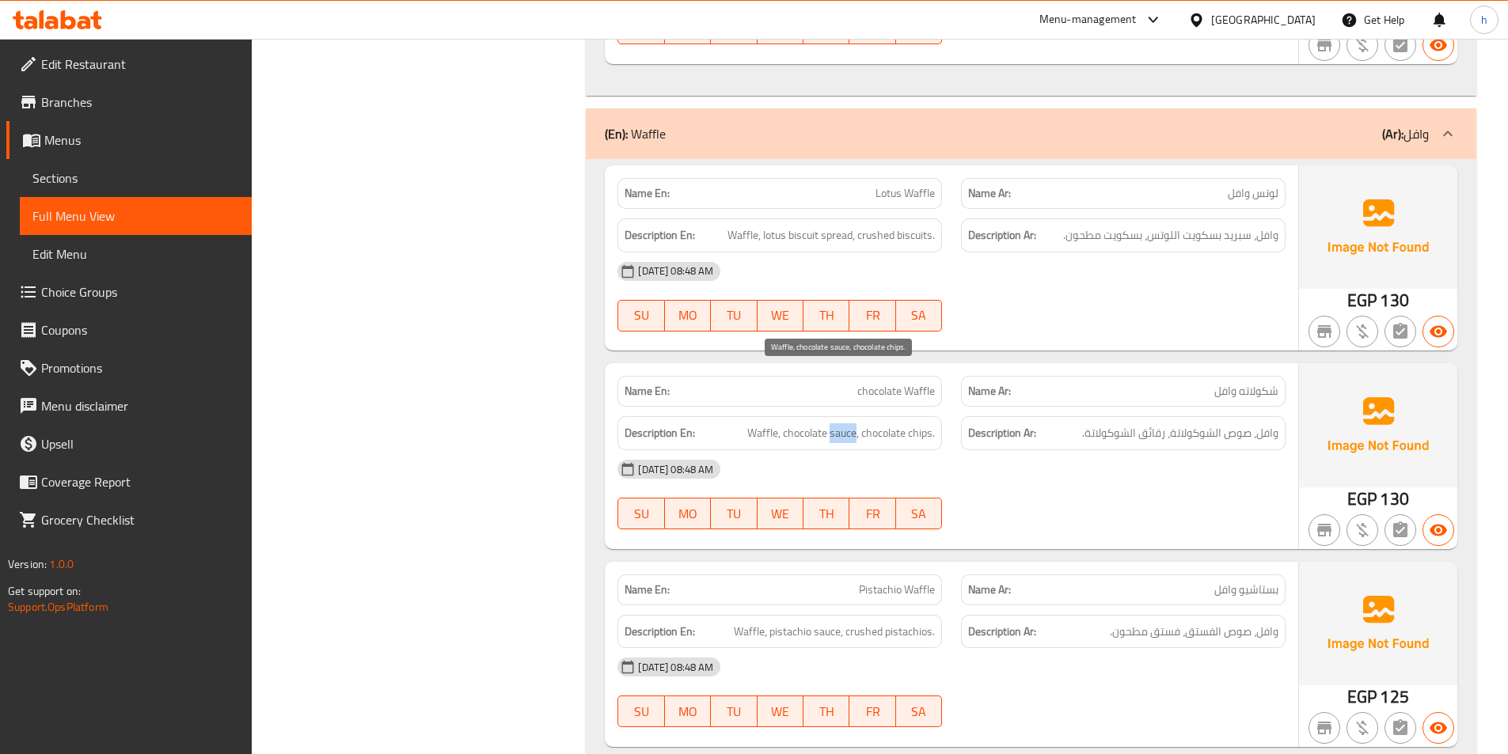
click at [830, 424] on span "Waffle, chocolate sauce, chocolate chips." at bounding box center [841, 434] width 188 height 20
click at [891, 424] on span "Waffle, chocolate sauce, chocolate chips." at bounding box center [841, 434] width 188 height 20
click at [785, 424] on span "Waffle, chocolate sauce, chocolate chips." at bounding box center [841, 434] width 188 height 20
drag, startPoint x: 804, startPoint y: 380, endPoint x: 836, endPoint y: 382, distance: 32.5
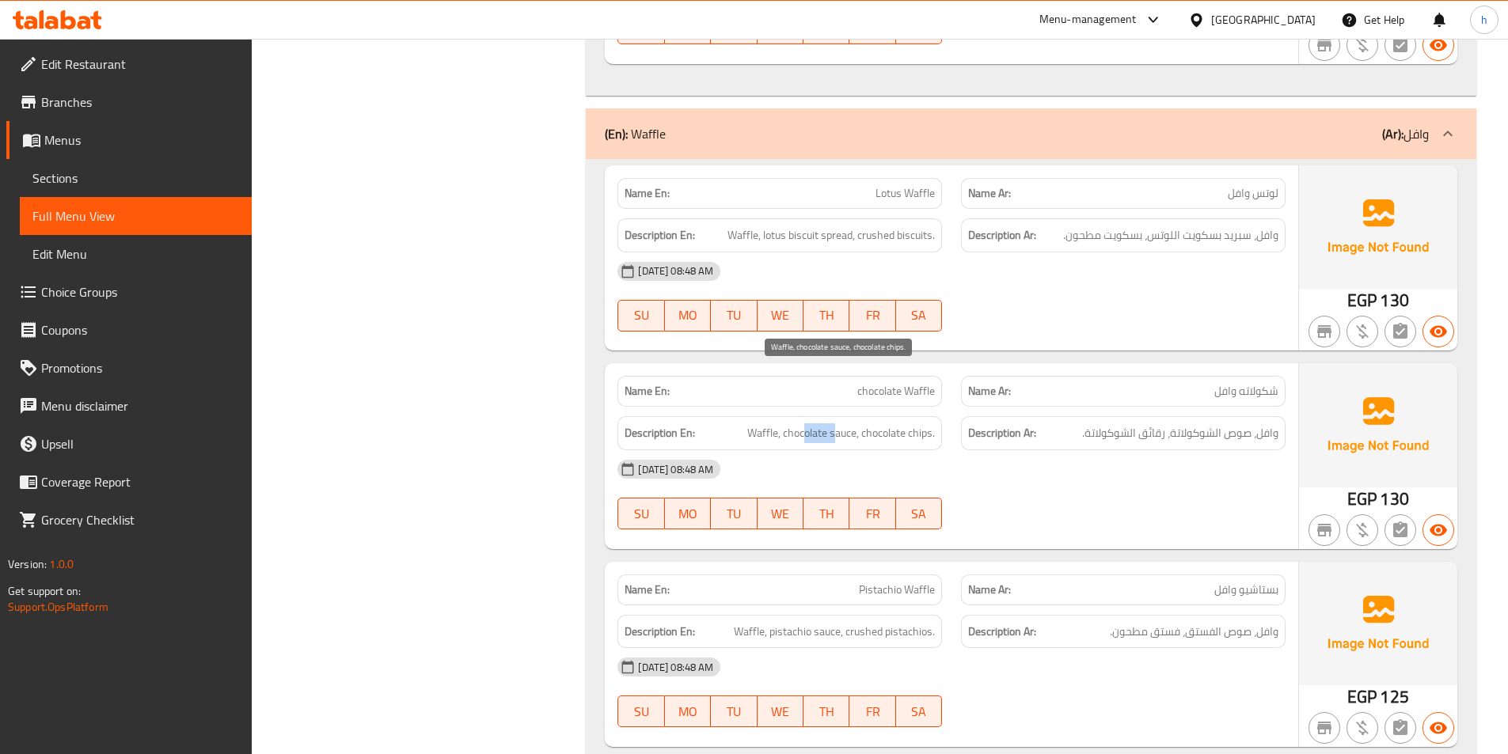
click at [836, 424] on span "Waffle, chocolate sauce, chocolate chips." at bounding box center [841, 434] width 188 height 20
drag, startPoint x: 837, startPoint y: 530, endPoint x: 956, endPoint y: 530, distance: 119.5
click at [959, 565] on div "Name En: Pistachio Waffle Name Ar: بستاشيو وافل" at bounding box center [951, 590] width 687 height 50
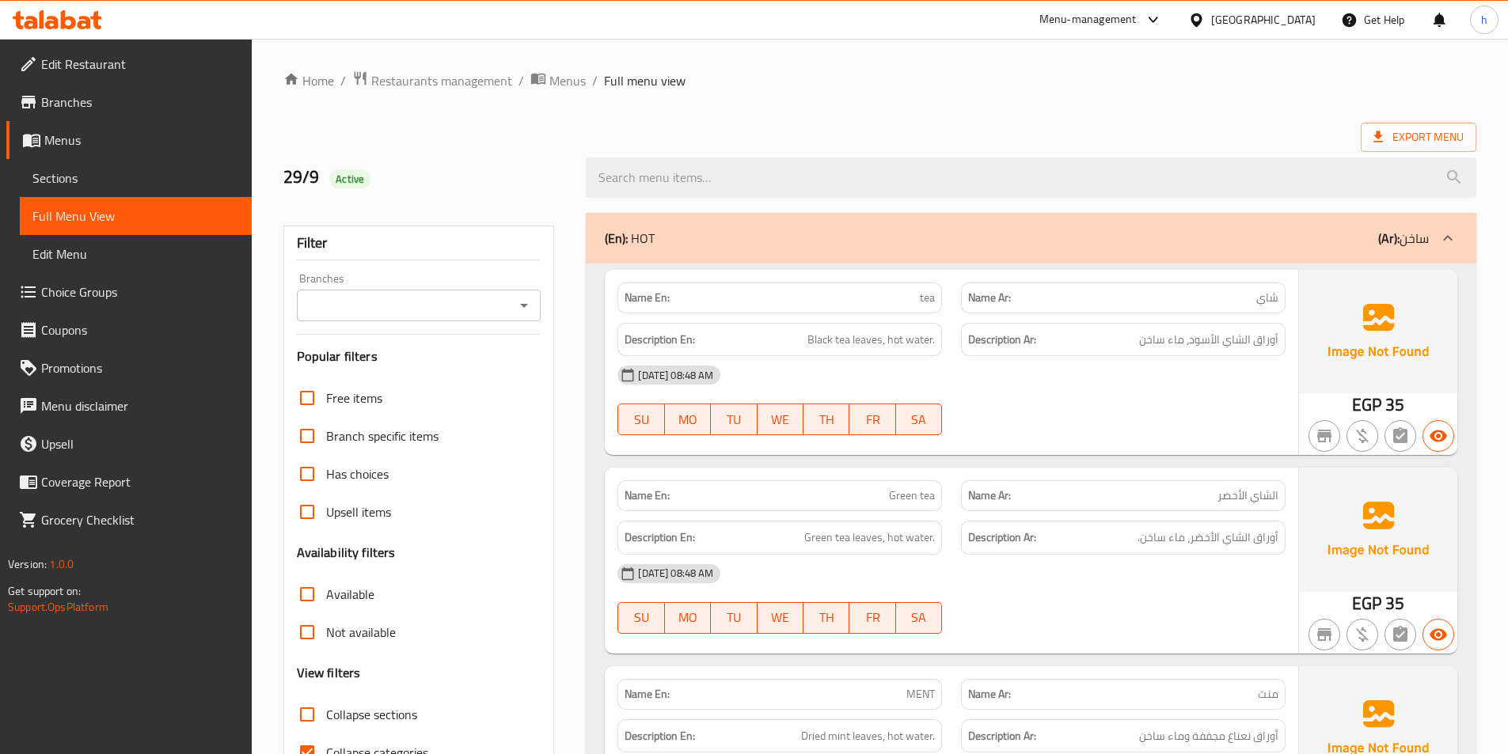
click at [619, 129] on div "Export Menu" at bounding box center [879, 137] width 1193 height 29
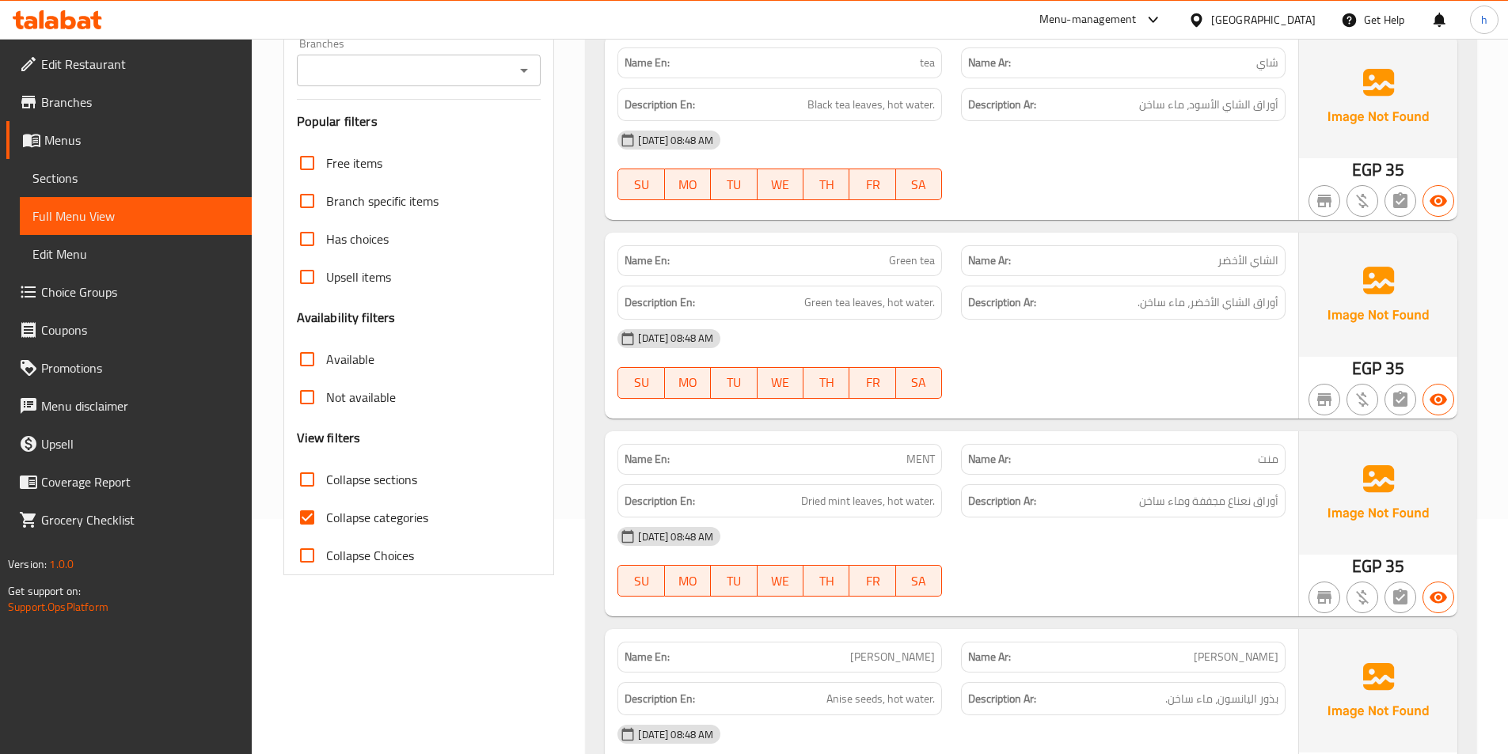
scroll to position [237, 0]
click at [309, 505] on input "Collapse categories" at bounding box center [307, 515] width 38 height 38
checkbox input "false"
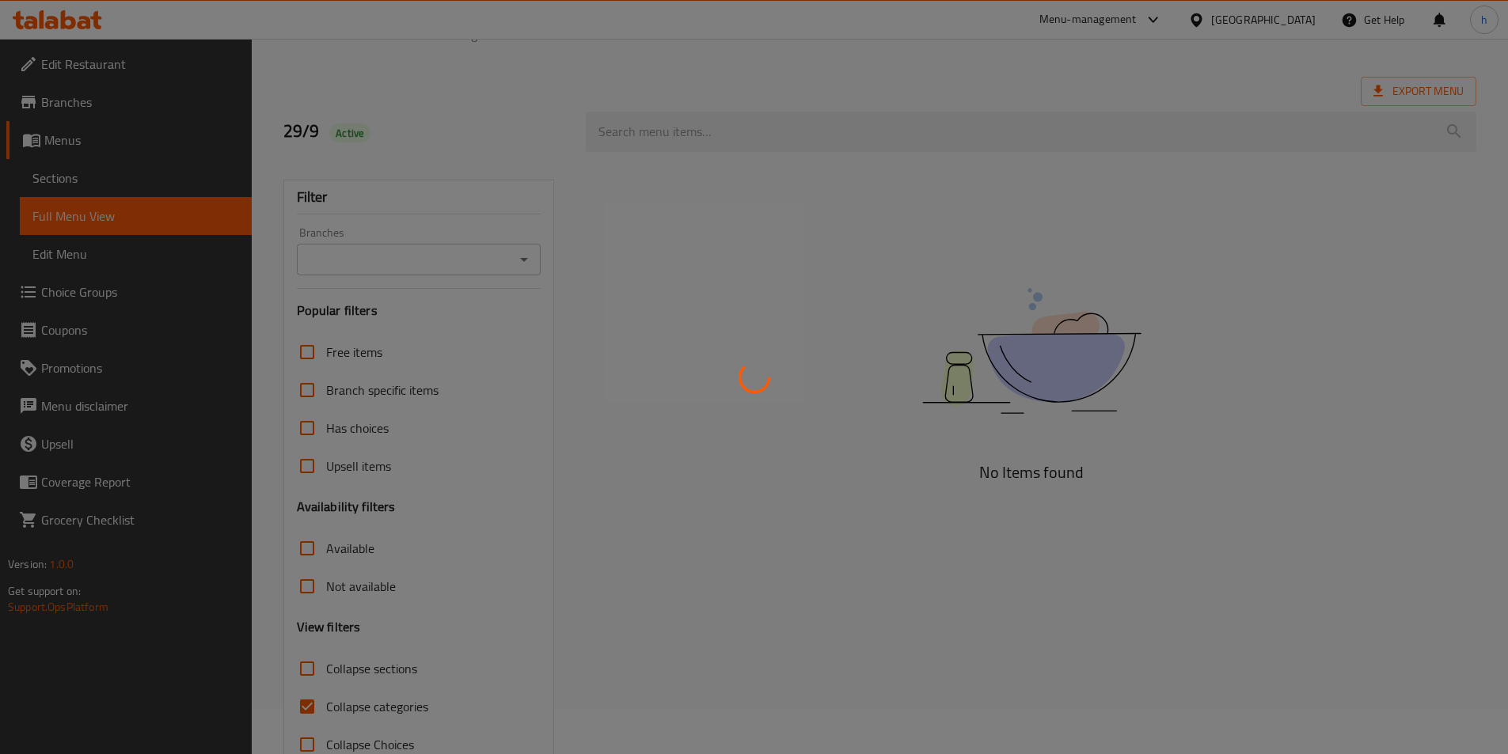
scroll to position [88, 0]
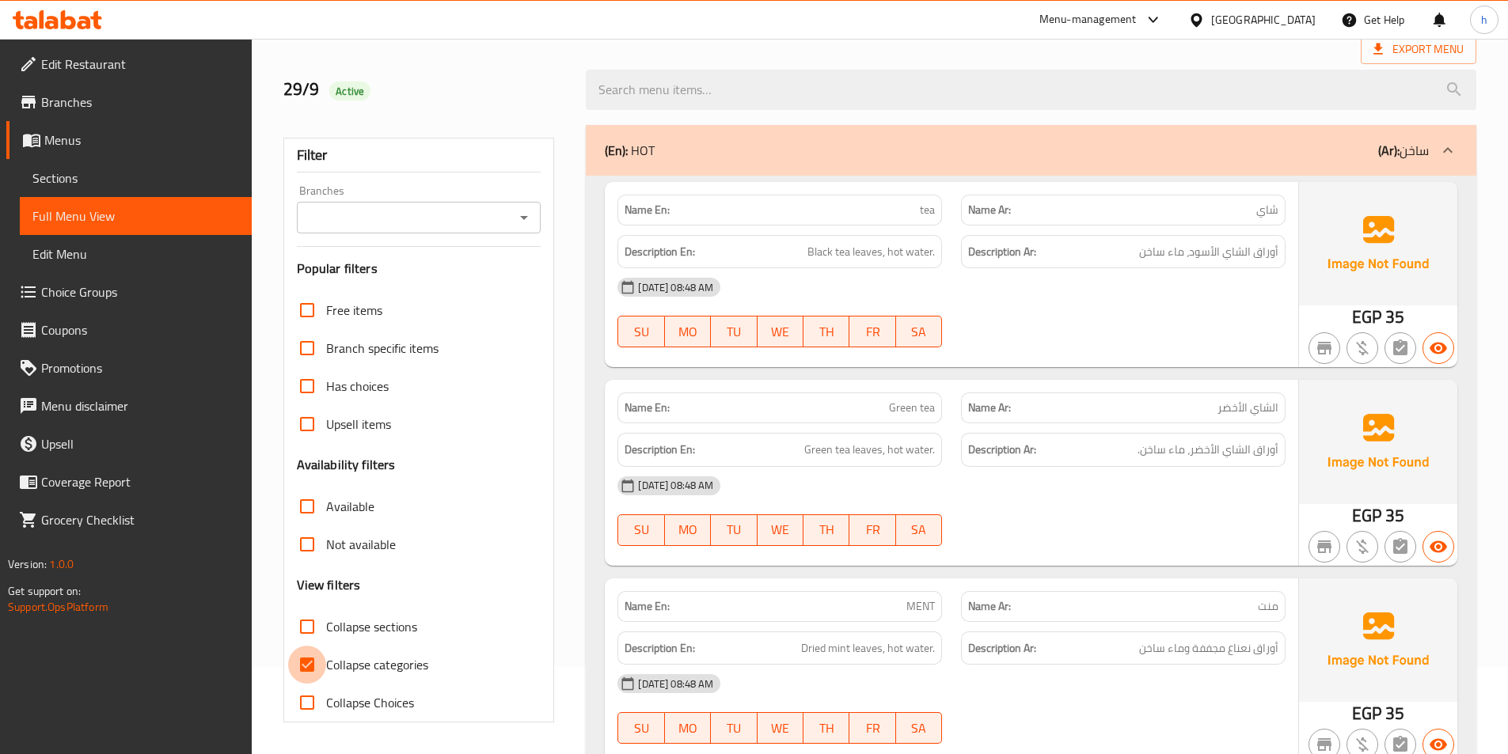
click at [313, 655] on input "Collapse categories" at bounding box center [307, 665] width 38 height 38
checkbox input "false"
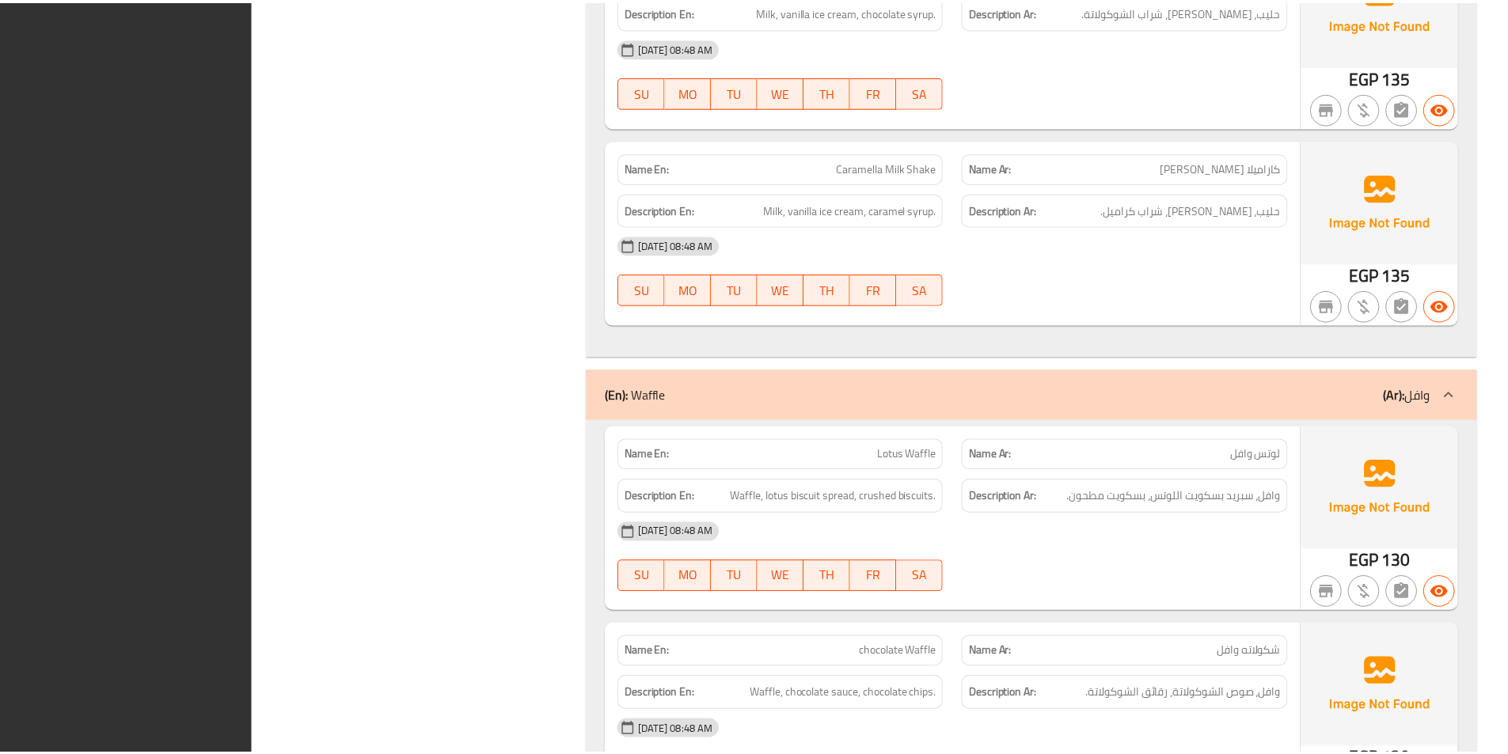
scroll to position [13321, 0]
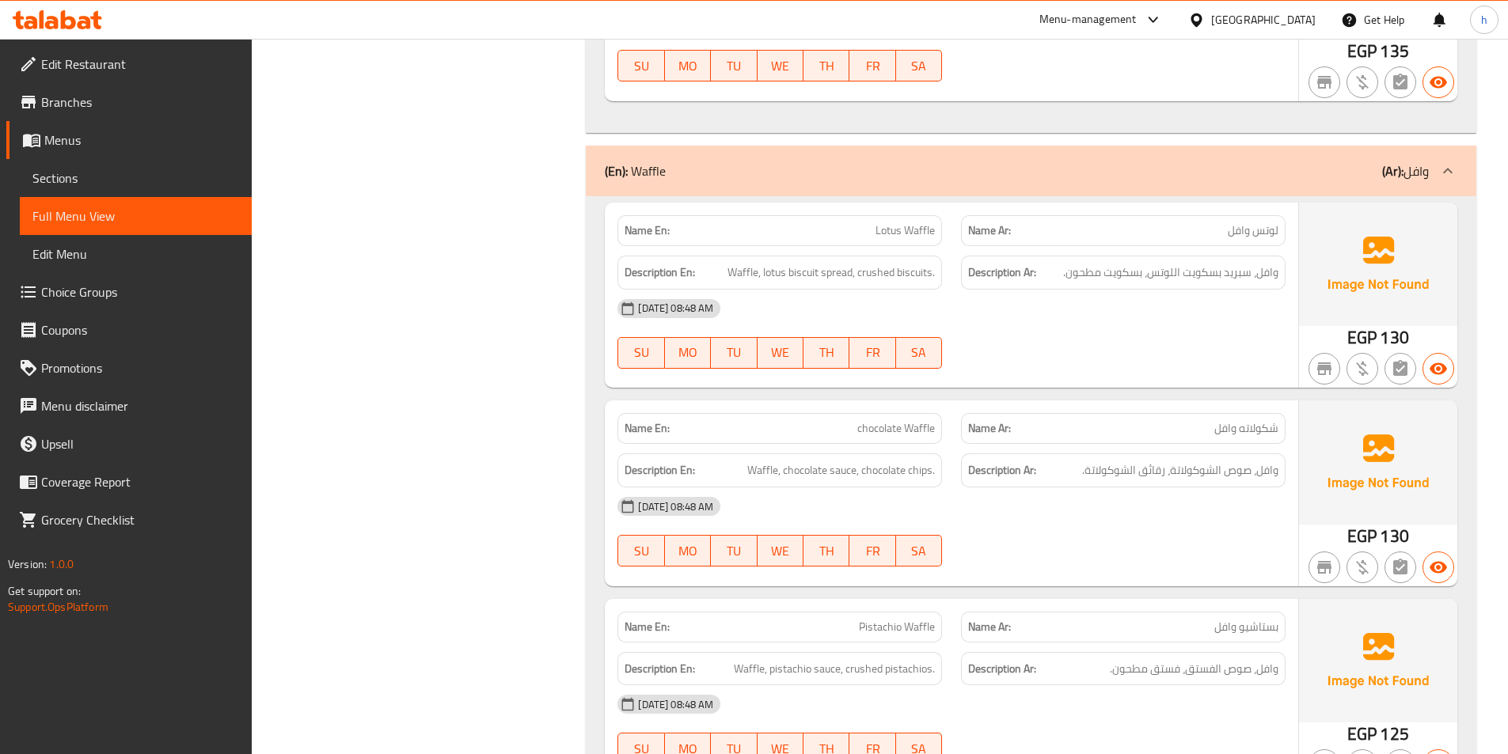
click at [127, 79] on link "Edit Restaurant" at bounding box center [128, 64] width 245 height 38
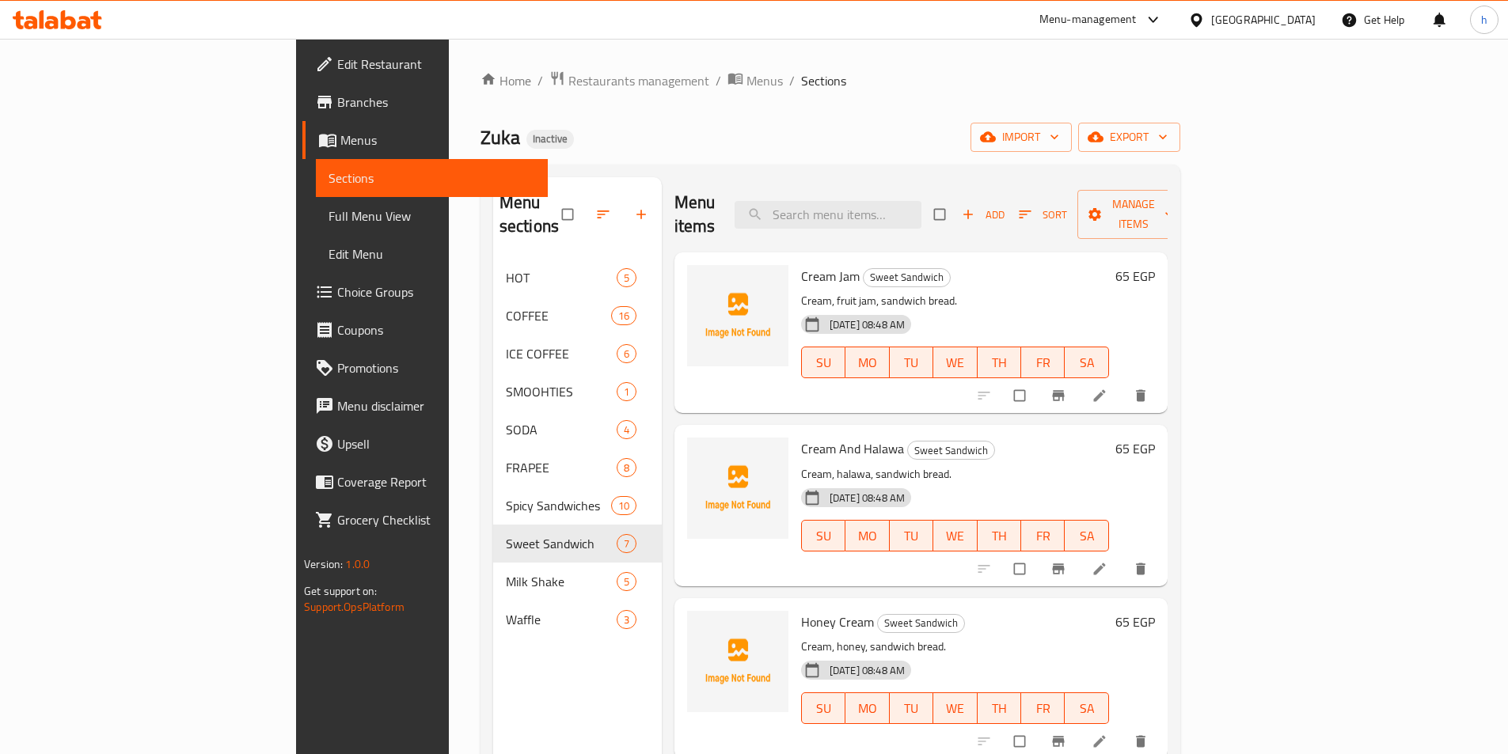
click at [329, 215] on span "Full Menu View" at bounding box center [432, 216] width 207 height 19
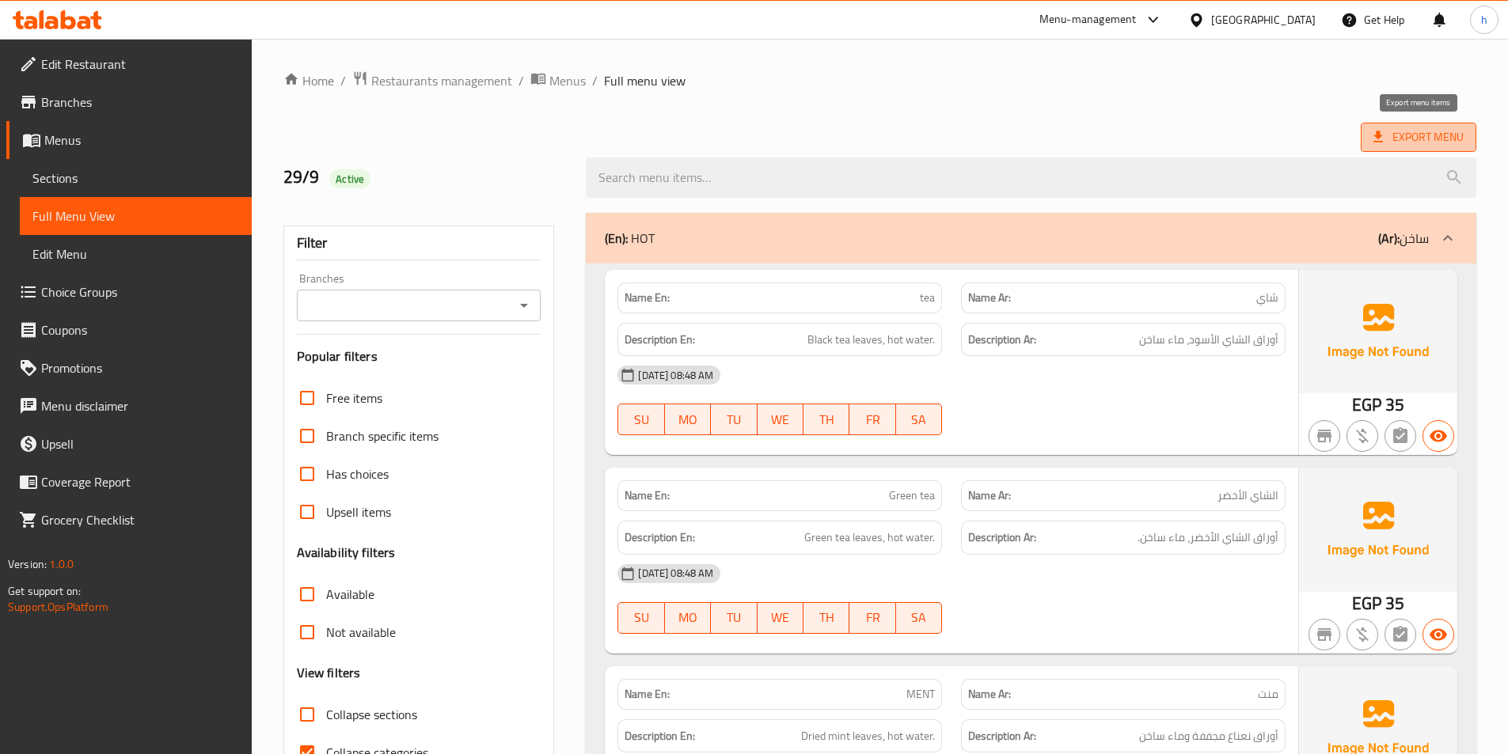
click at [1425, 149] on span "Export Menu" at bounding box center [1419, 137] width 116 height 29
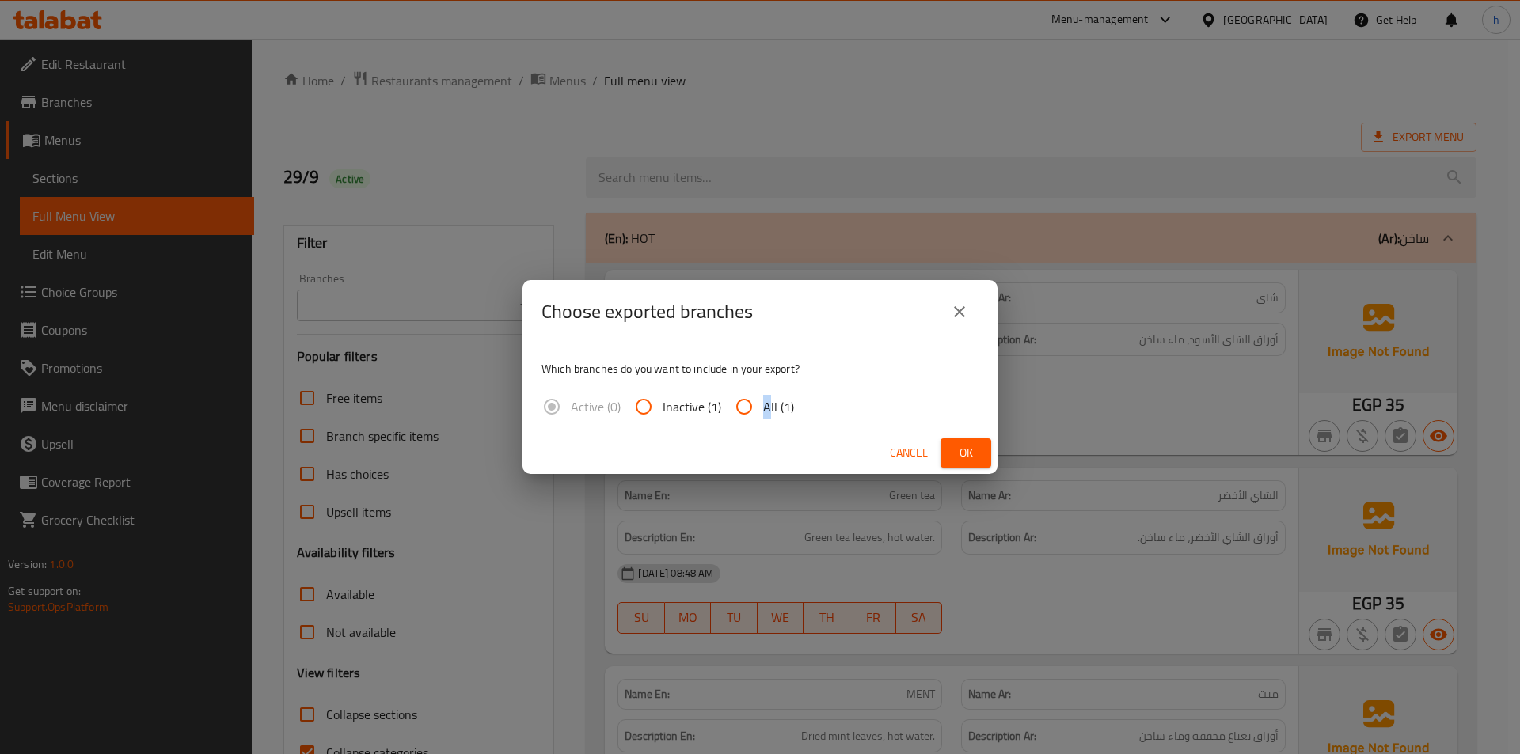
click at [766, 400] on span "All (1)" at bounding box center [778, 406] width 31 height 19
click at [743, 410] on input "All (1)" at bounding box center [744, 407] width 38 height 38
radio input "true"
click at [981, 464] on button "Ok" at bounding box center [965, 453] width 51 height 29
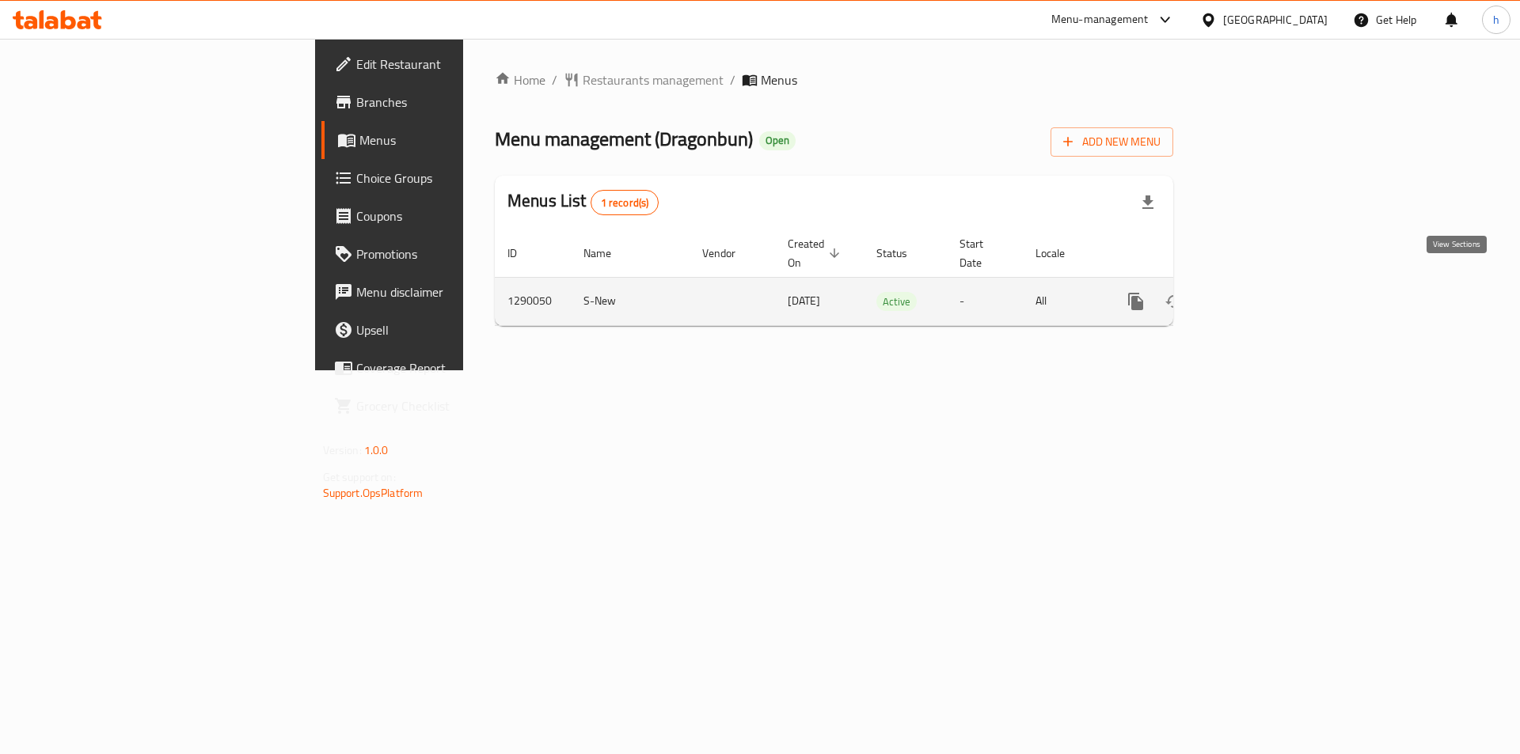
click at [1269, 294] on link "enhanced table" at bounding box center [1250, 302] width 38 height 38
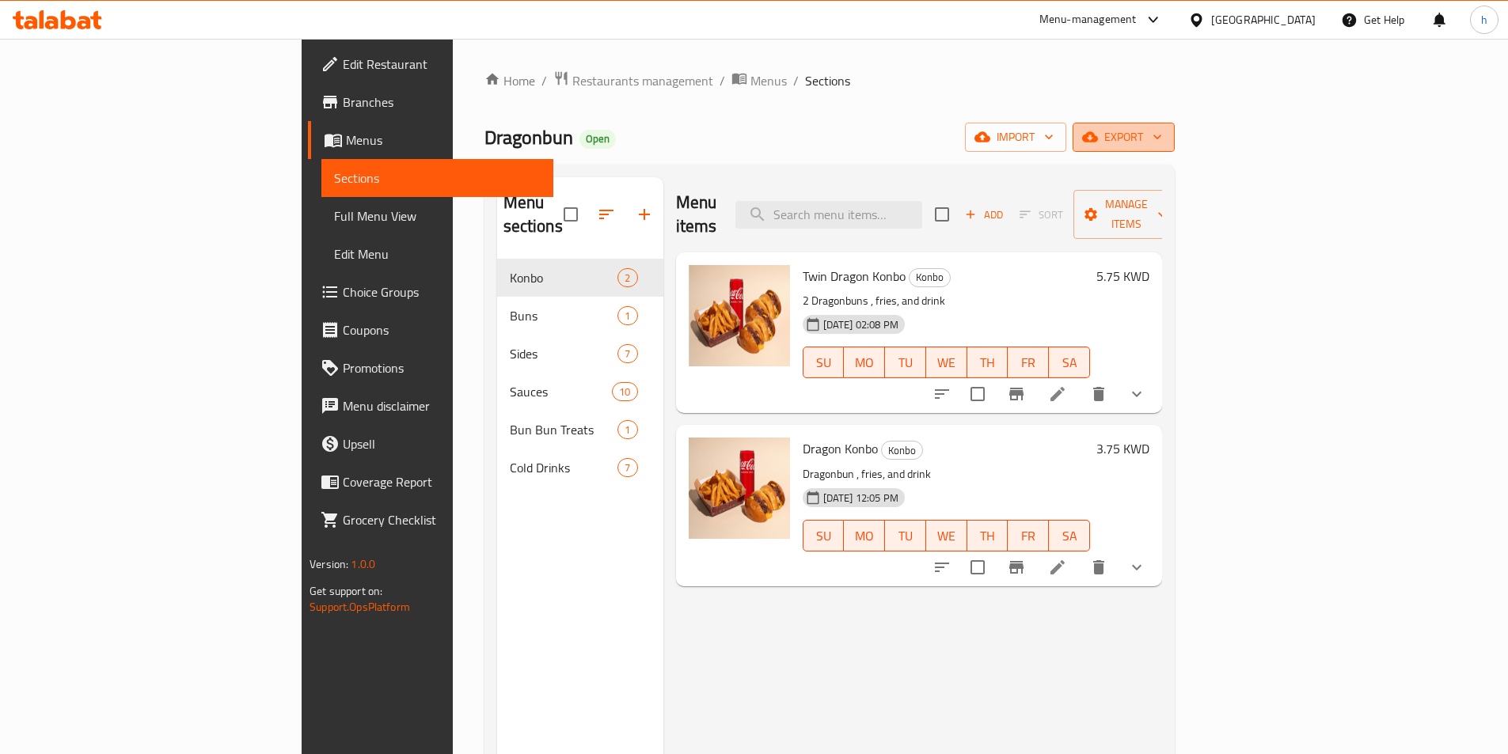
click at [1162, 146] on span "export" at bounding box center [1123, 137] width 77 height 20
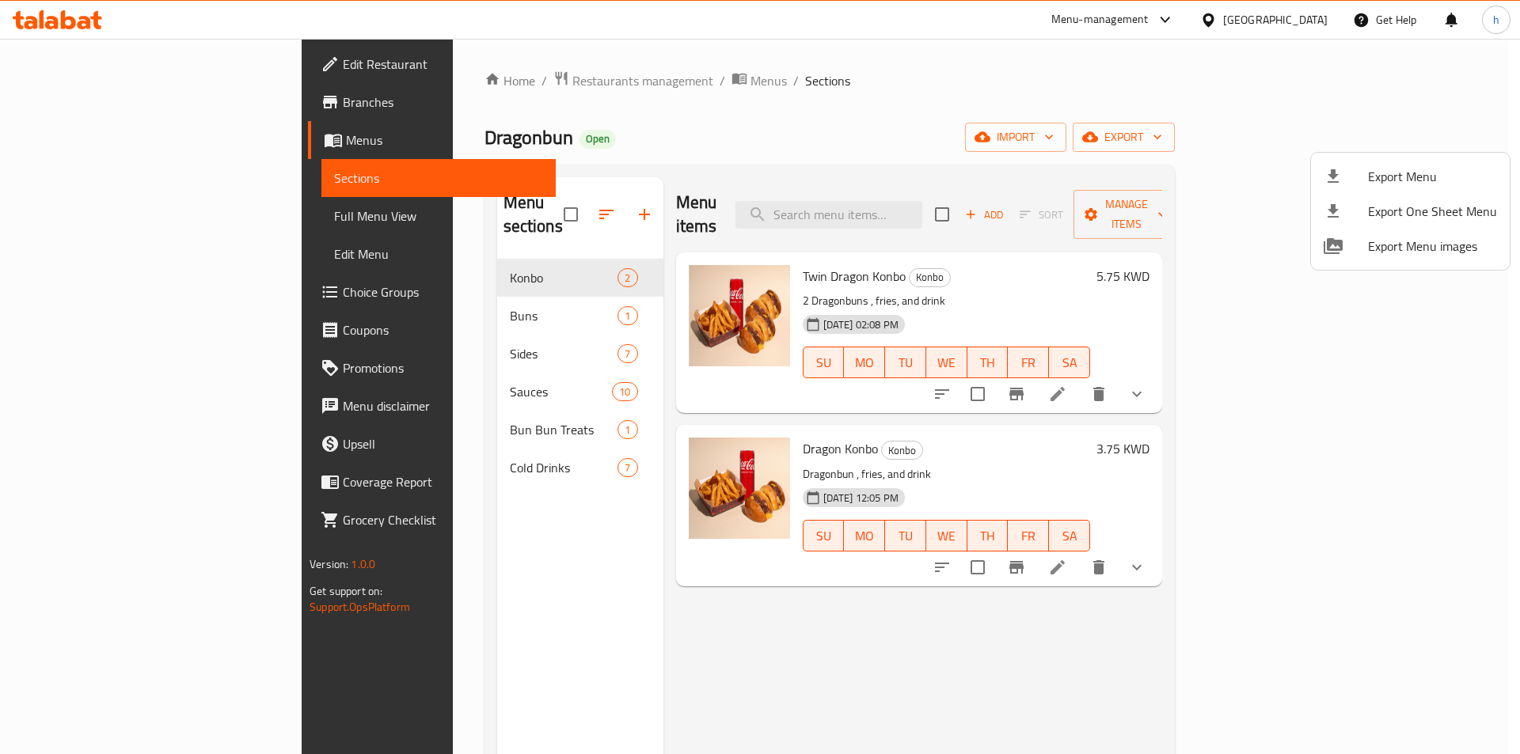
click at [1165, 172] on div at bounding box center [760, 377] width 1520 height 754
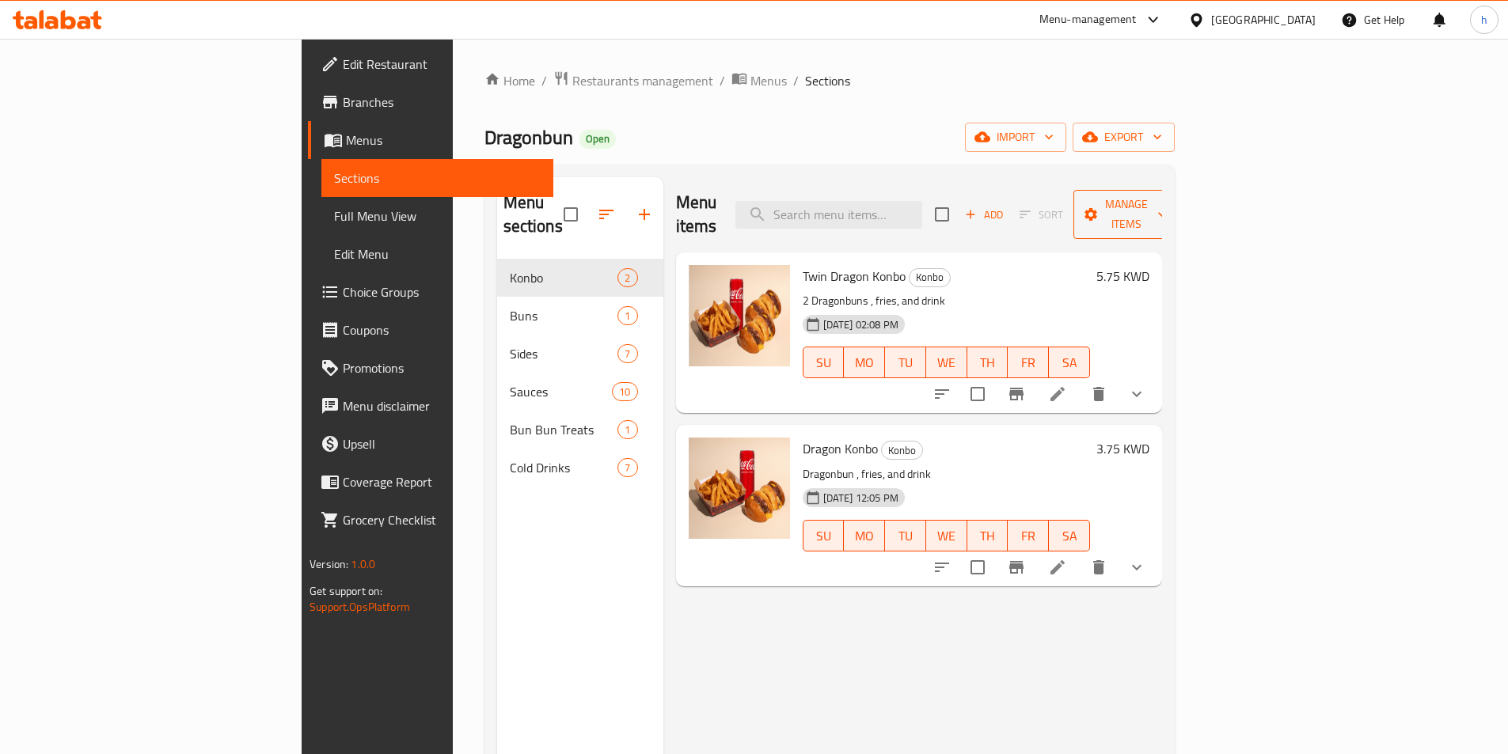
click at [1167, 195] on span "Manage items" at bounding box center [1126, 215] width 81 height 40
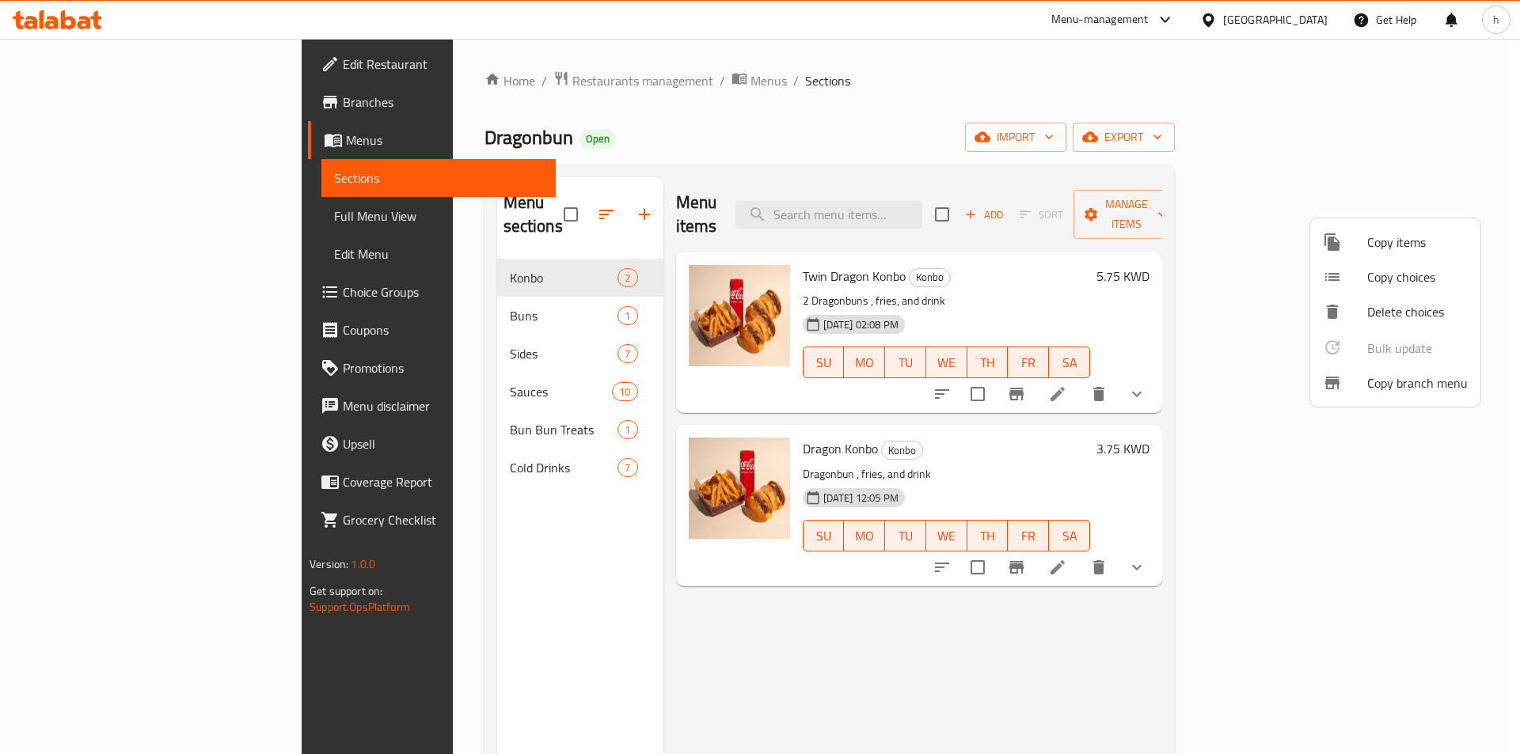
click at [1354, 385] on div at bounding box center [1345, 383] width 44 height 19
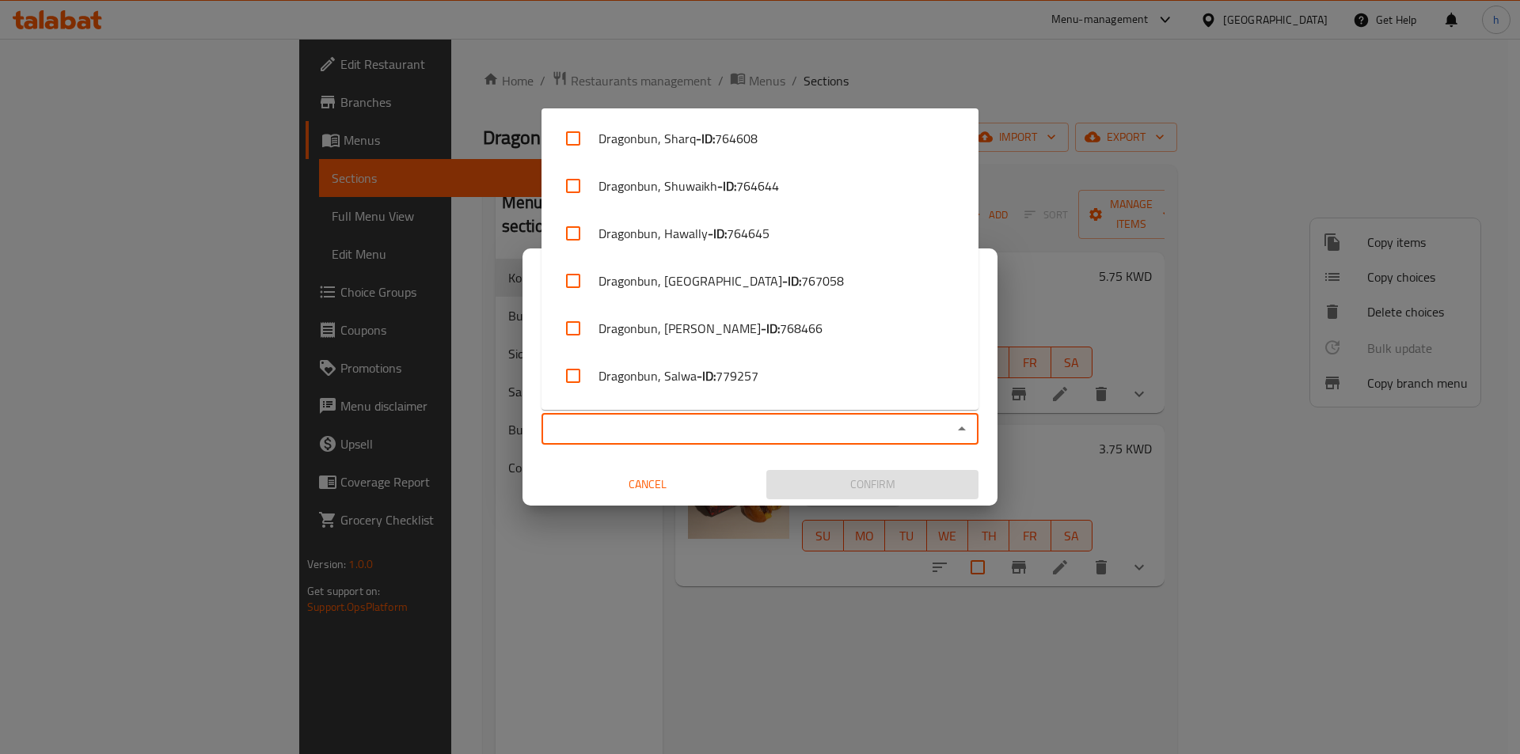
click at [754, 435] on input "Copy to   *" at bounding box center [746, 429] width 401 height 22
click at [777, 396] on li "Dragonbun, Salwa - ID: 779257" at bounding box center [759, 375] width 437 height 47
checkbox input "true"
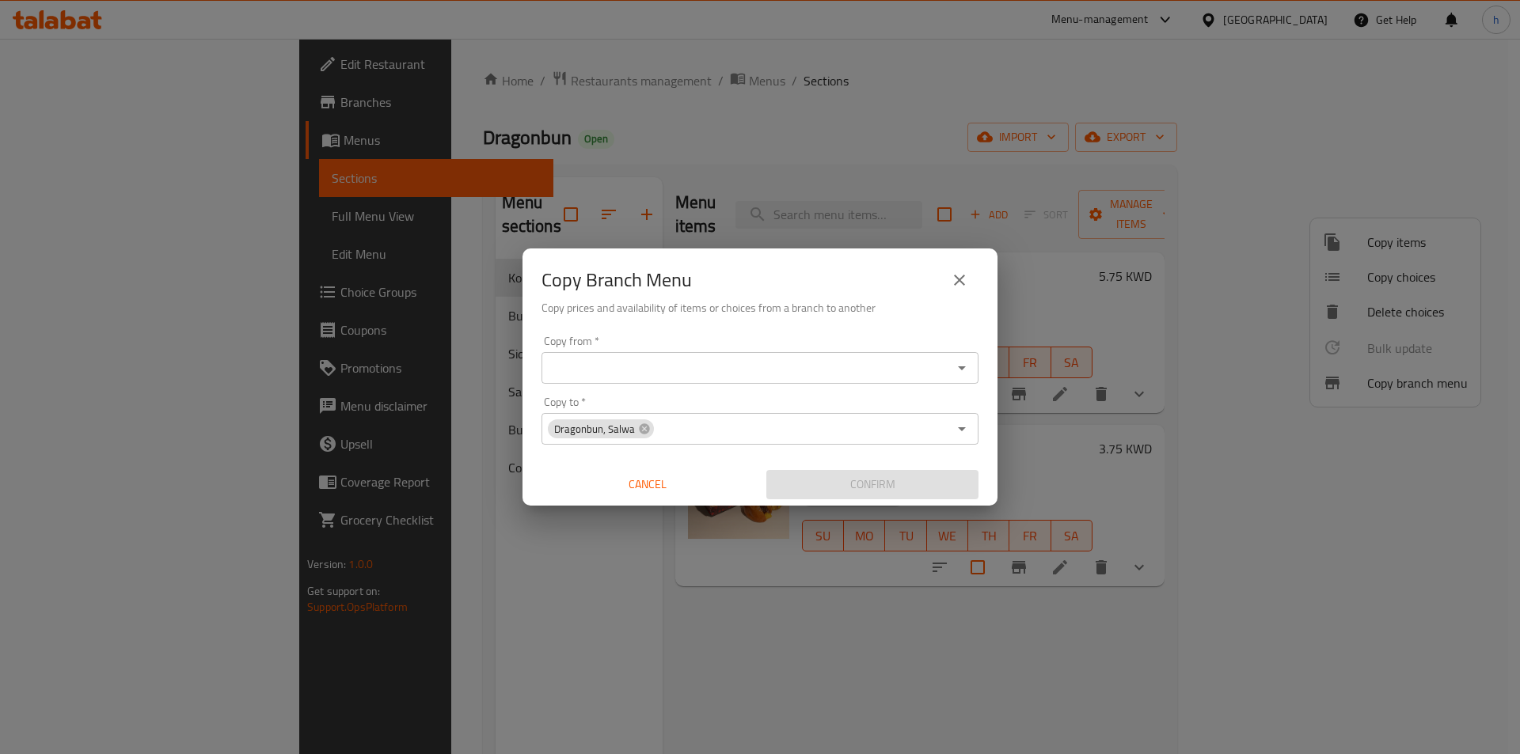
click at [714, 464] on div "Cancel" at bounding box center [647, 485] width 225 height 42
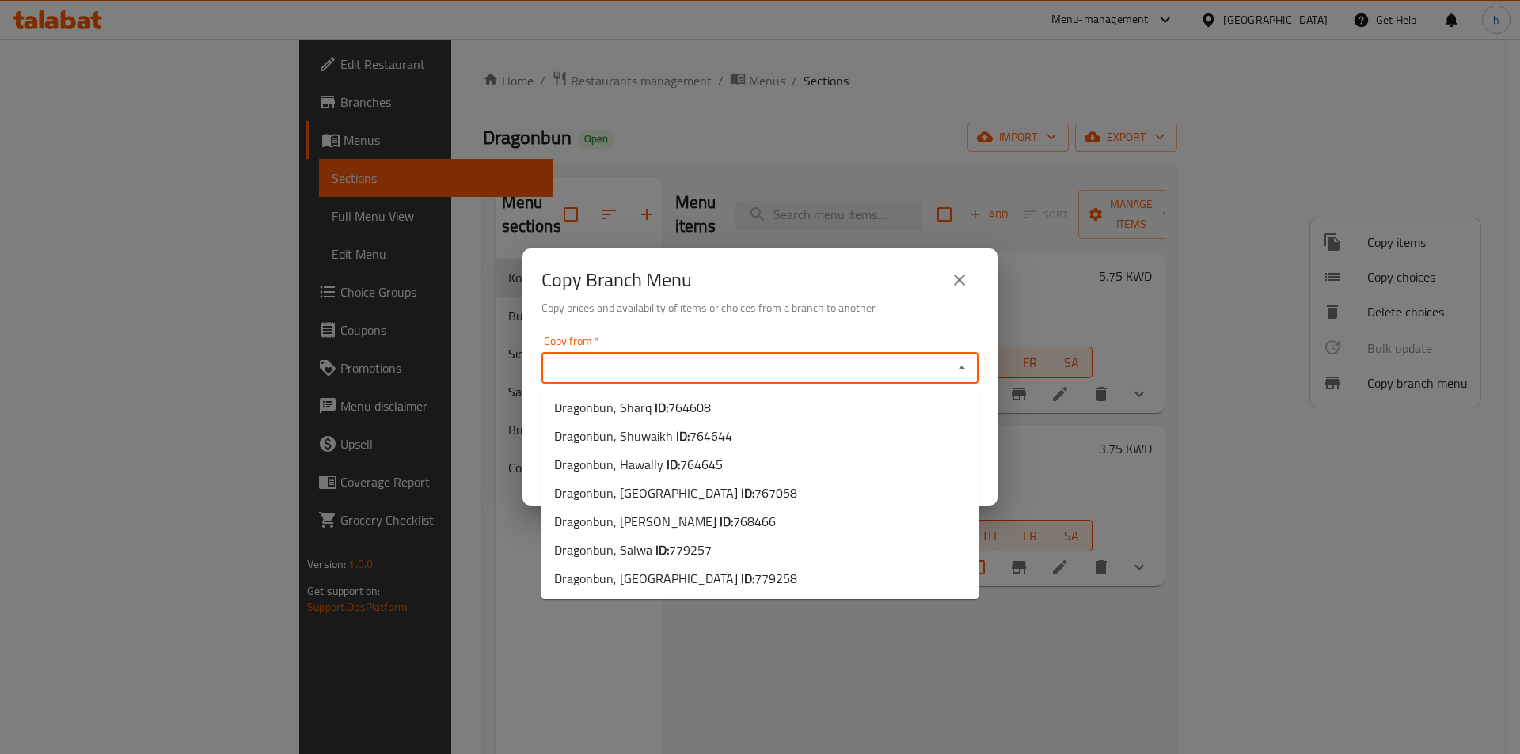
click at [774, 368] on input "Copy from   *" at bounding box center [746, 368] width 401 height 22
click at [799, 515] on li "Dragonbun, [PERSON_NAME] ID: 768466" at bounding box center [759, 521] width 437 height 28
type input "Dragonbun, [PERSON_NAME]"
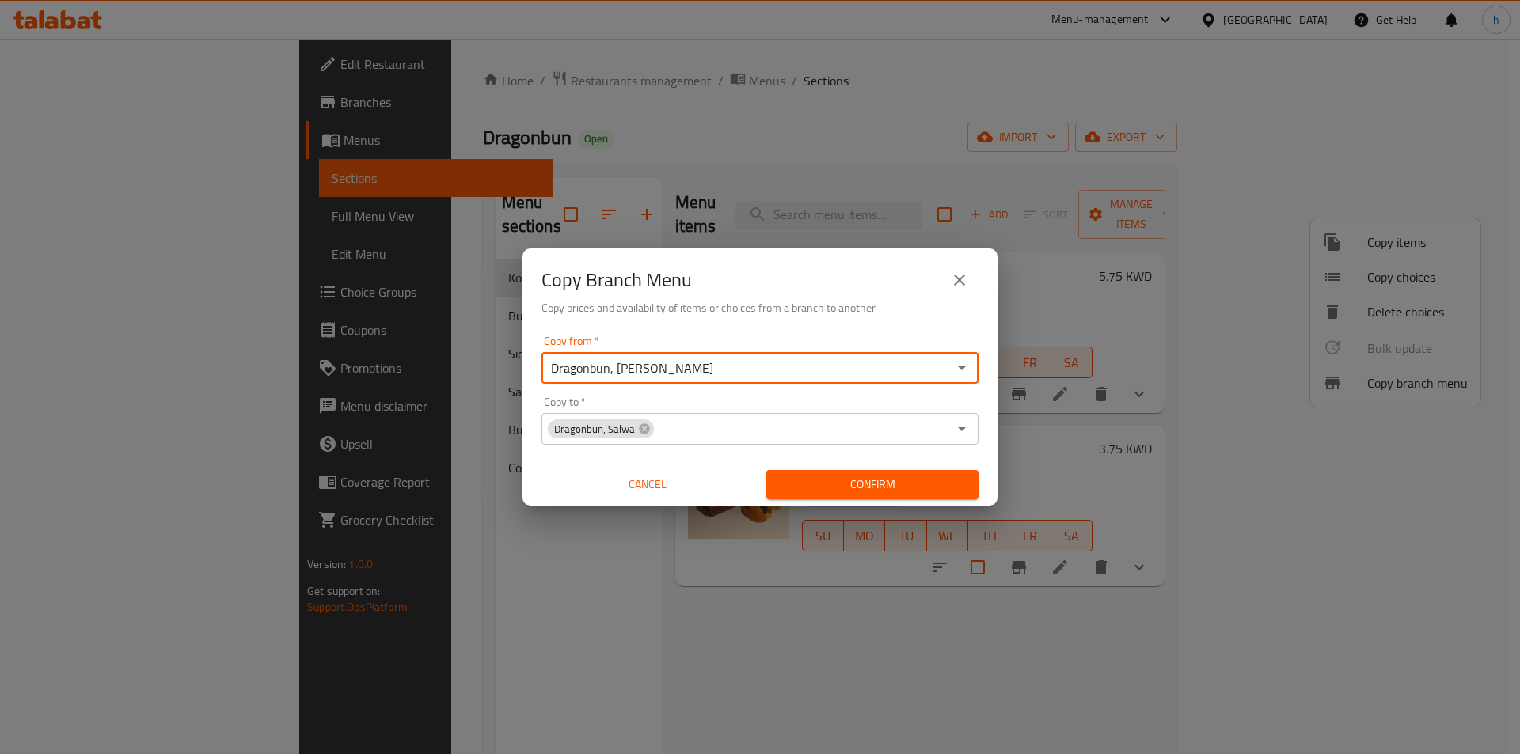
click at [795, 488] on span "Confirm" at bounding box center [872, 485] width 187 height 20
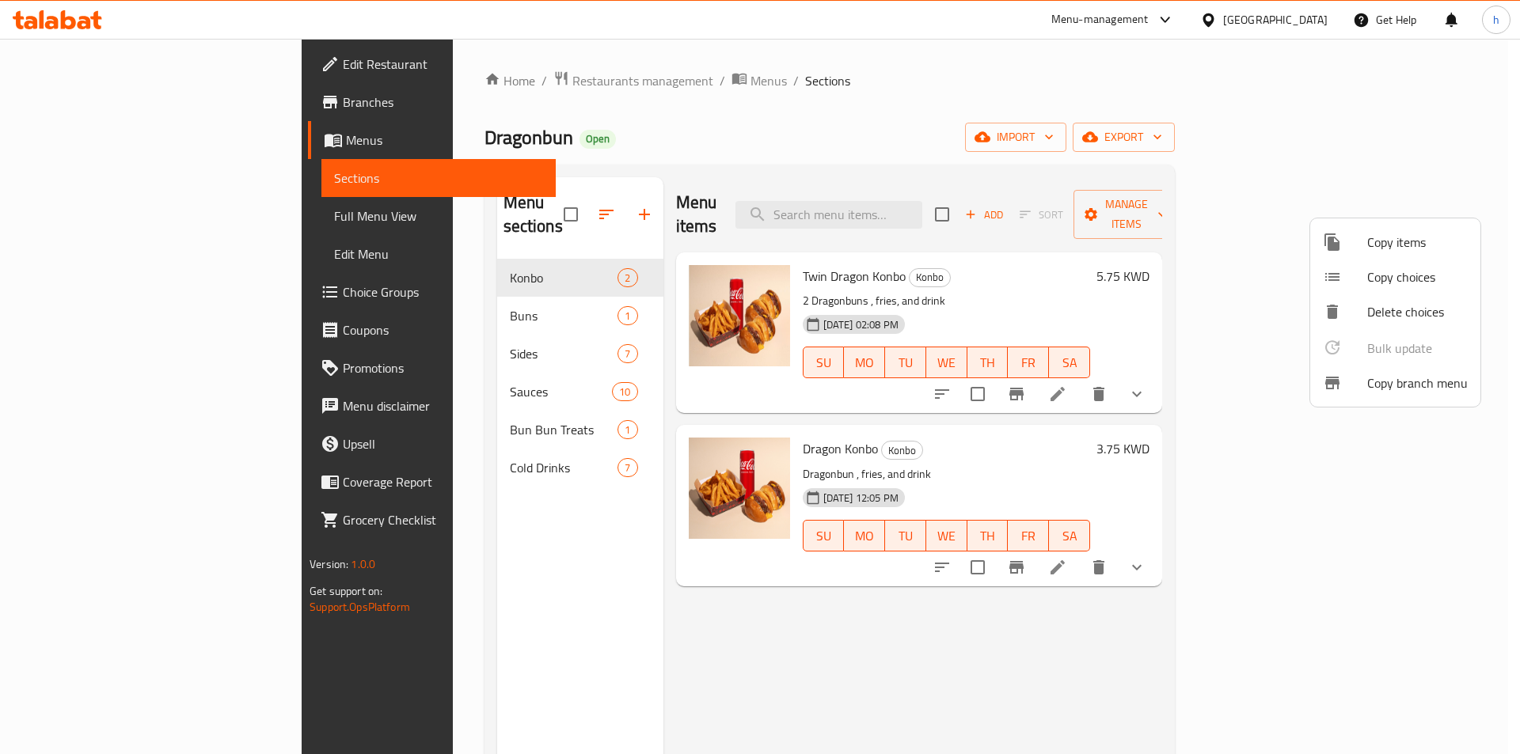
click at [148, 108] on div at bounding box center [760, 377] width 1520 height 754
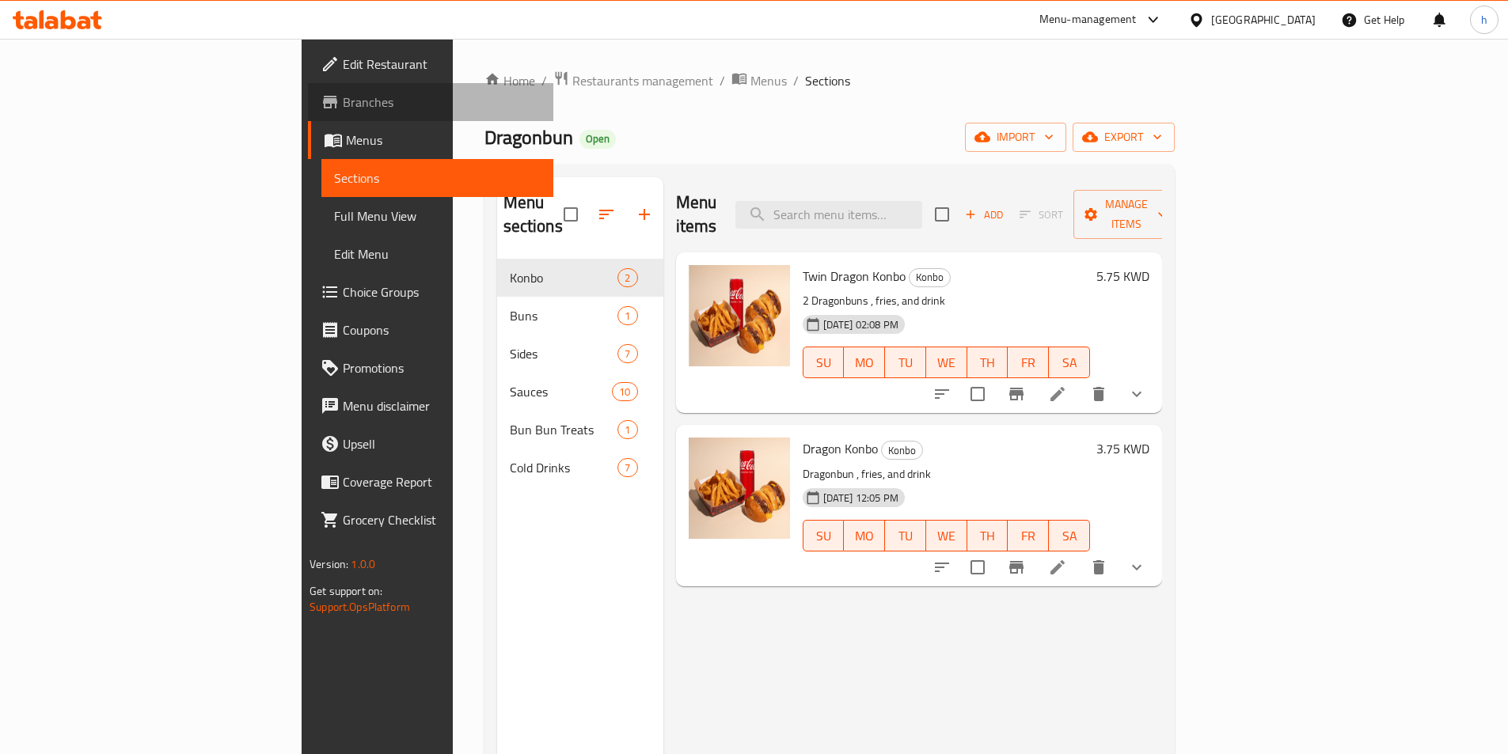
click at [343, 108] on span "Branches" at bounding box center [442, 102] width 198 height 19
